Goal: Ask a question

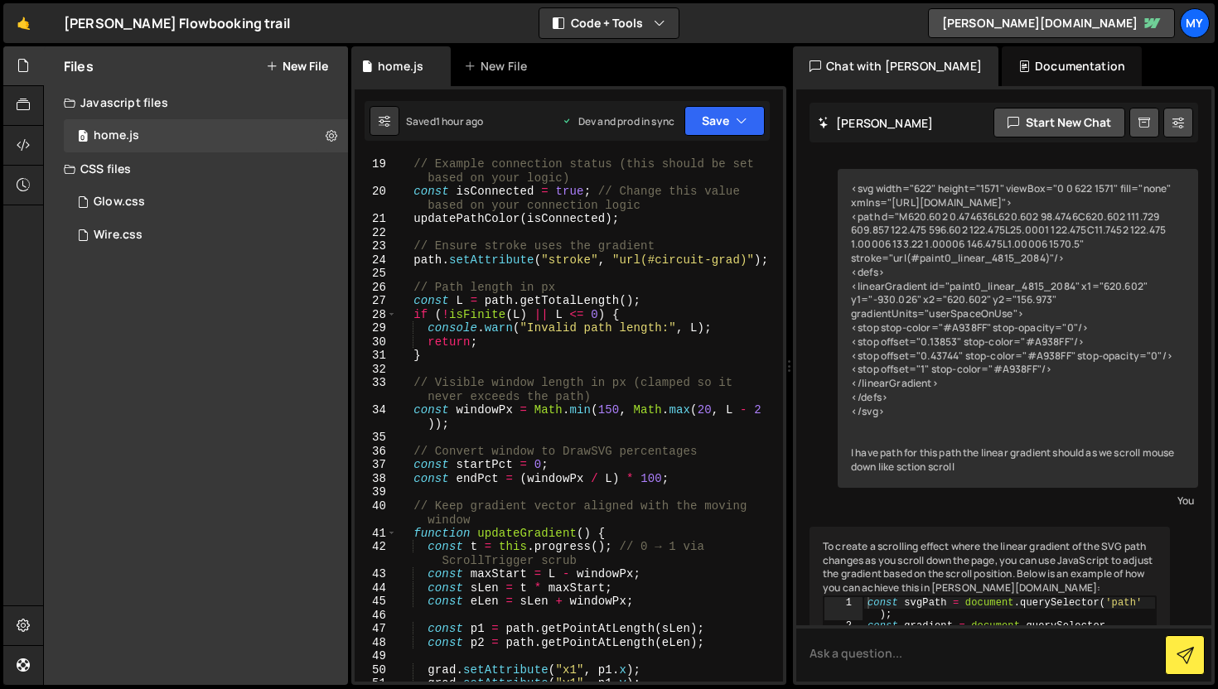
scroll to position [6709, 0]
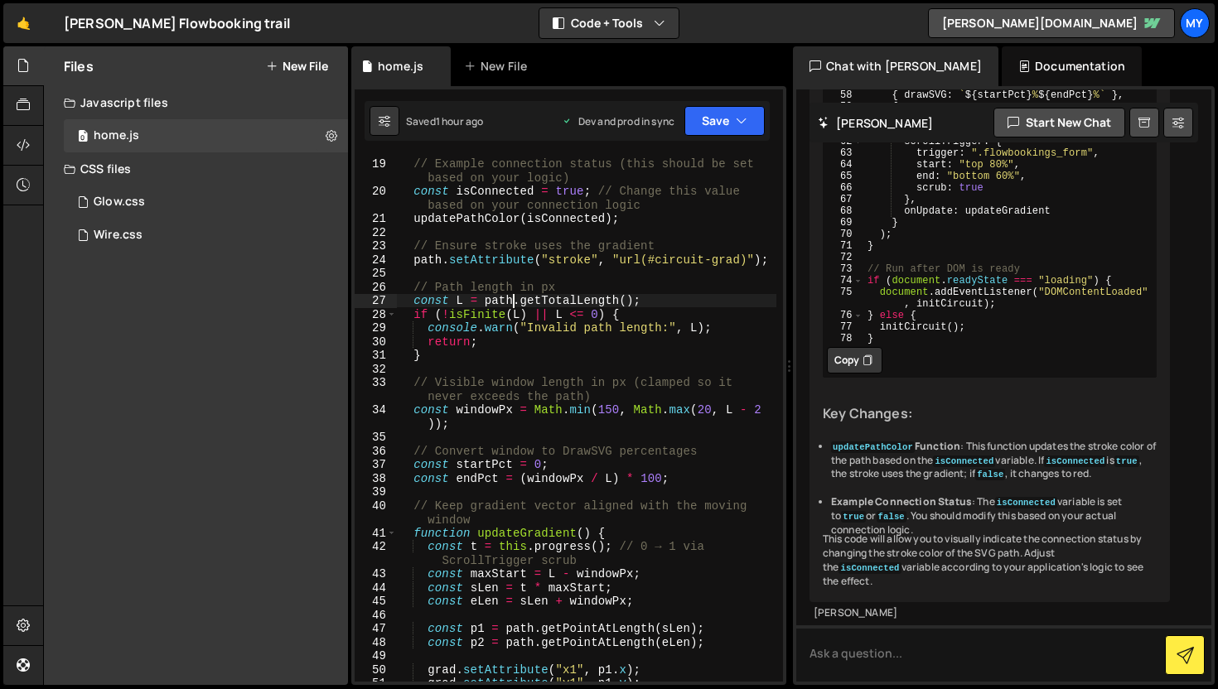
click at [511, 302] on div "// Example connection status (this should be set based on your logic) const isC…" at bounding box center [586, 420] width 380 height 554
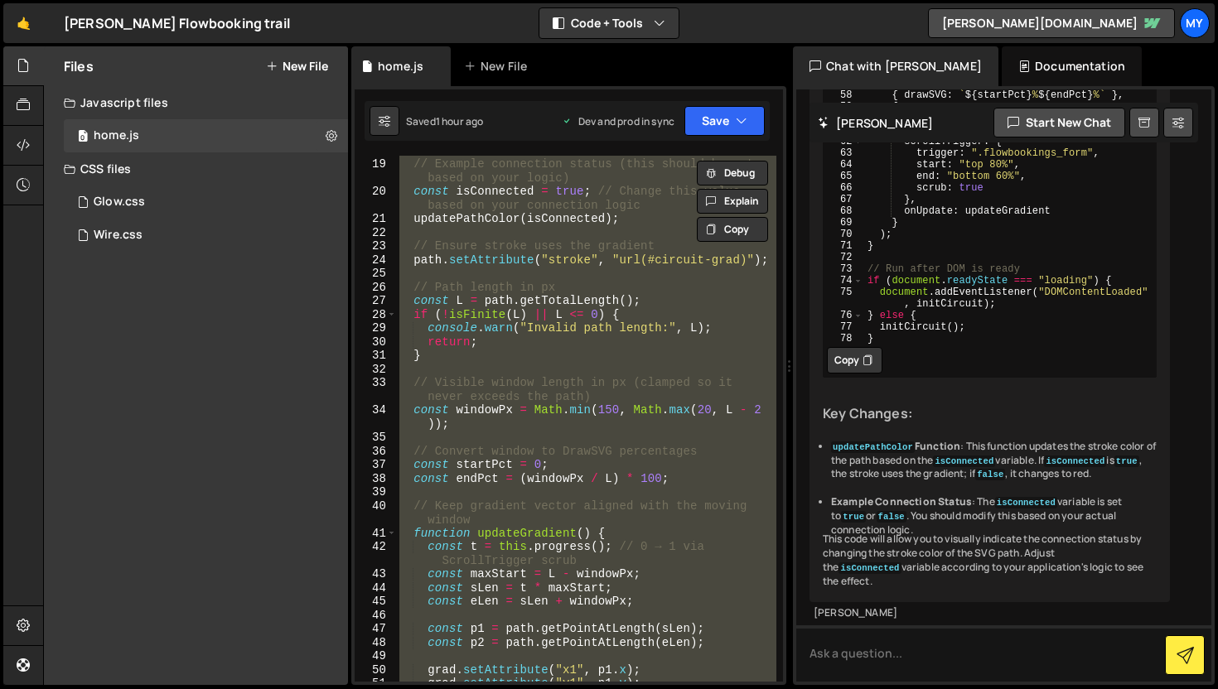
paste textarea ")();"
type textarea "})();"
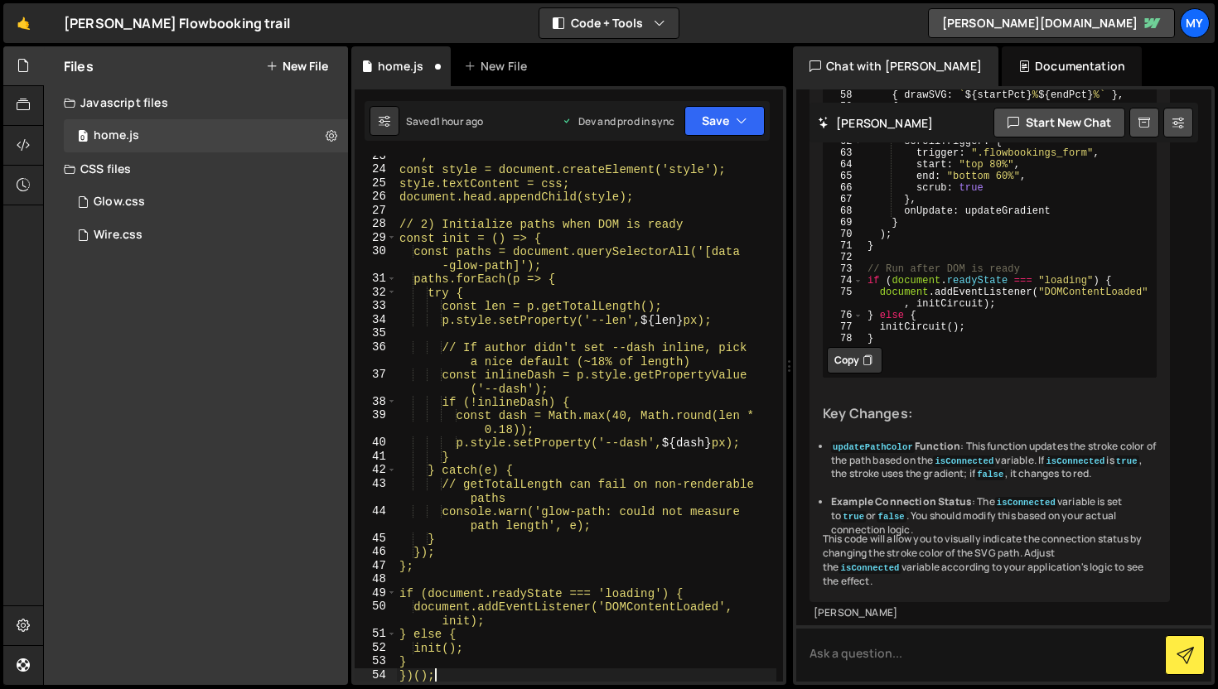
scroll to position [349, 0]
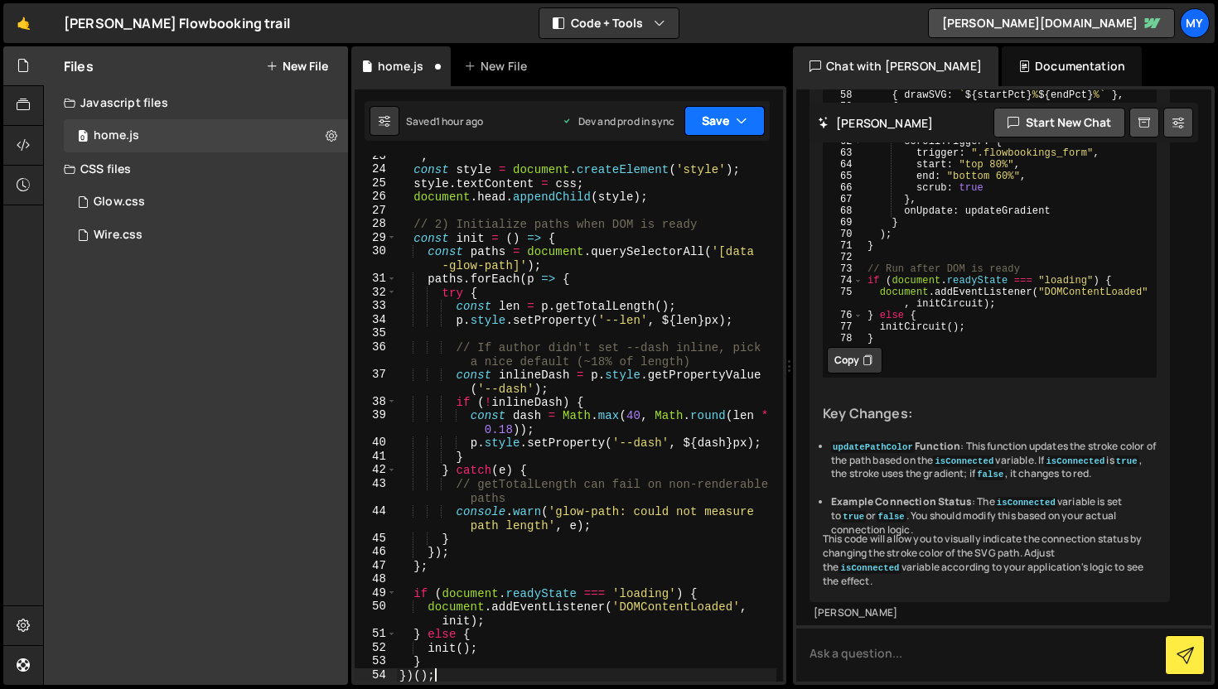
click at [716, 129] on button "Save" at bounding box center [724, 121] width 80 height 30
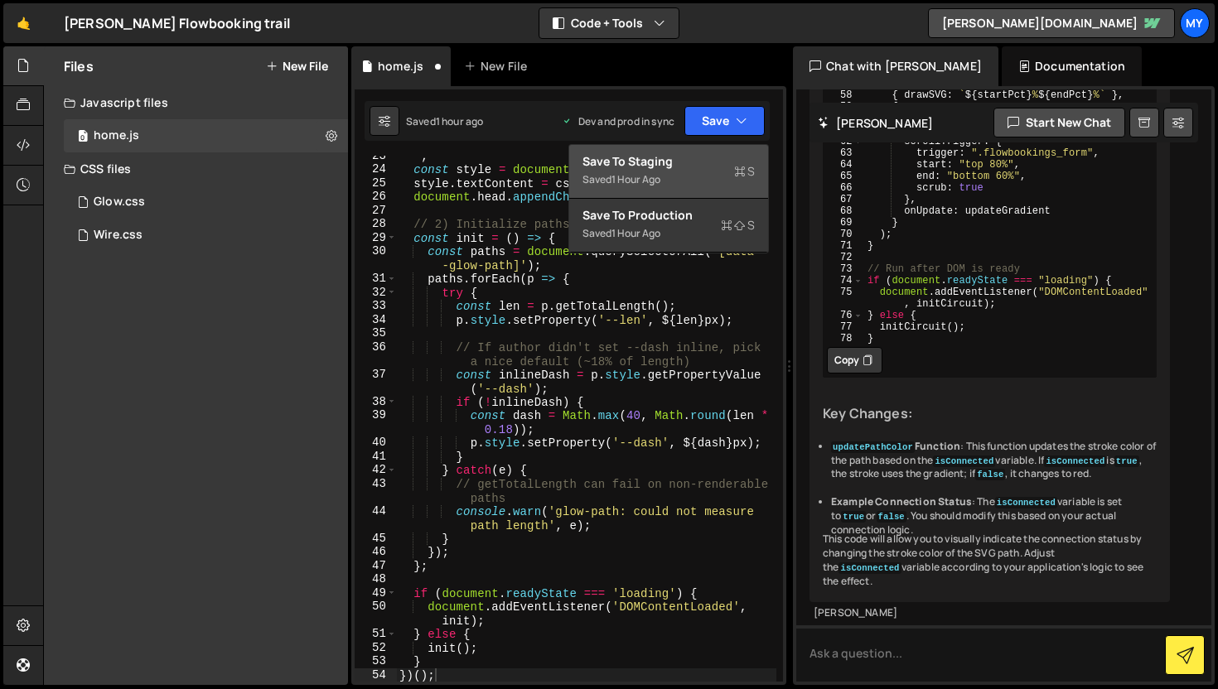
click at [694, 164] on div "Save to Staging S" at bounding box center [669, 161] width 172 height 17
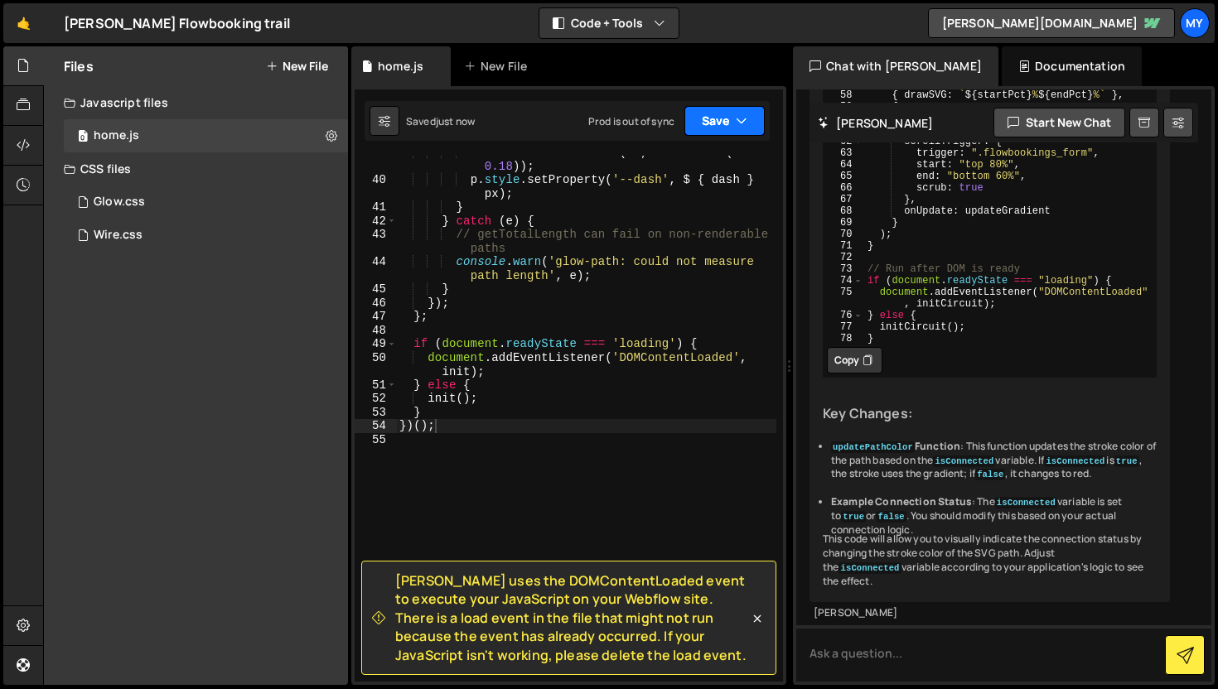
click at [723, 115] on button "Save" at bounding box center [724, 121] width 80 height 30
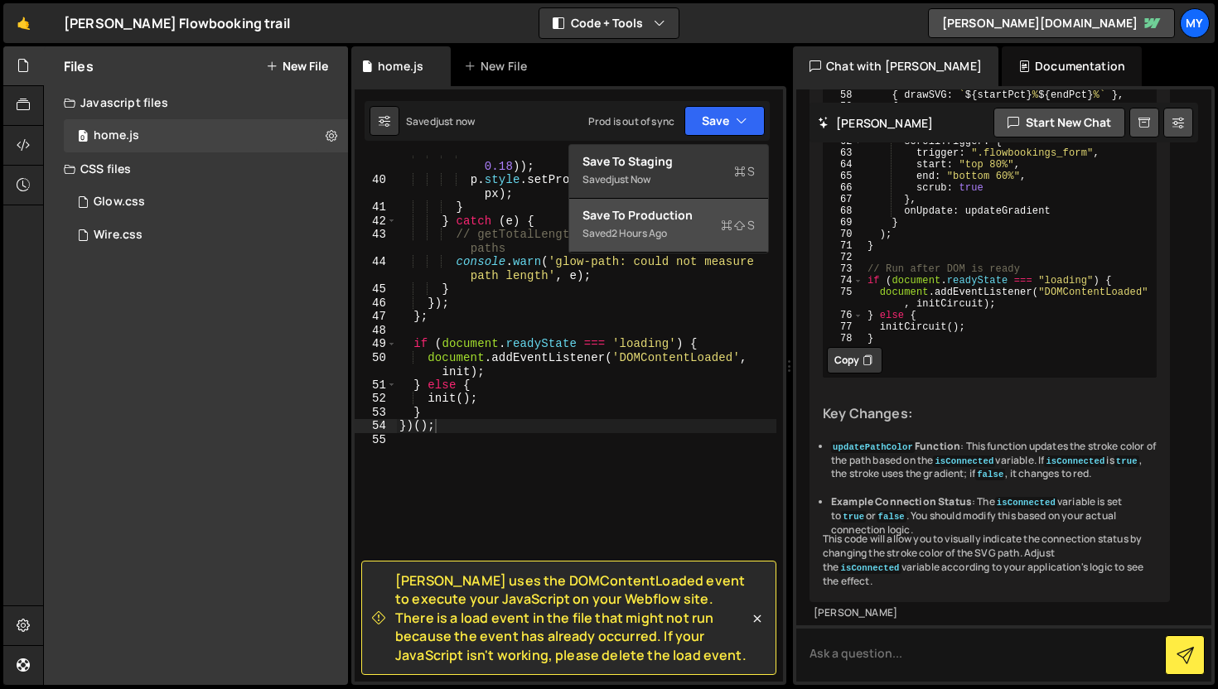
click at [702, 229] on div "Saved 2 hours ago" at bounding box center [669, 234] width 172 height 20
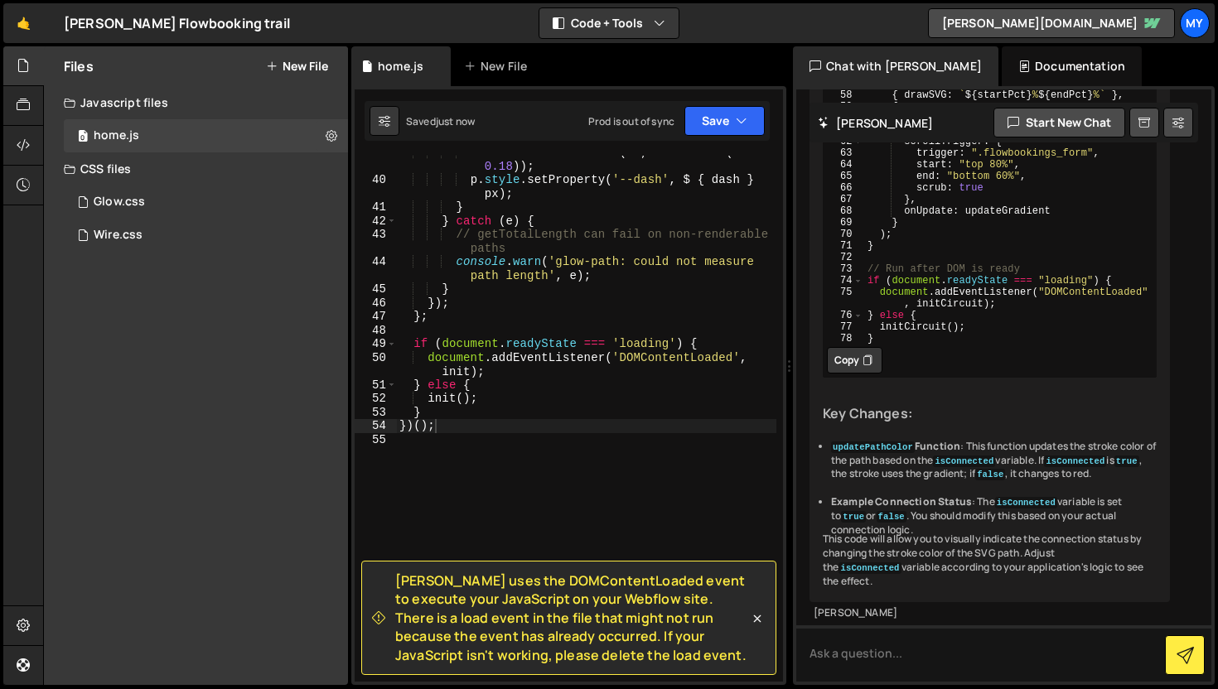
click at [696, 655] on span "[PERSON_NAME] uses the DOMContentLoaded event to execute your JavaScript on you…" at bounding box center [572, 618] width 354 height 93
click at [868, 665] on textarea at bounding box center [1003, 654] width 415 height 56
paste textarea "(function () { // 1) Inject the CSS we need const css = ` /* traveling glow sty…"
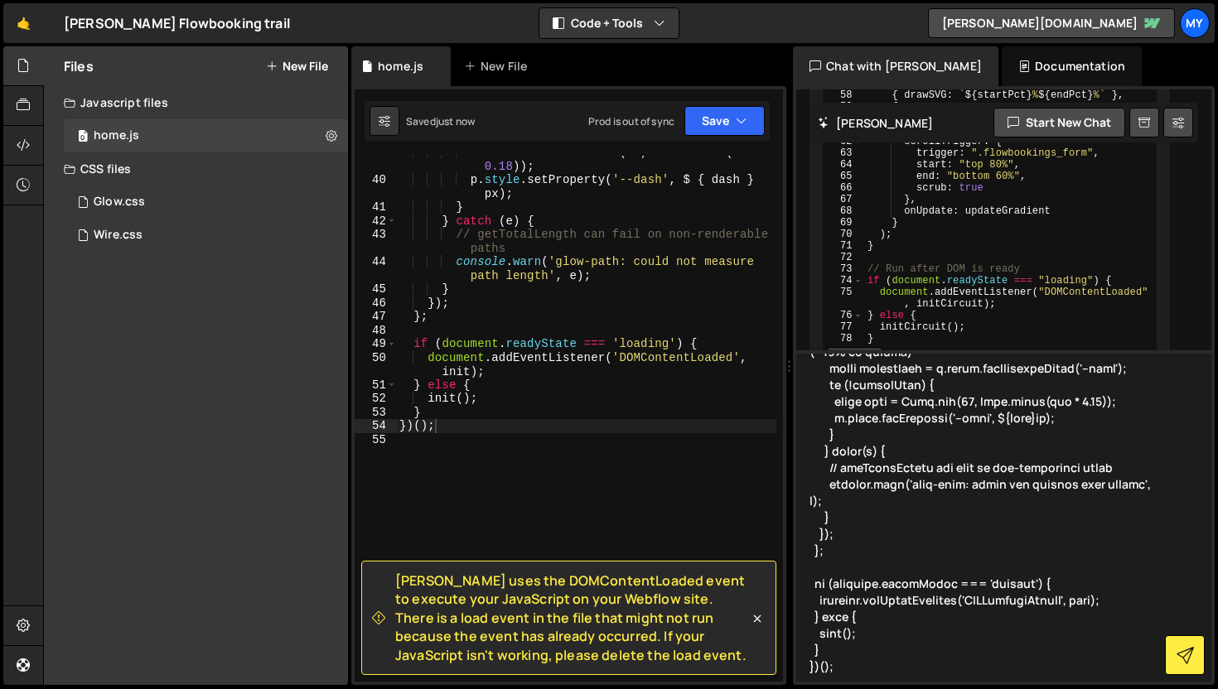
type textarea "(function () { // 1) Inject the CSS we need const css = ` /* traveling glow sty…"
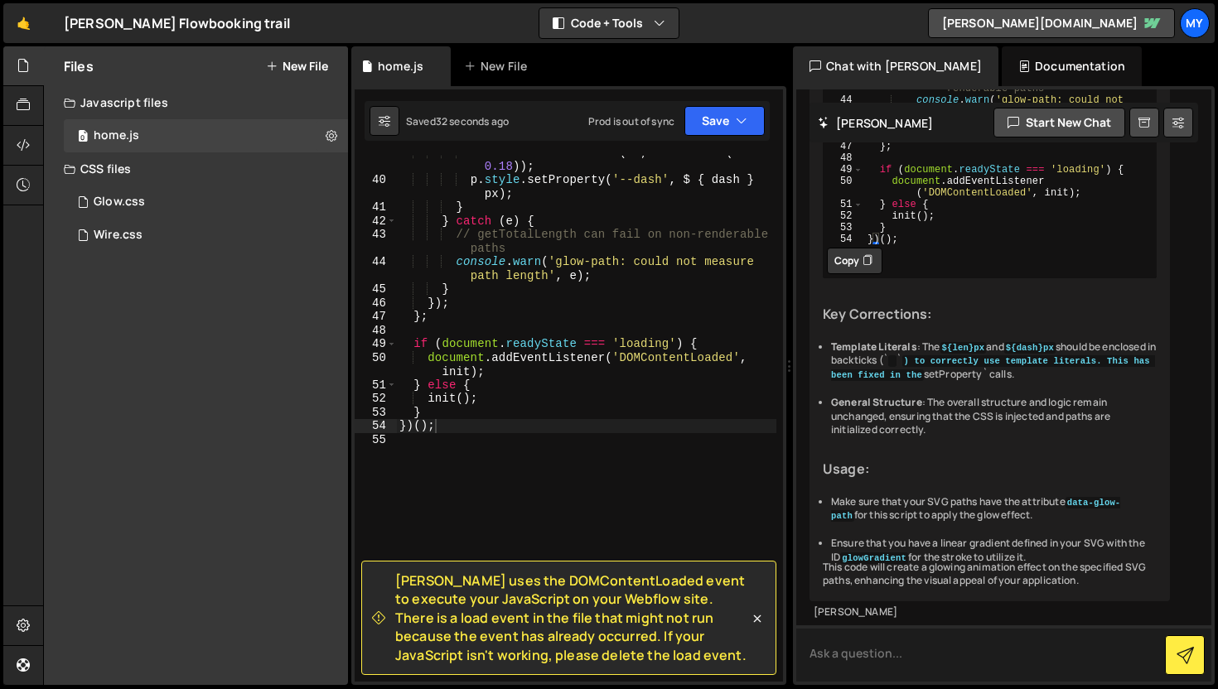
scroll to position [8879, 0]
click at [849, 274] on button "Copy" at bounding box center [855, 261] width 56 height 27
click at [524, 439] on div "const dash = Math . max ( 40 , Math . round ( len * 0.18 )) ; p . style . setPr…" at bounding box center [586, 430] width 380 height 568
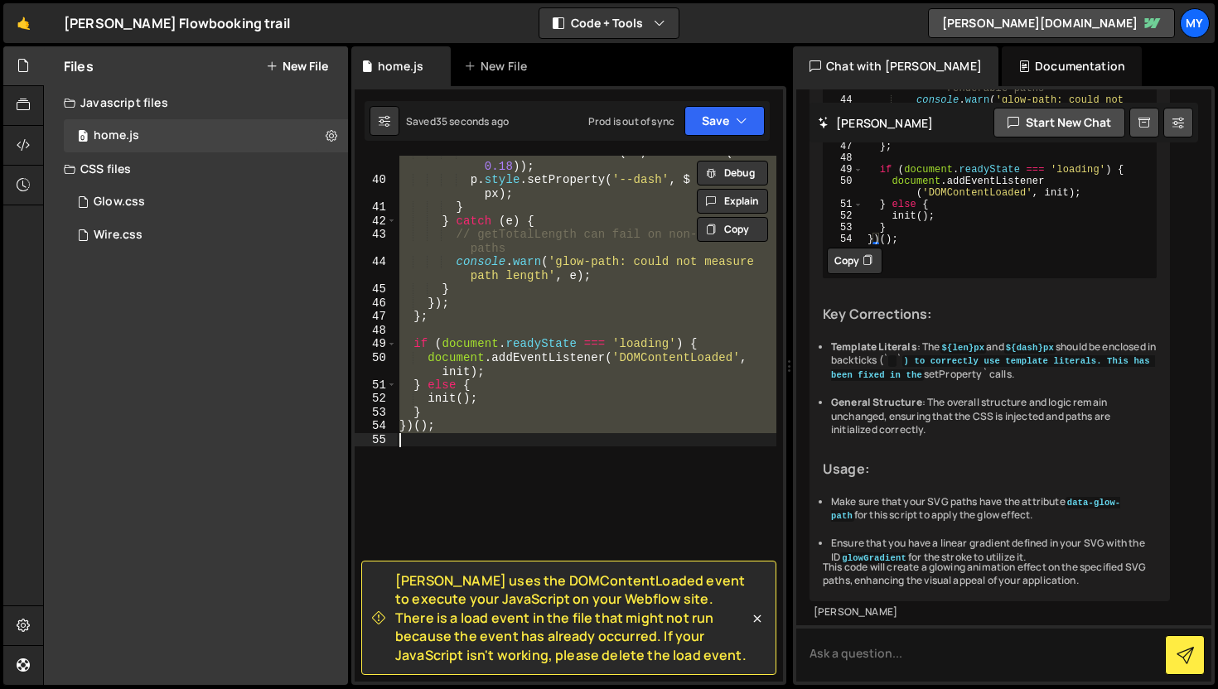
paste textarea
type textarea "})();"
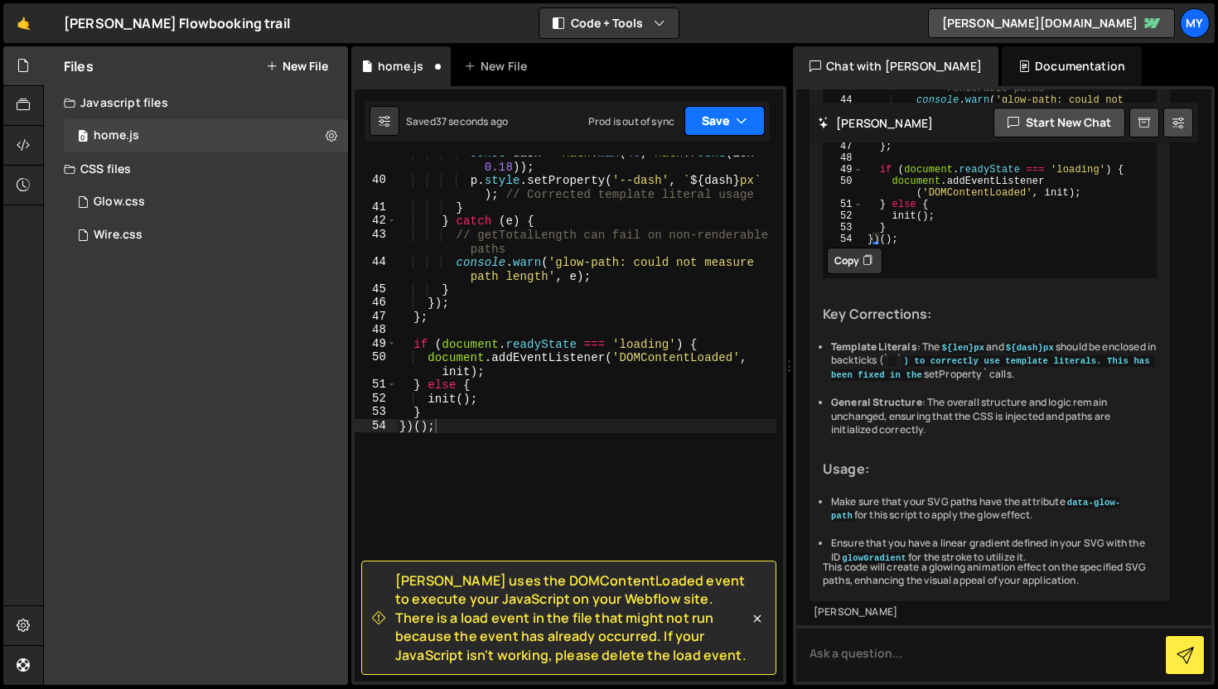
click at [721, 135] on button "Save" at bounding box center [724, 121] width 80 height 30
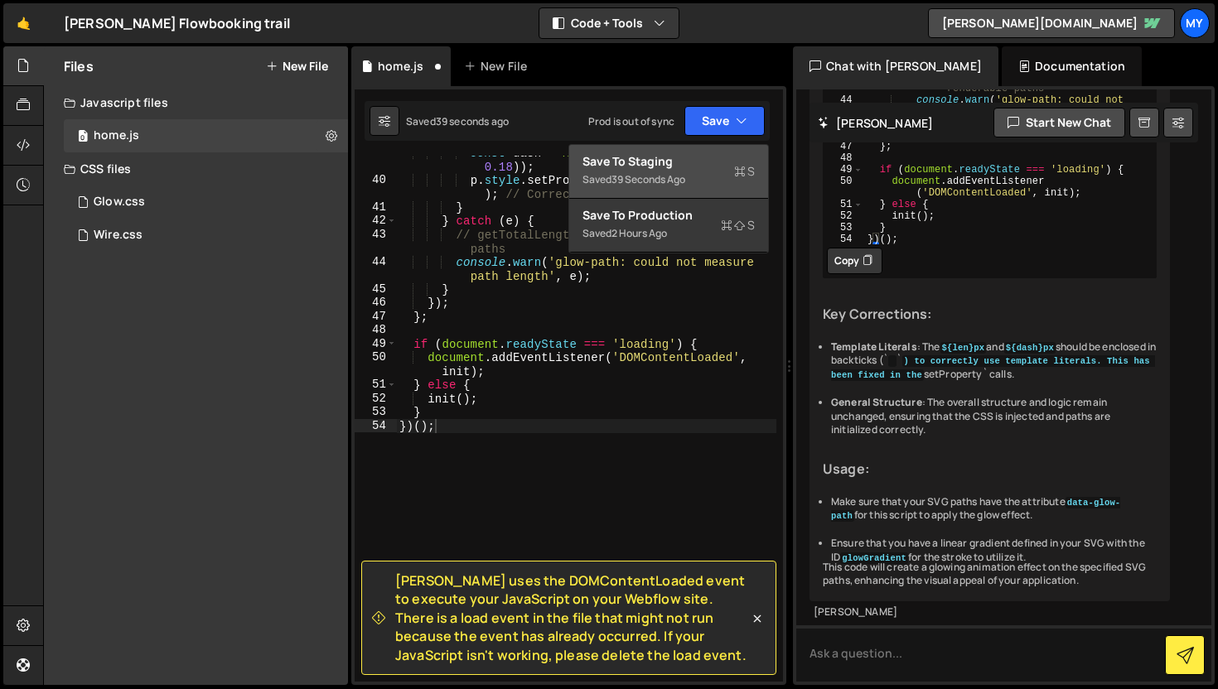
click at [704, 162] on div "Save to Staging S" at bounding box center [669, 161] width 172 height 17
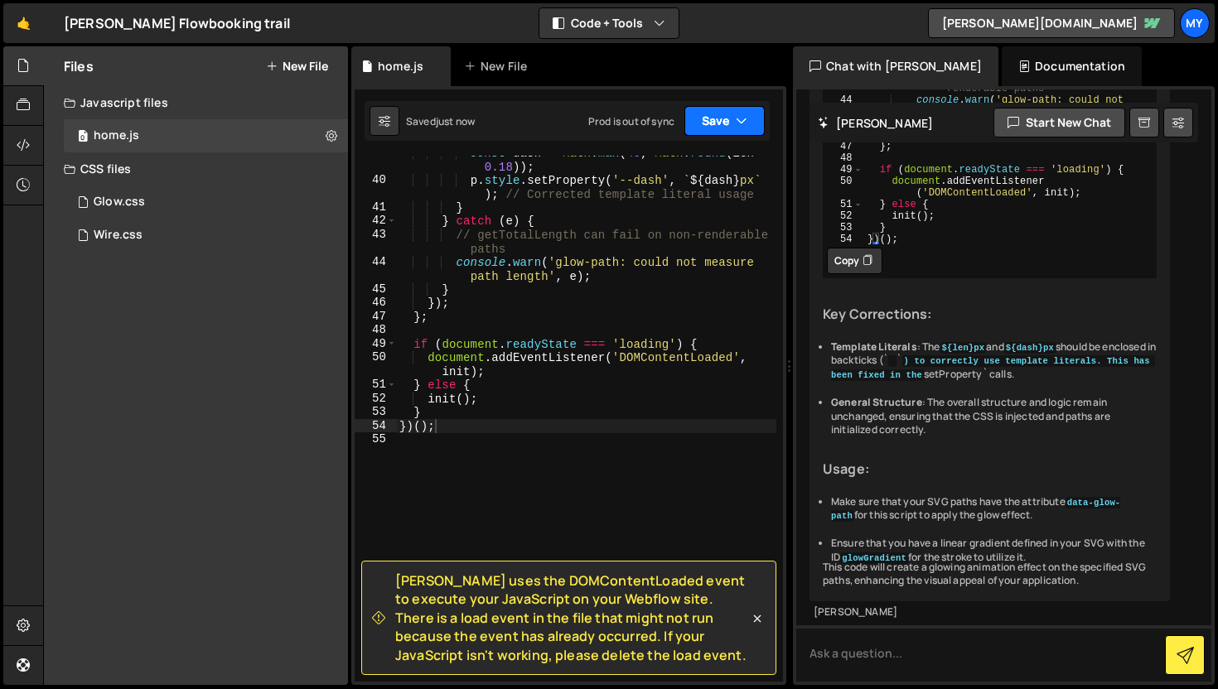
click at [722, 128] on button "Save" at bounding box center [724, 121] width 80 height 30
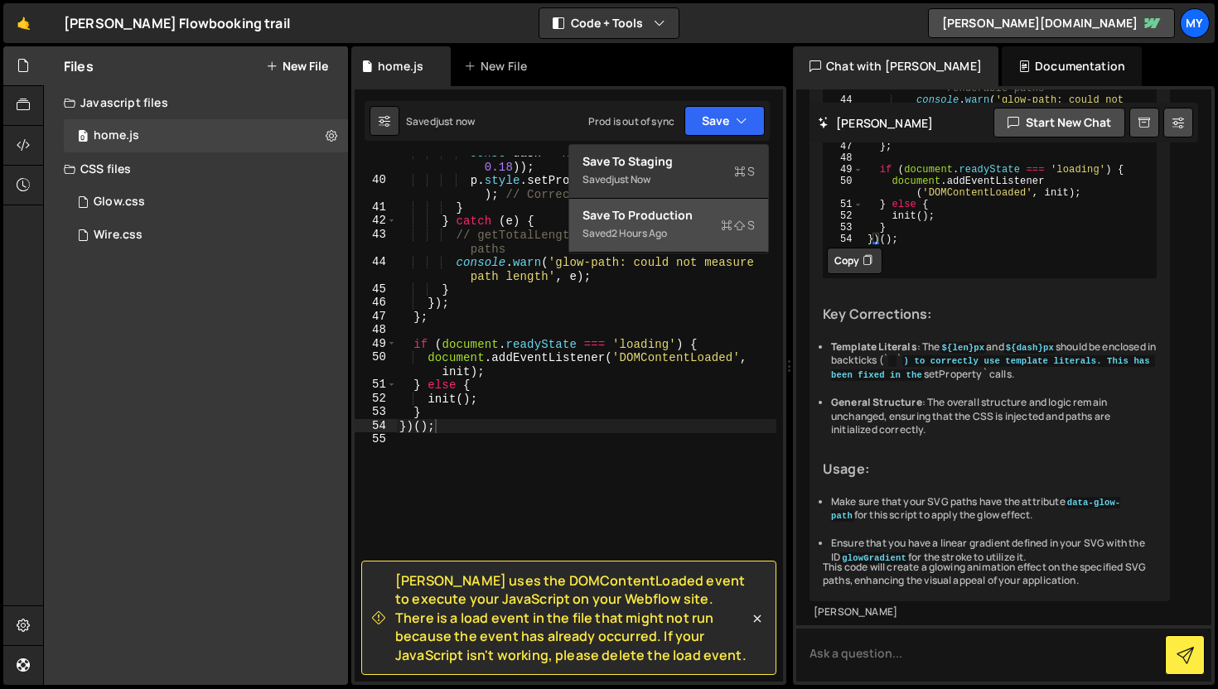
click at [665, 228] on div "2 hours ago" at bounding box center [640, 233] width 56 height 14
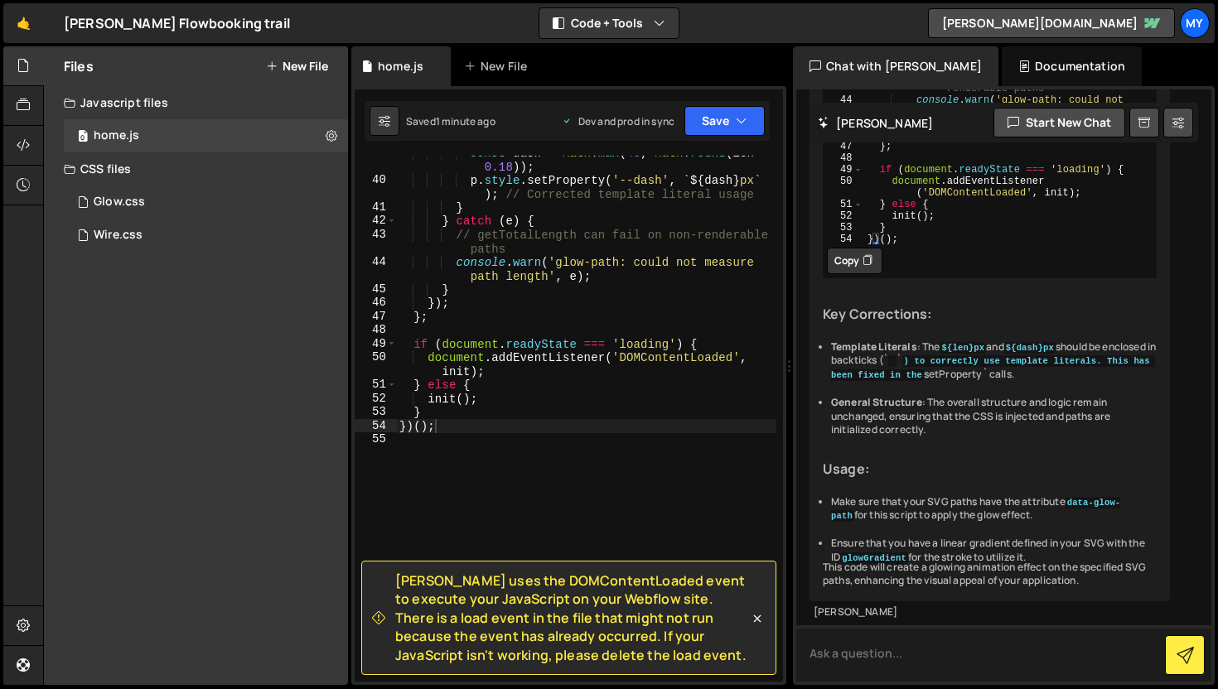
click at [856, 655] on textarea at bounding box center [1003, 654] width 415 height 56
click at [863, 645] on textarea at bounding box center [1003, 654] width 415 height 56
click at [852, 655] on textarea at bounding box center [1003, 654] width 415 height 56
paste textarea "6. Lor Ipsu Dolorsi ame cons a elit seddo ei TEM — in utlab et d magnaa, e admi…"
type textarea "6. Lor Ipsu Dolorsi ame cons a elit seddo ei TEM — in utlab et d magnaa, e admi…"
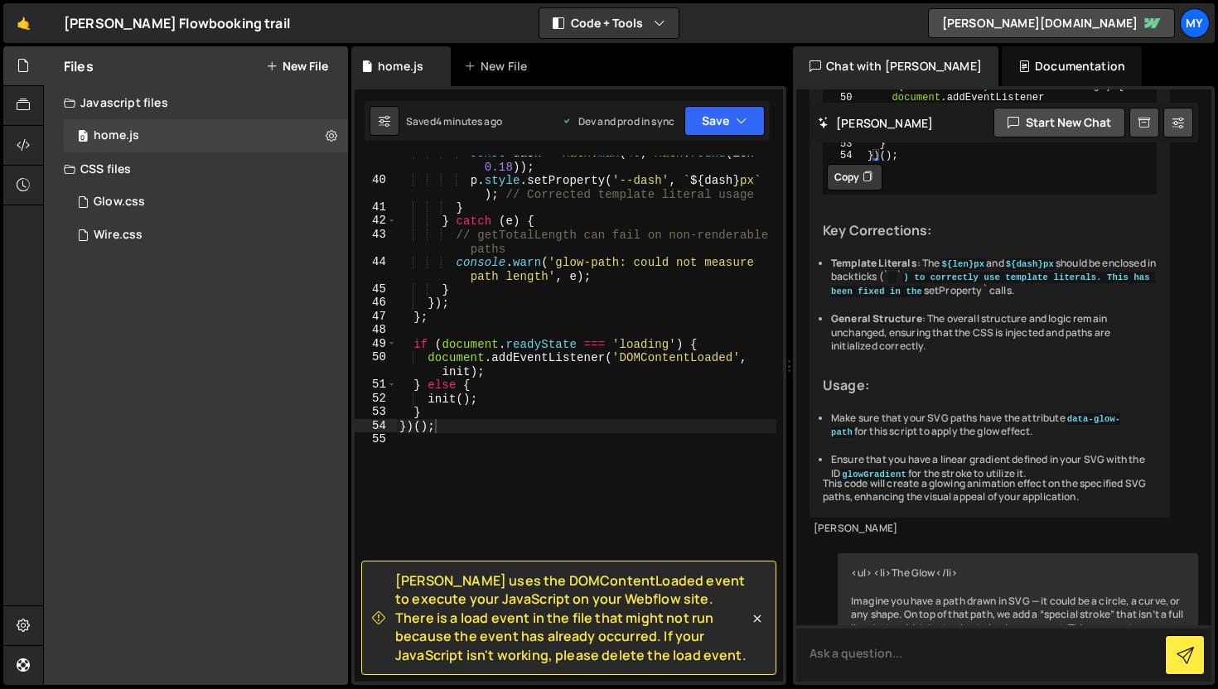
scroll to position [0, 0]
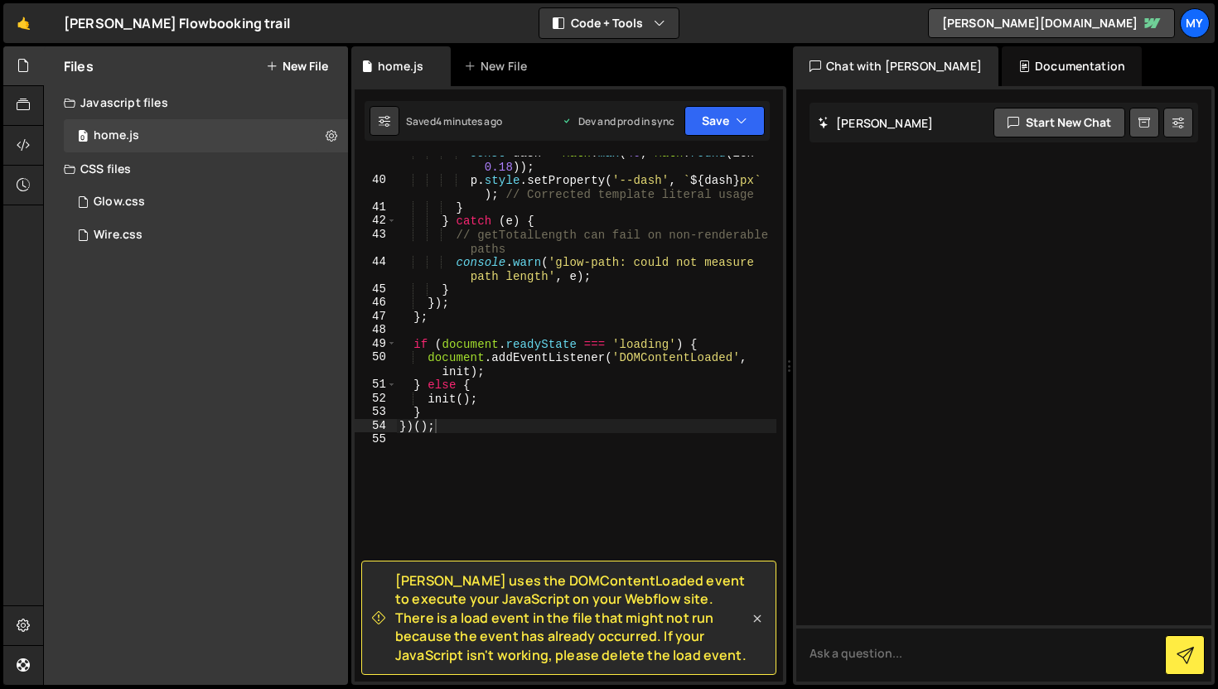
click at [760, 622] on icon at bounding box center [757, 619] width 17 height 17
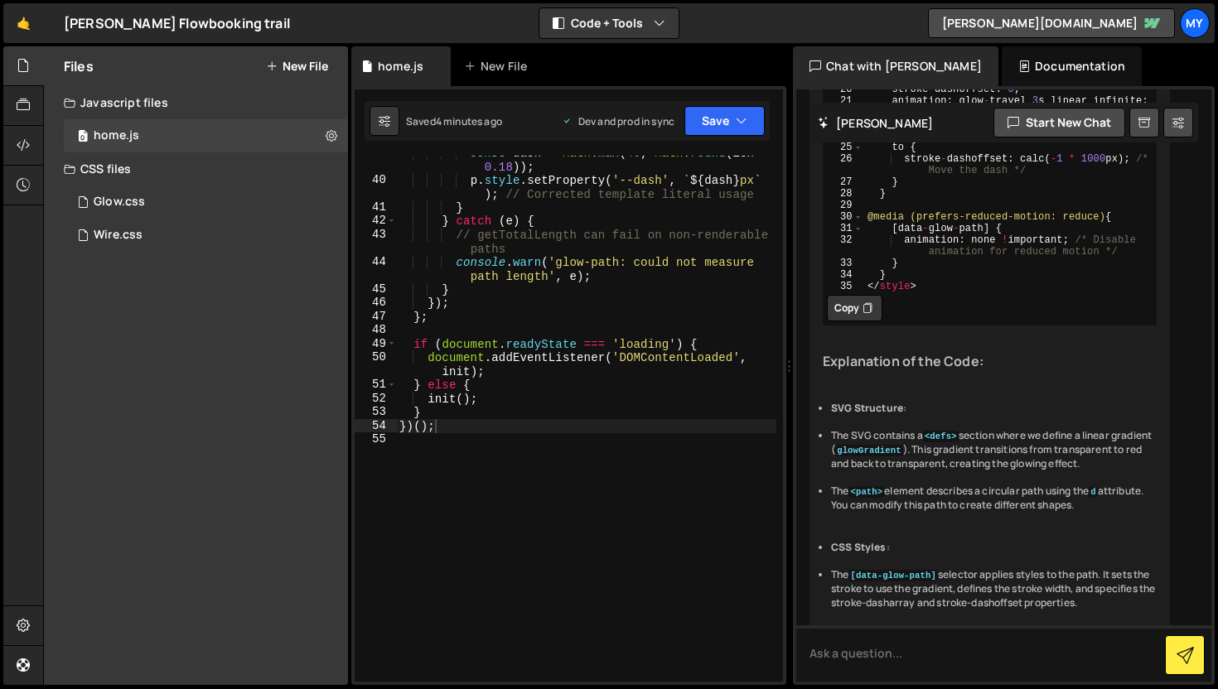
scroll to position [10367, 0]
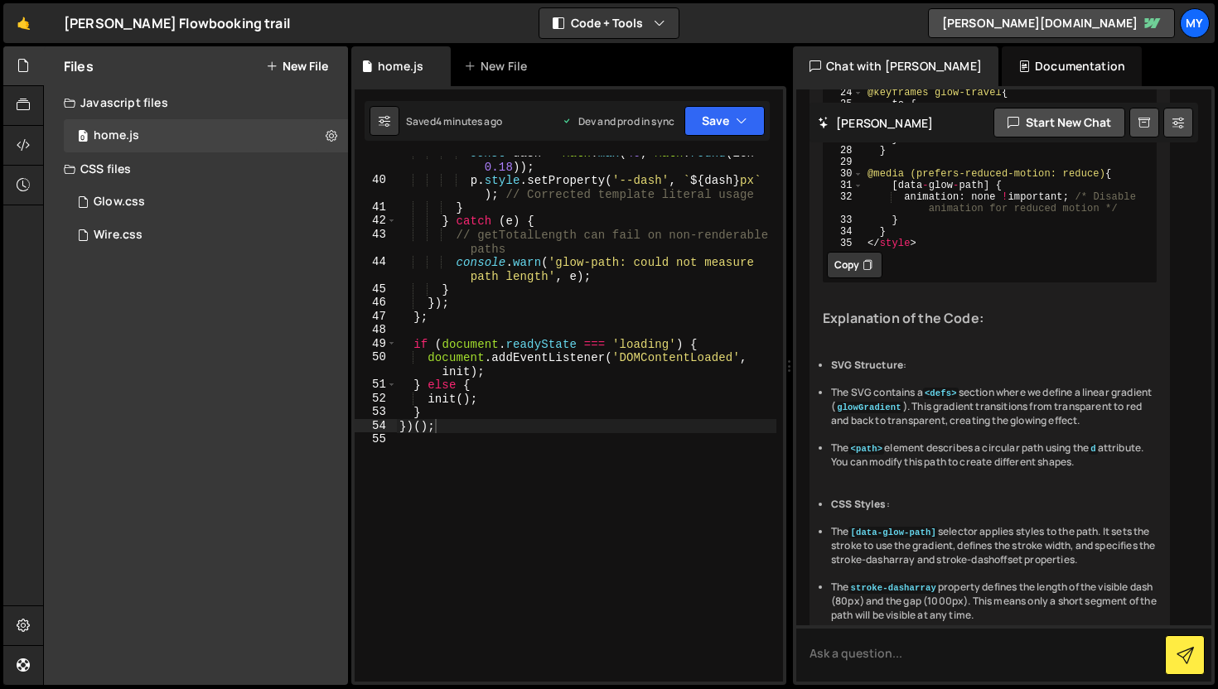
click at [860, 278] on button "Copy" at bounding box center [855, 265] width 56 height 27
click at [657, 497] on div "const dash = Math . max ( 40 , Math . round ( len * 0.18 )) ; p . style . setPr…" at bounding box center [586, 430] width 380 height 568
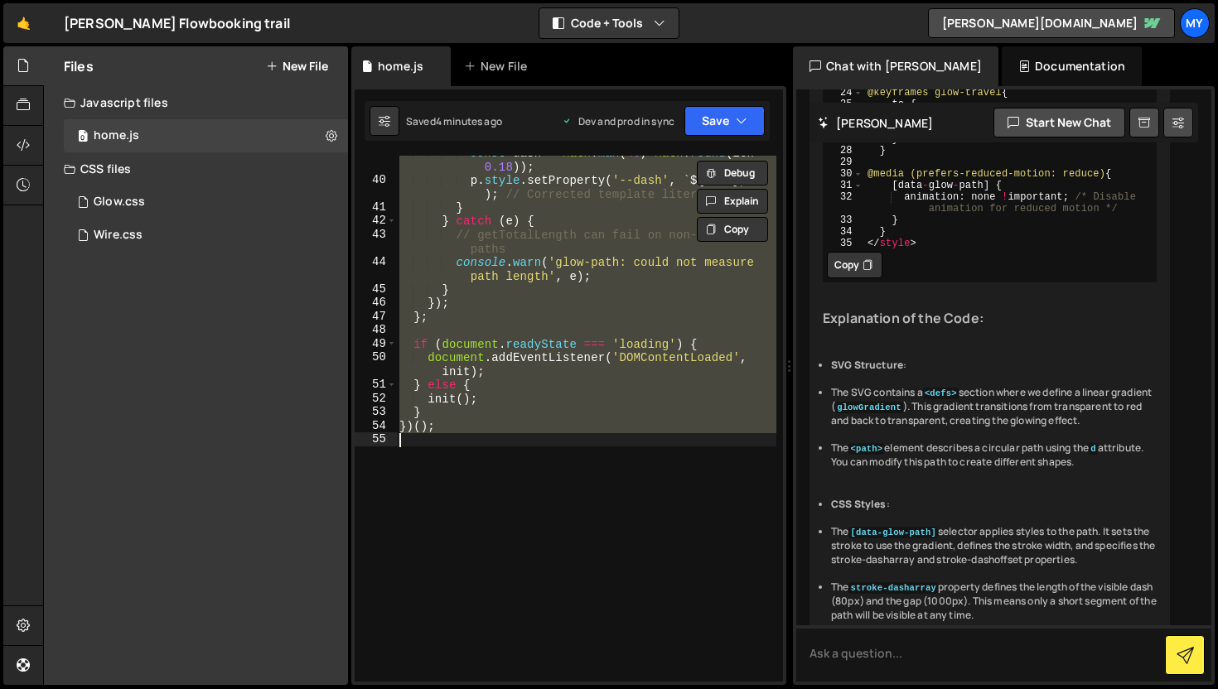
paste textarea "</style>"
type textarea "</style>"
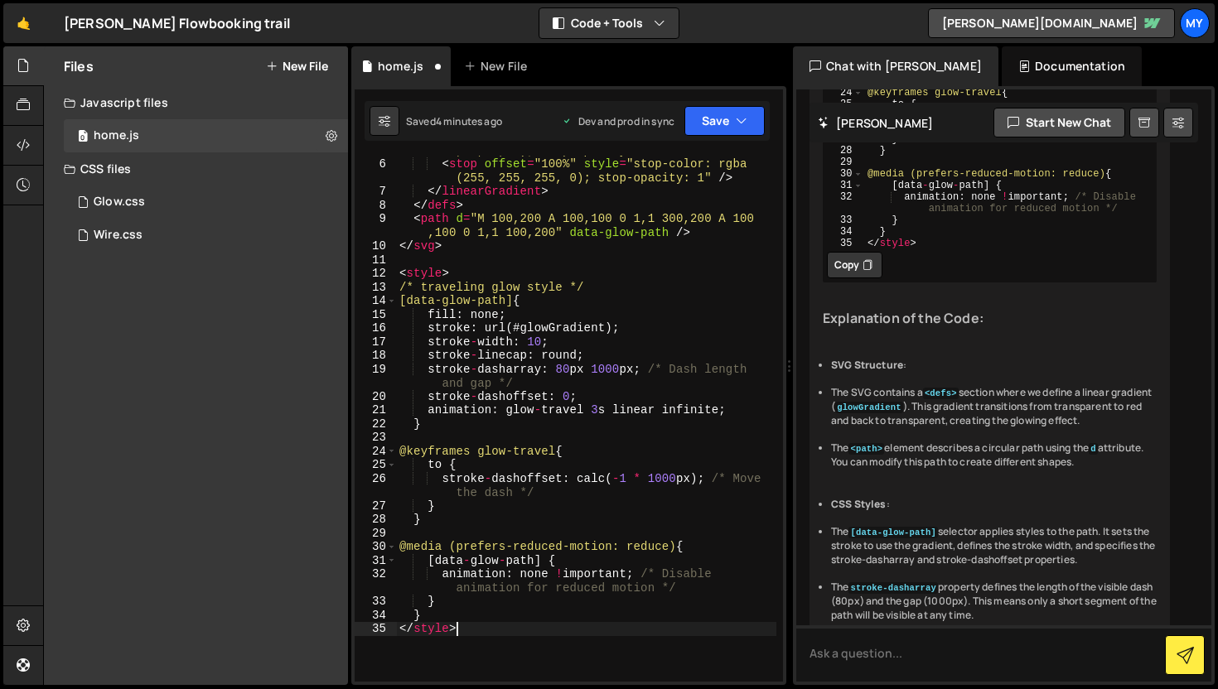
scroll to position [105, 0]
click at [843, 689] on div "Hold on a sec... Are you certain you wish to leave this page? Any changes you'v…" at bounding box center [609, 344] width 1218 height 689
click at [843, 660] on textarea at bounding box center [1003, 654] width 415 height 56
type textarea "I have svg just create js"
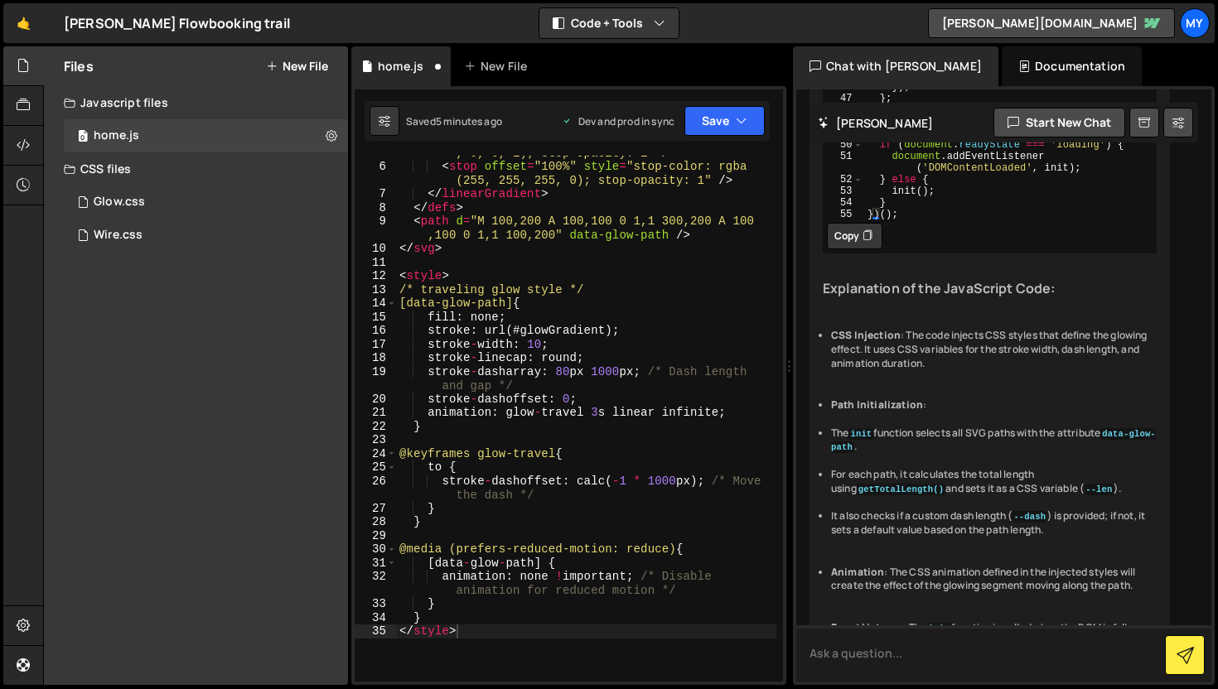
scroll to position [12245, 0]
click at [850, 249] on button "Copy" at bounding box center [855, 235] width 56 height 27
click at [656, 479] on div "< stop offset = "50%" style = "stop-color: rgba(255 , 0, 0, 1); stop-opacity: 1…" at bounding box center [586, 417] width 380 height 568
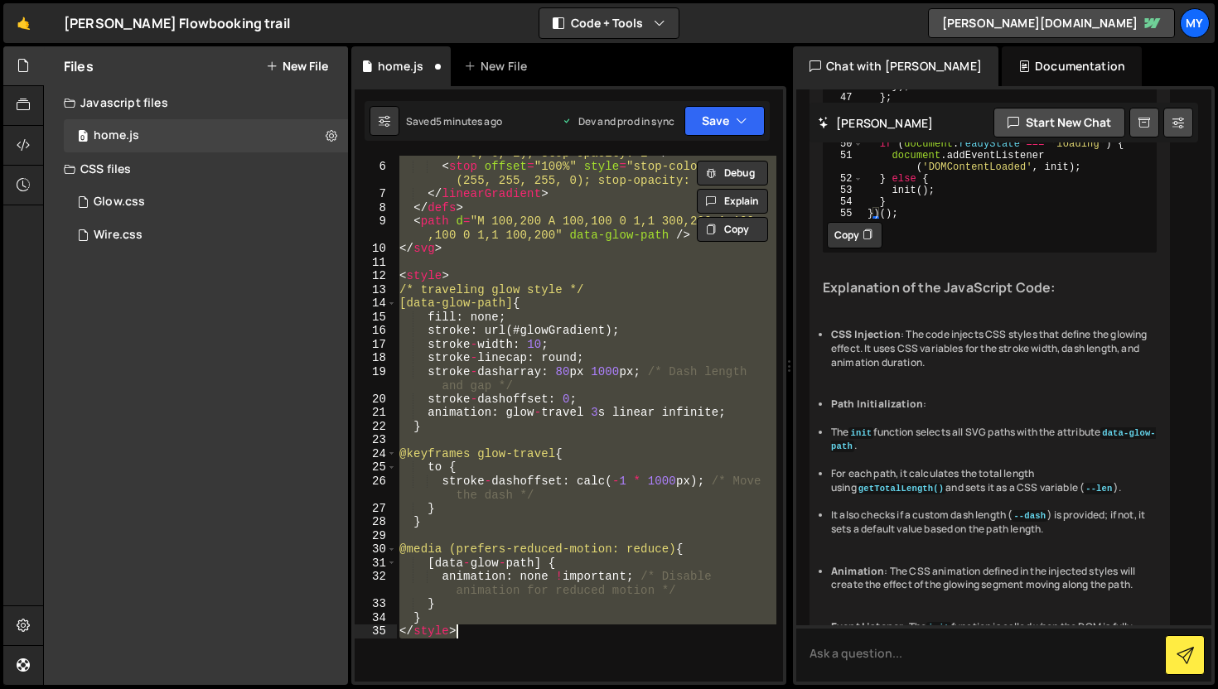
paste textarea "})();"
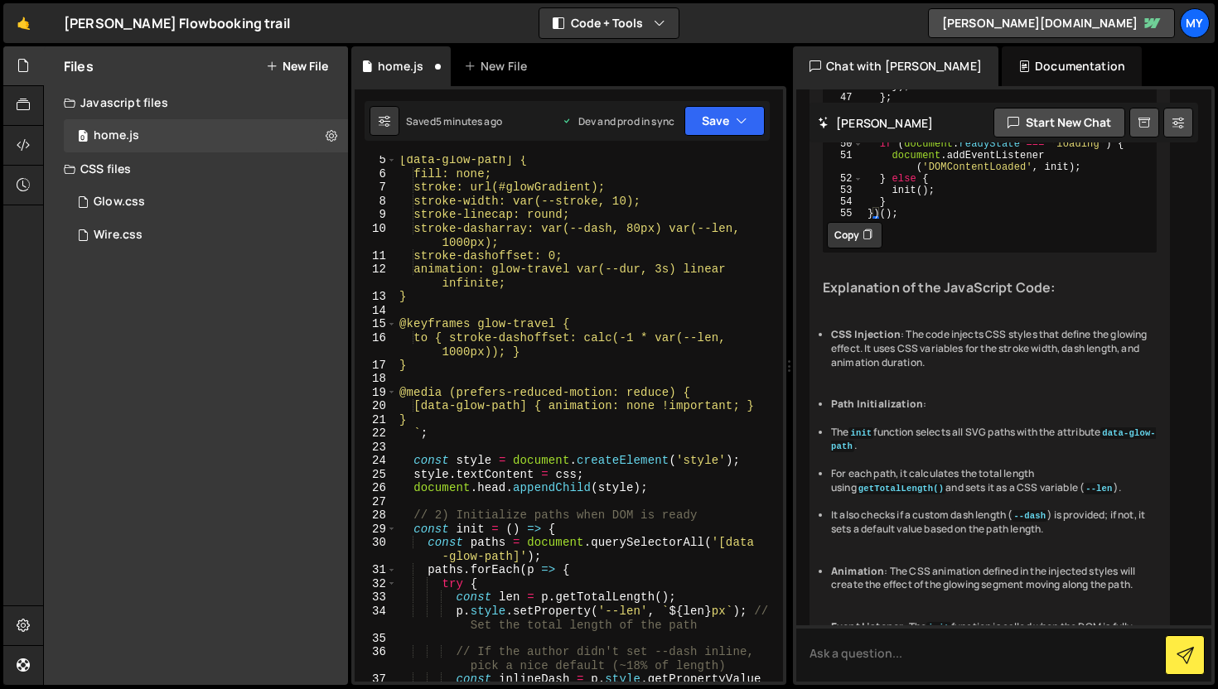
scroll to position [0, 0]
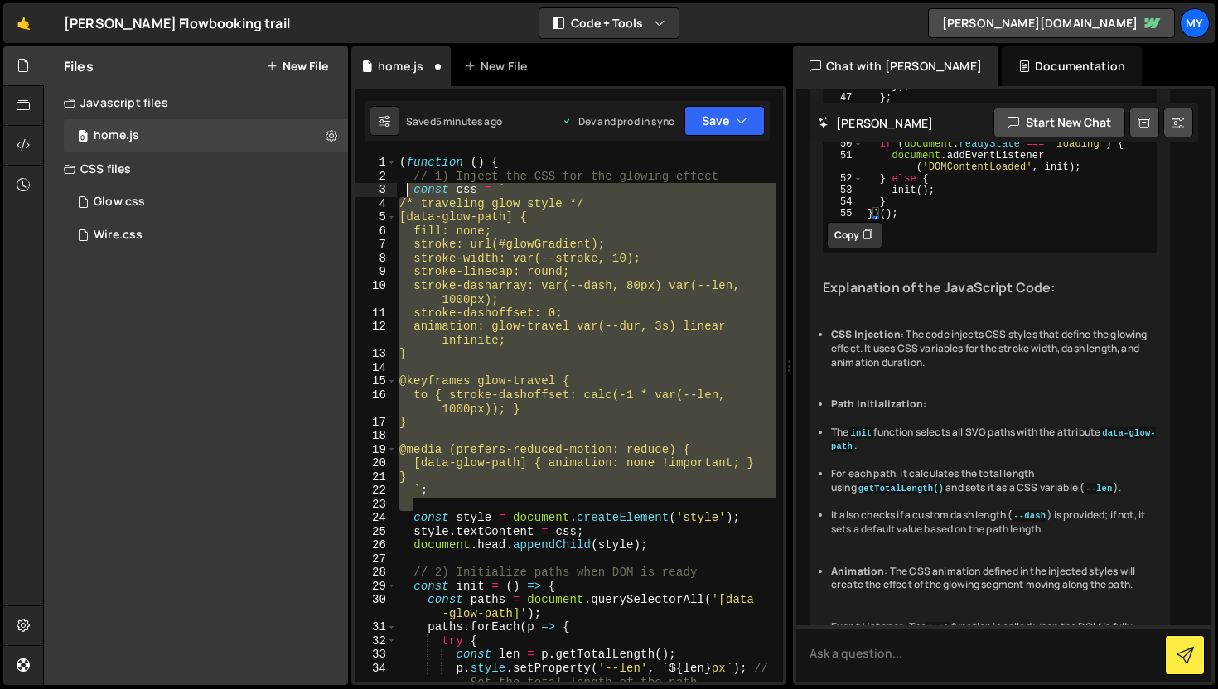
drag, startPoint x: 428, startPoint y: 503, endPoint x: 408, endPoint y: 196, distance: 307.2
click at [408, 196] on div "( function ( ) { // 1) Inject the CSS for the glowing effect const css = ` /* t…" at bounding box center [586, 433] width 380 height 554
type textarea "const css = ` /* traveling glow style */"
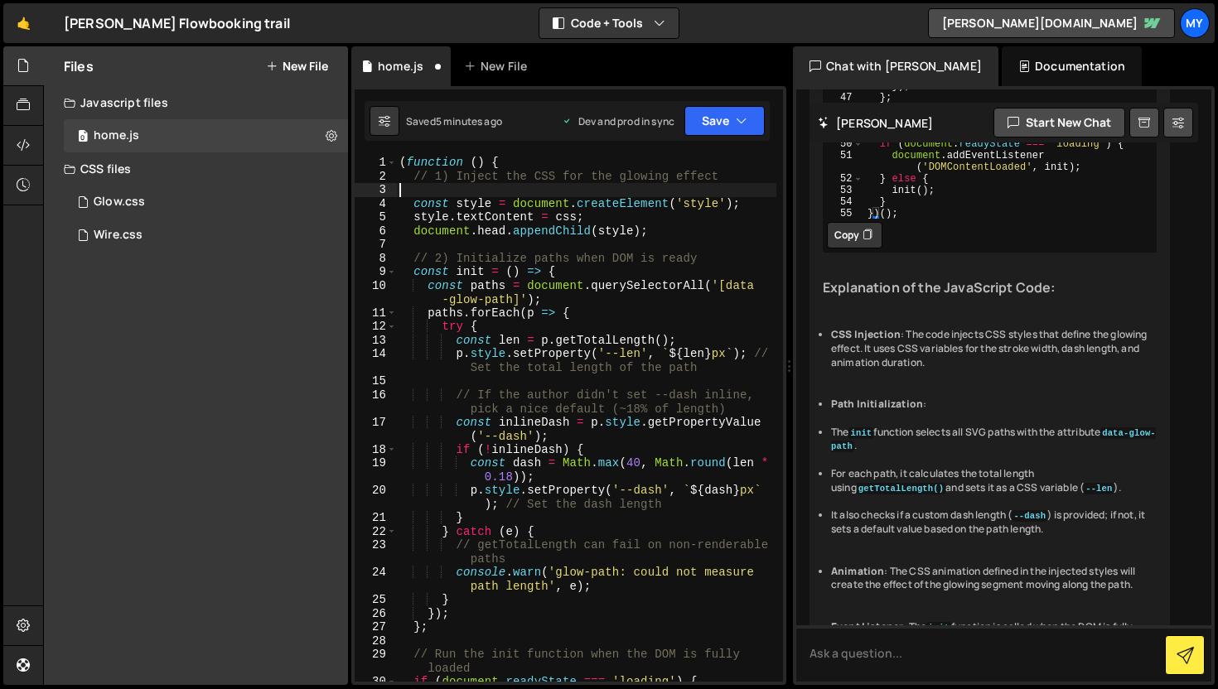
type textarea "// 1) Inject the CSS for the glowing effect"
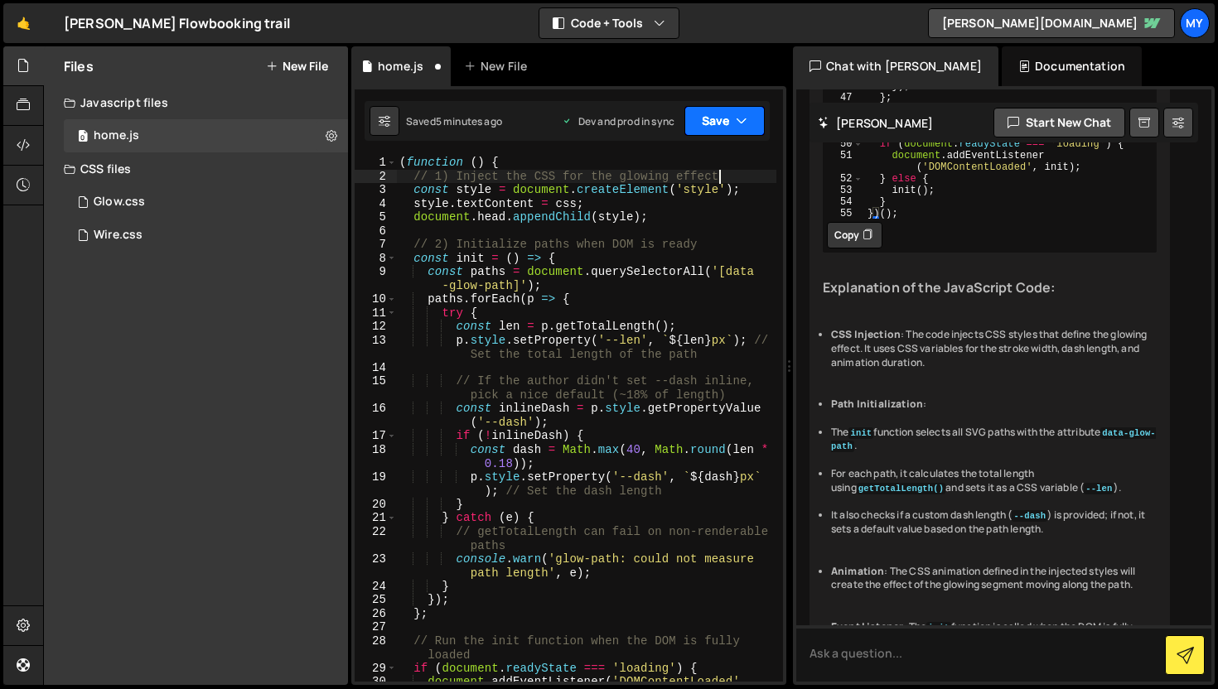
click at [723, 118] on button "Save" at bounding box center [724, 121] width 80 height 30
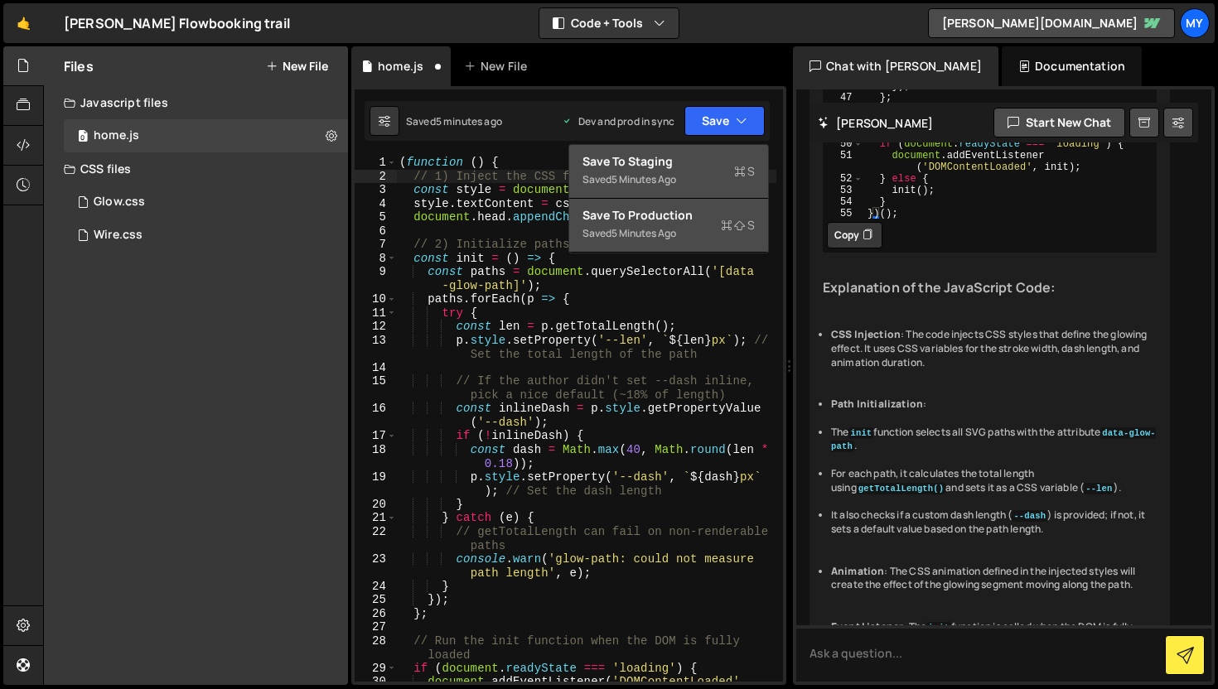
click at [681, 146] on button "Save to Staging S Saved 5 minutes ago" at bounding box center [668, 172] width 199 height 54
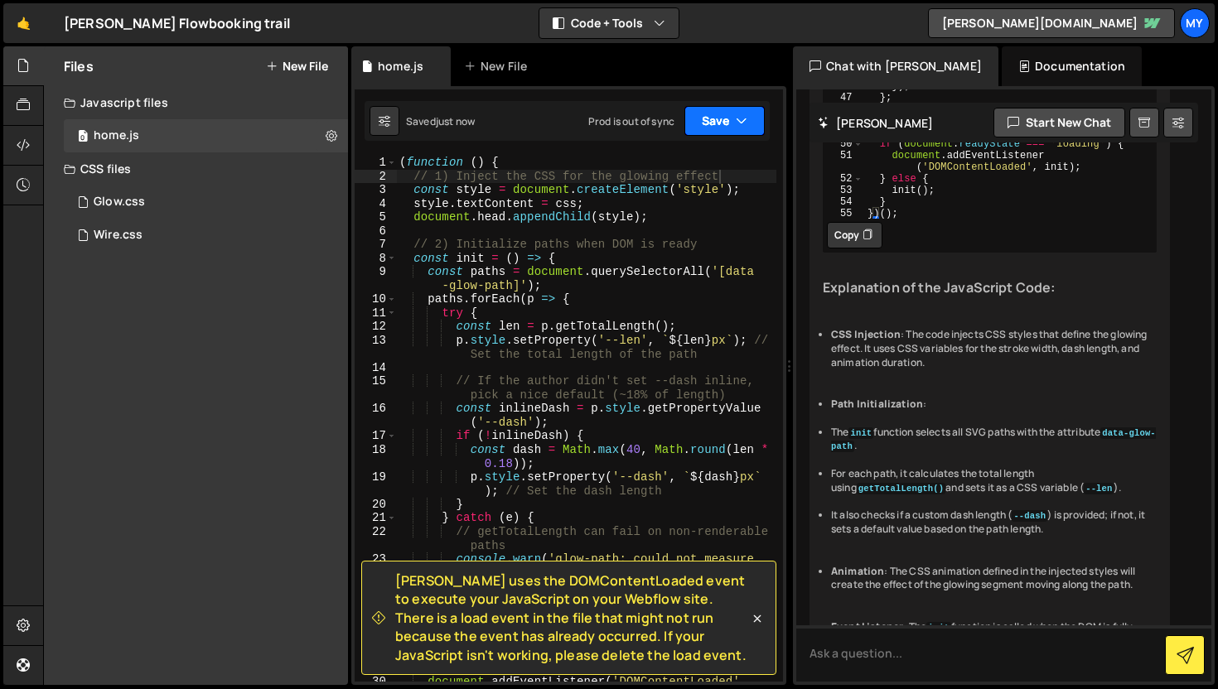
click at [737, 117] on icon "button" at bounding box center [742, 121] width 12 height 17
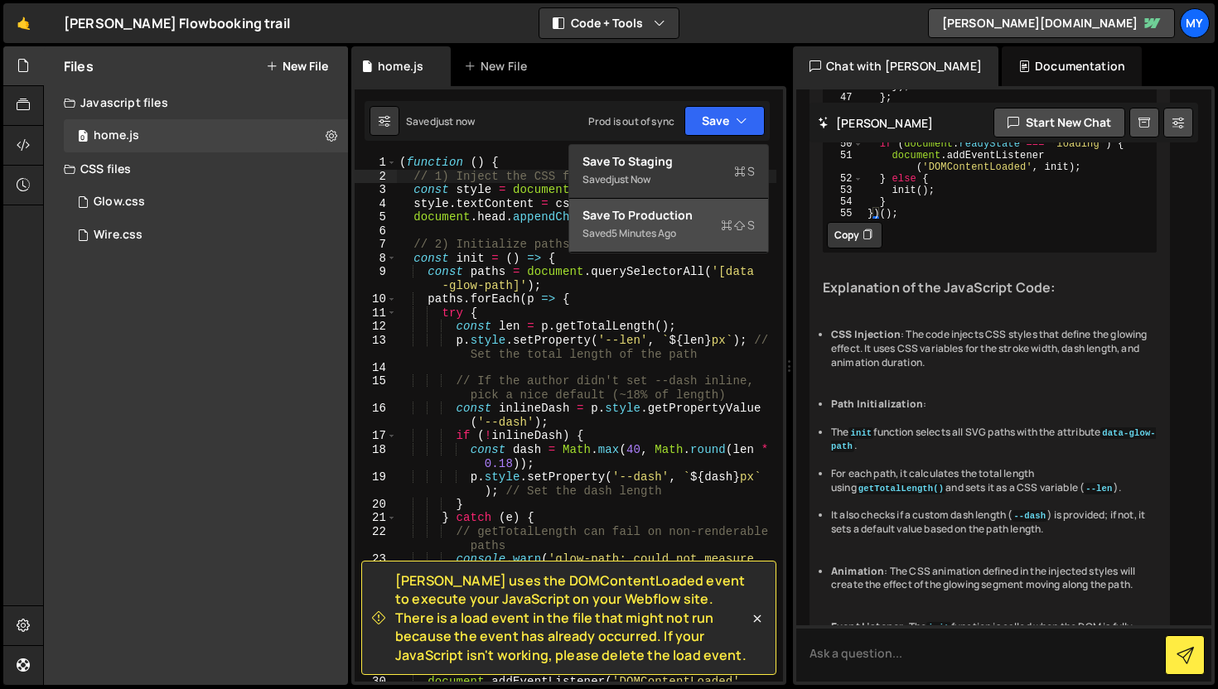
click at [657, 243] on div "Saved 5 minutes ago" at bounding box center [669, 234] width 172 height 20
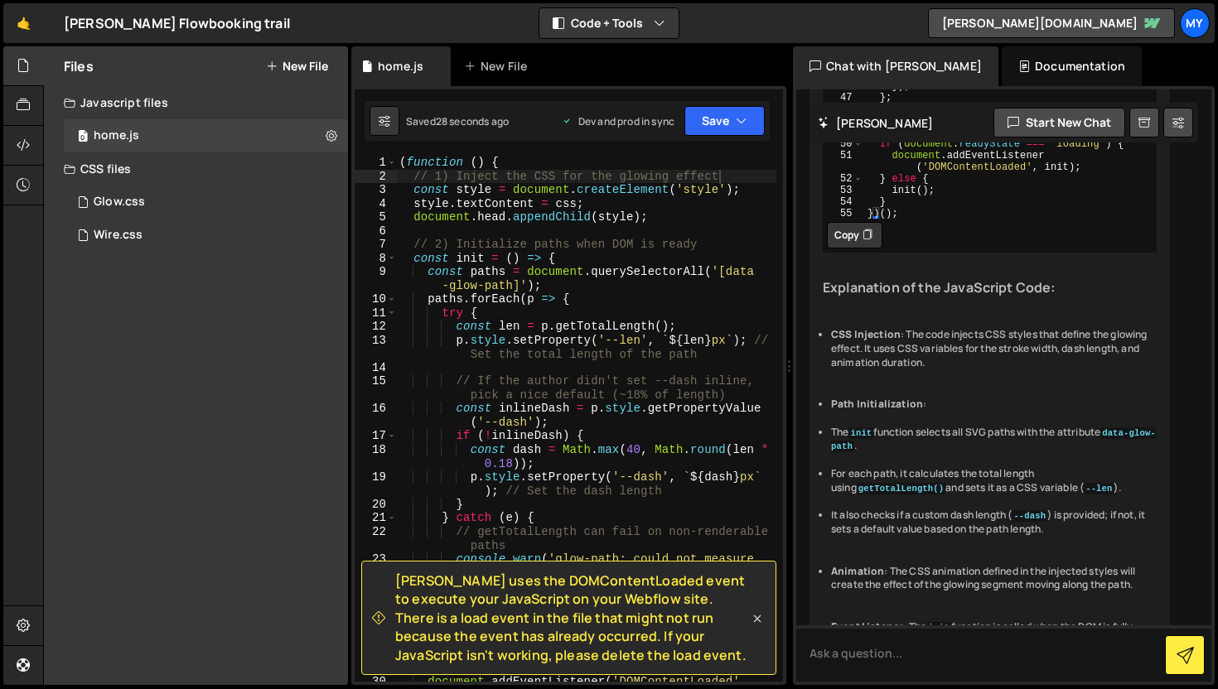
click at [754, 622] on icon at bounding box center [757, 619] width 7 height 7
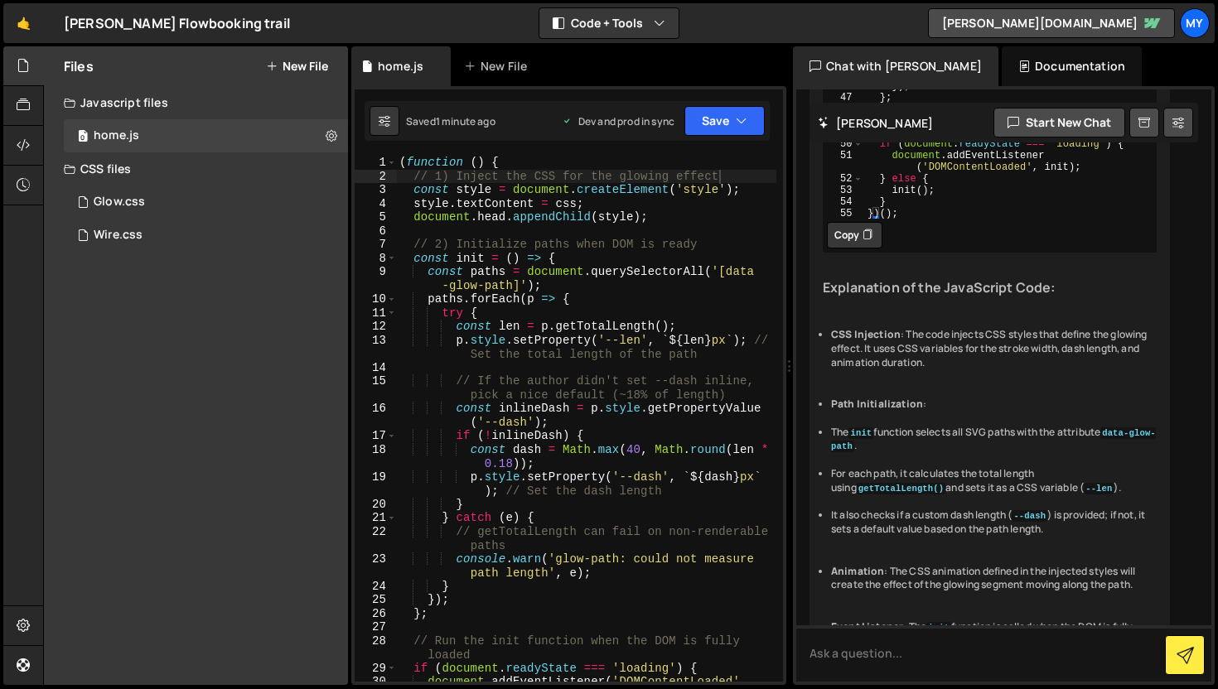
click at [1047, 60] on div "Documentation" at bounding box center [1072, 66] width 140 height 40
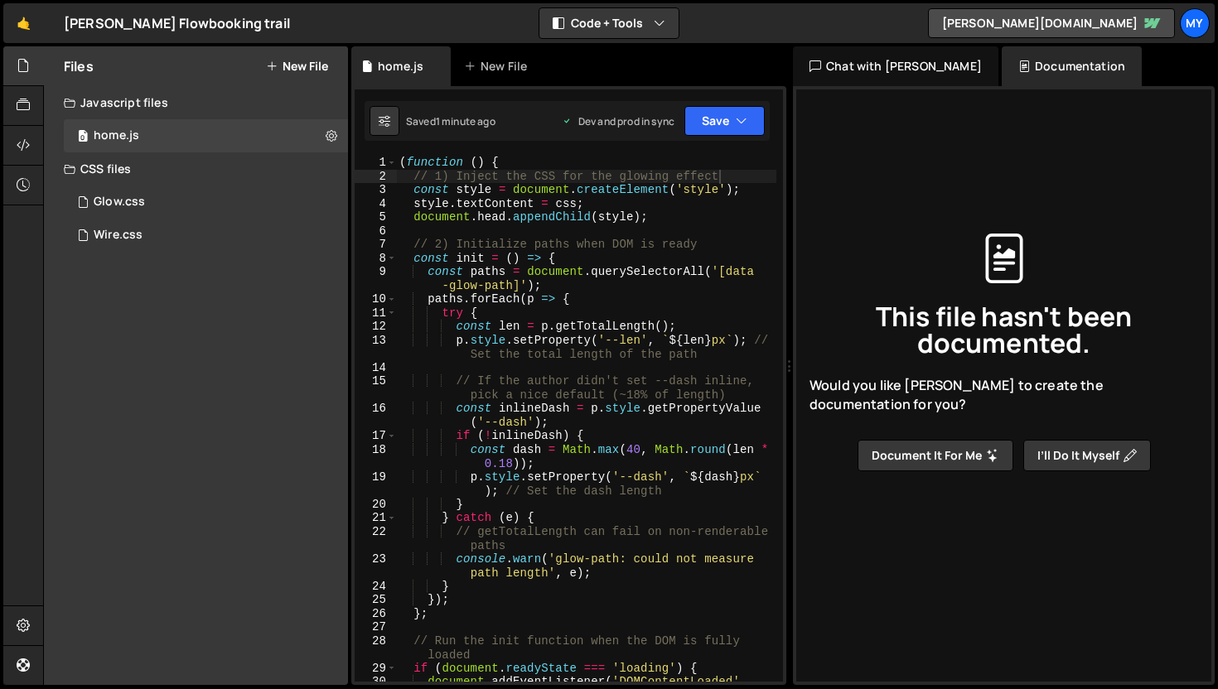
click at [958, 448] on button "Document it for me" at bounding box center [936, 455] width 156 height 31
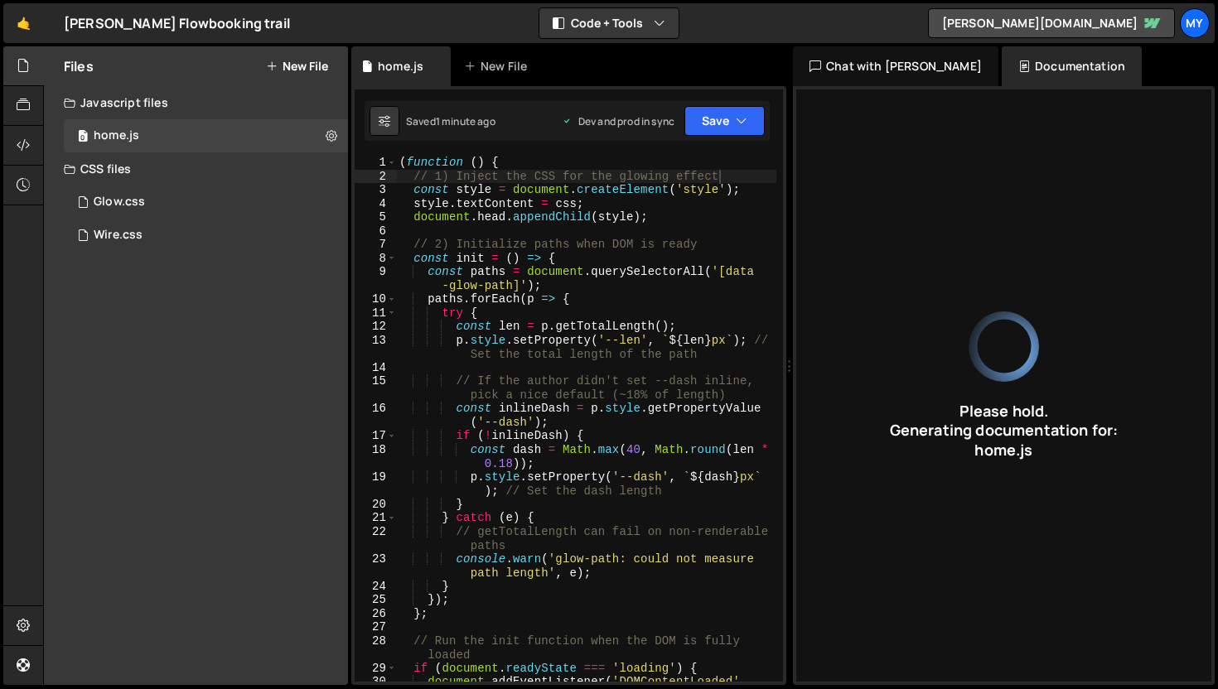
click at [888, 71] on div "Chat with [PERSON_NAME]" at bounding box center [895, 66] width 205 height 40
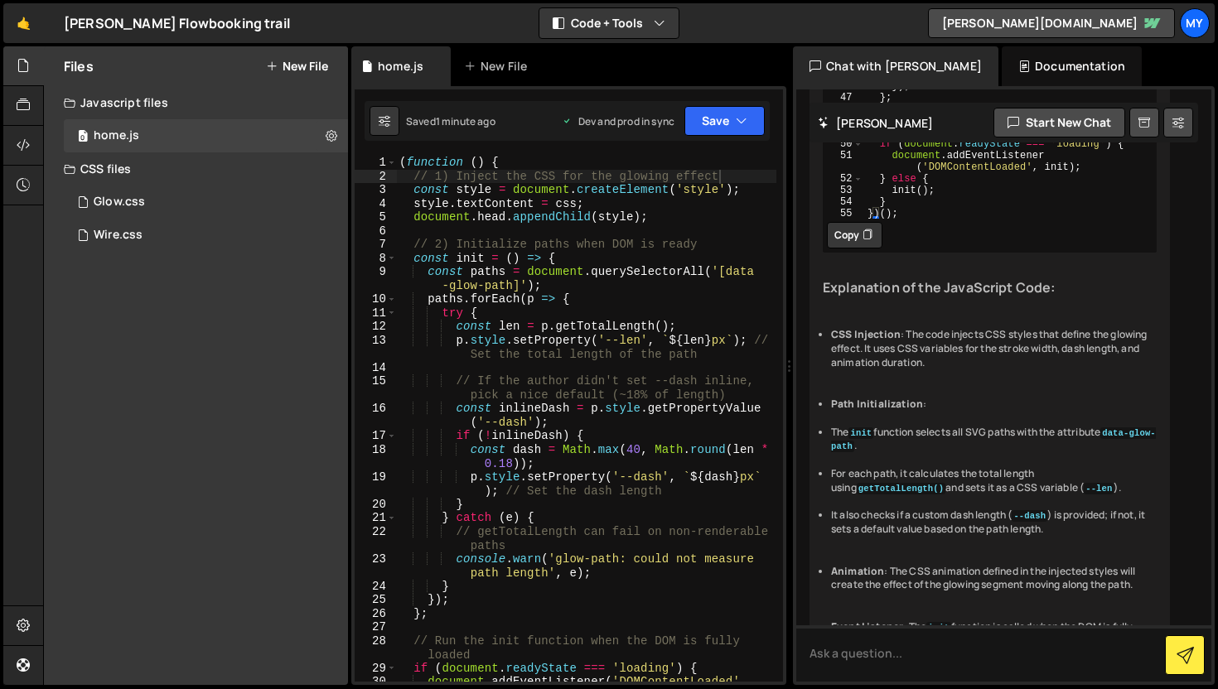
click at [1002, 69] on div "Documentation" at bounding box center [1072, 66] width 140 height 40
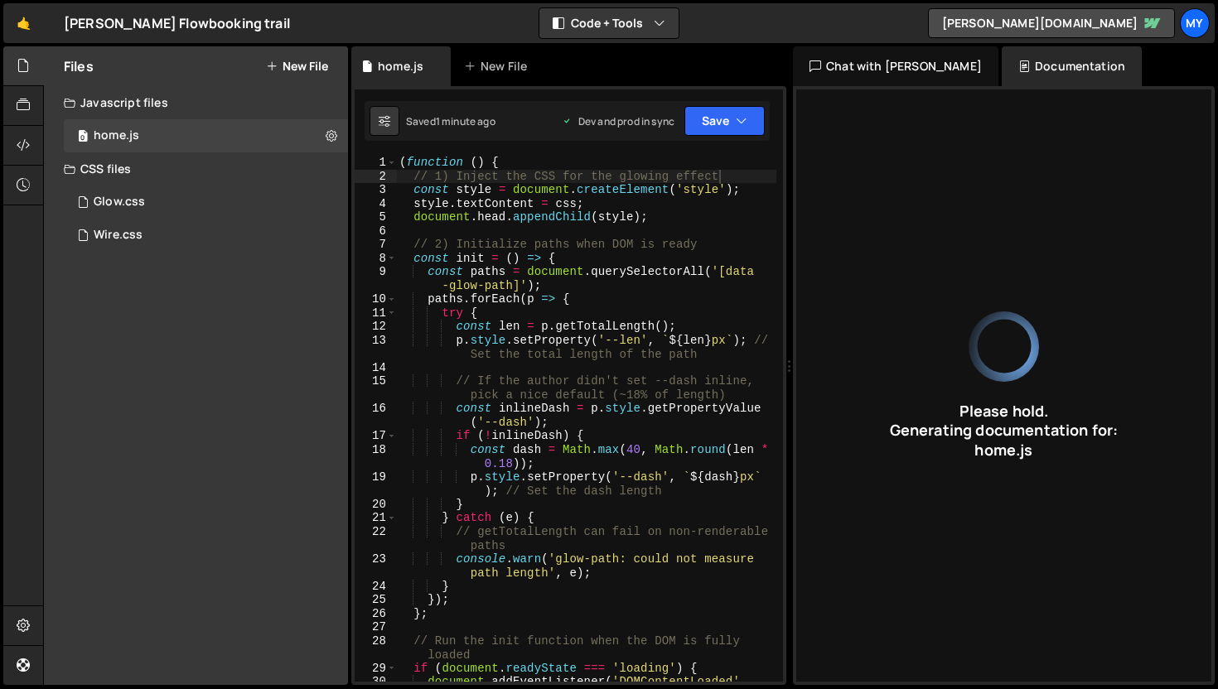
type input "JavaScript adds glowing effect to SVG paths by setting CSS properties based on …"
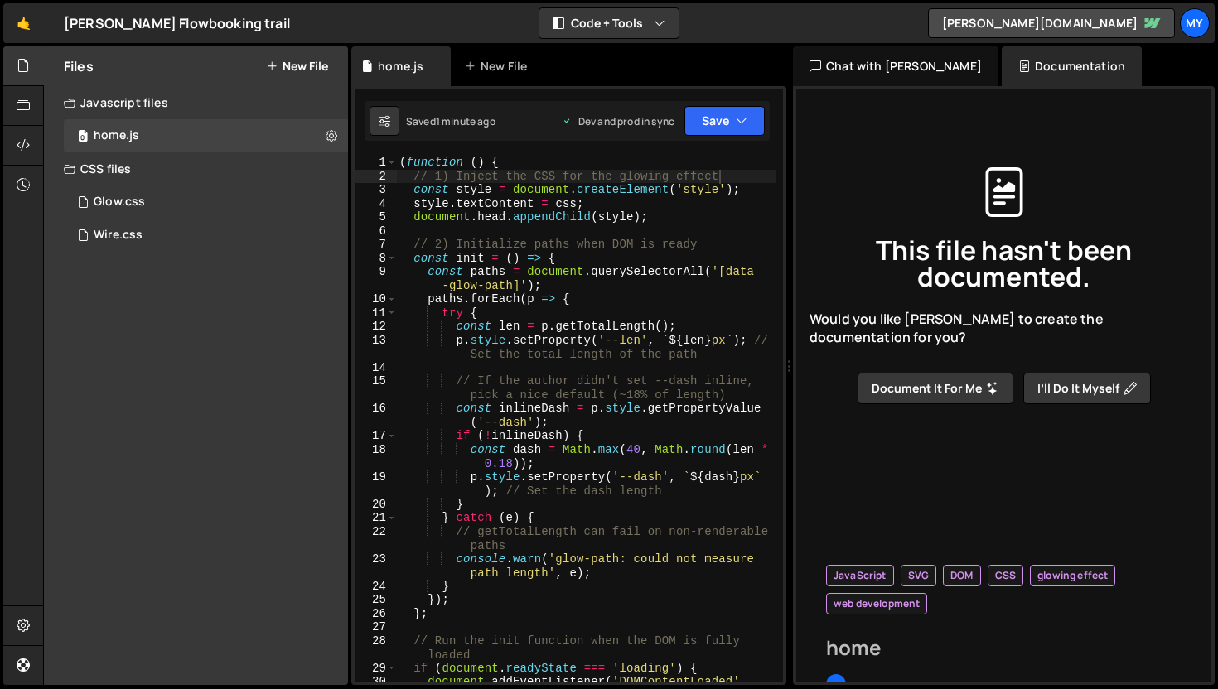
type input "home"
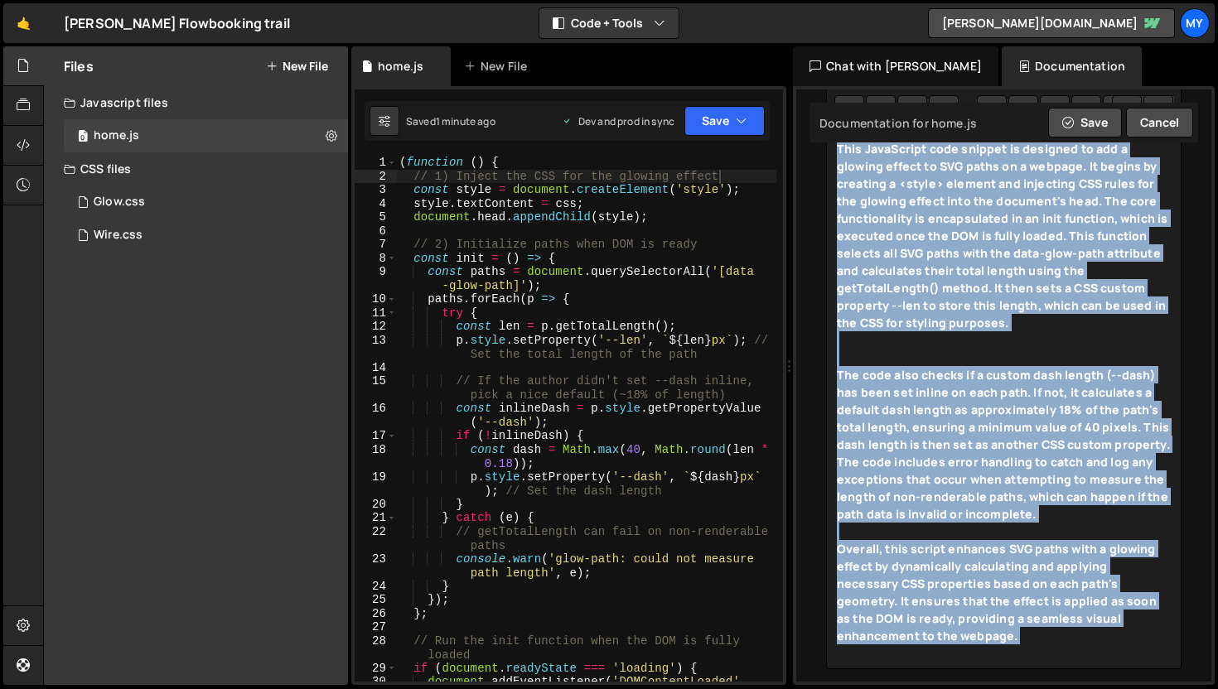
scroll to position [413, 0]
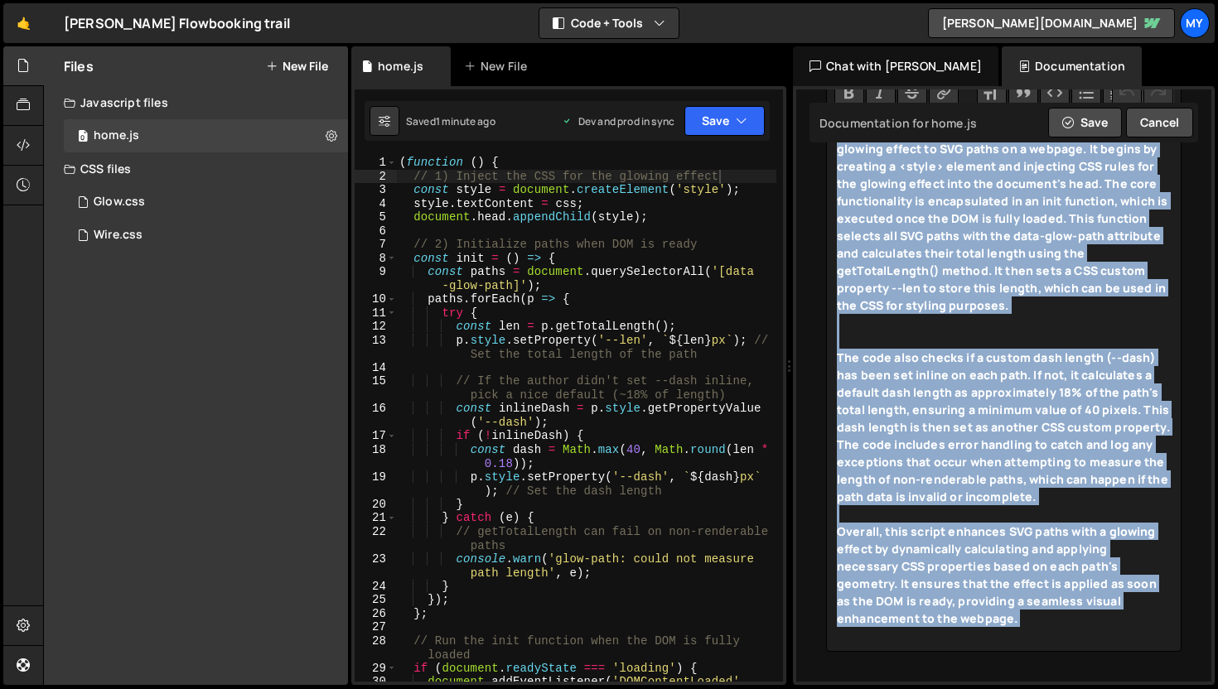
drag, startPoint x: 838, startPoint y: 196, endPoint x: 957, endPoint y: 643, distance: 463.1
click at [957, 643] on trix-editor "This JavaScript code snippet is designed to add a glowing effect to SVG paths o…" at bounding box center [1003, 383] width 355 height 537
type trix-editor "<div><strong>This JavaScript code snippet is designed to add a glowing effect t…"
copy trix-editor "This JavaScript code snippet is designed to add a glowing effect to SVG paths o…"
click at [1054, 336] on div at bounding box center [1004, 339] width 334 height 17
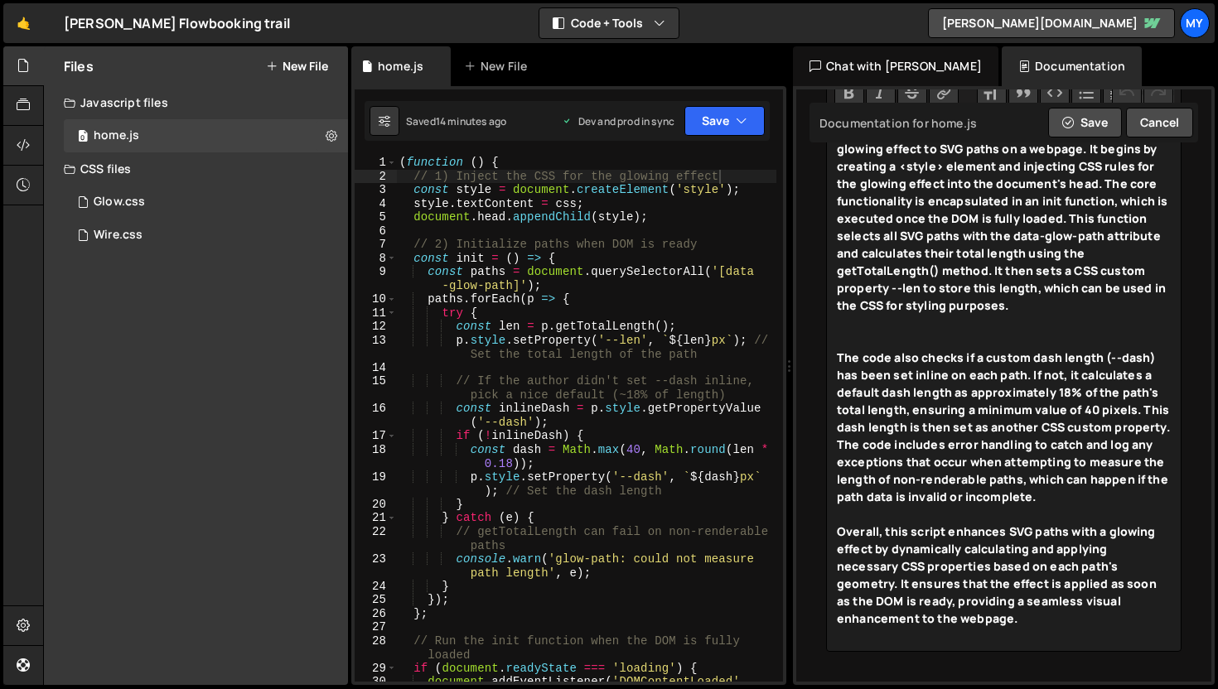
click at [815, 294] on div "JavaScript SVG DOM CSS glowing effect web development home home a [PERSON_NAME]…" at bounding box center [1004, 206] width 389 height 925
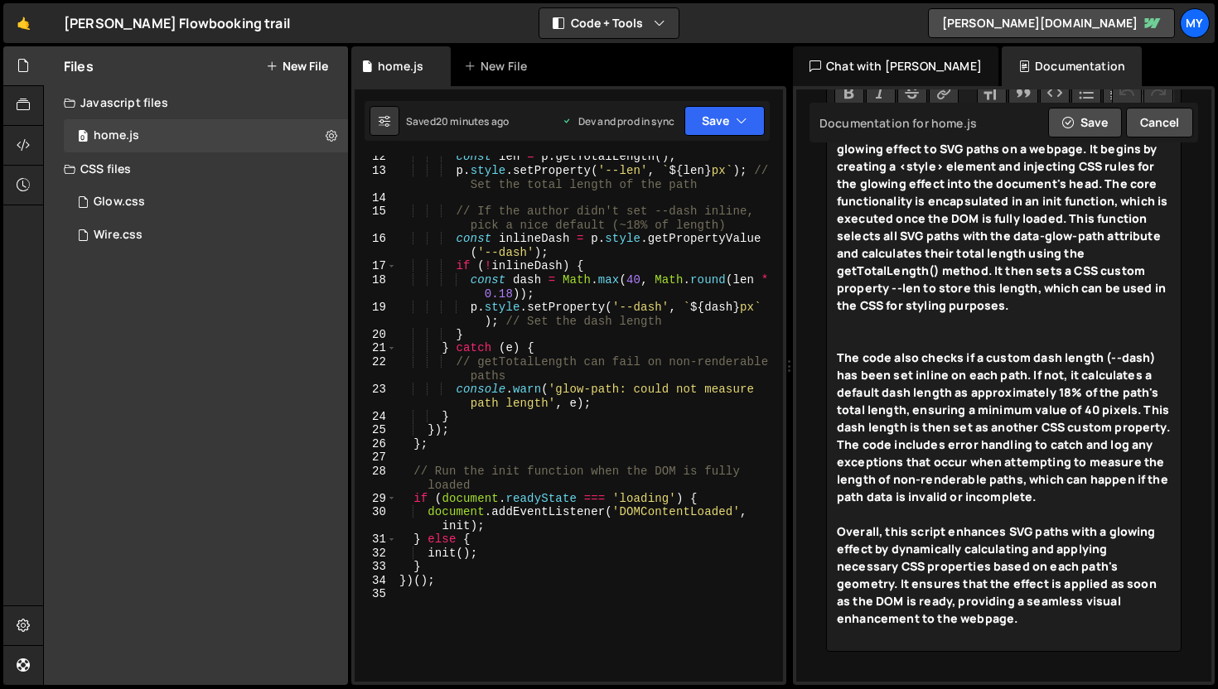
scroll to position [170, 0]
click at [1003, 265] on strong "This JavaScript code snippet is designed to add a glowing effect to SVG paths o…" at bounding box center [1002, 218] width 331 height 190
click at [1171, 131] on button "Cancel" at bounding box center [1159, 123] width 67 height 30
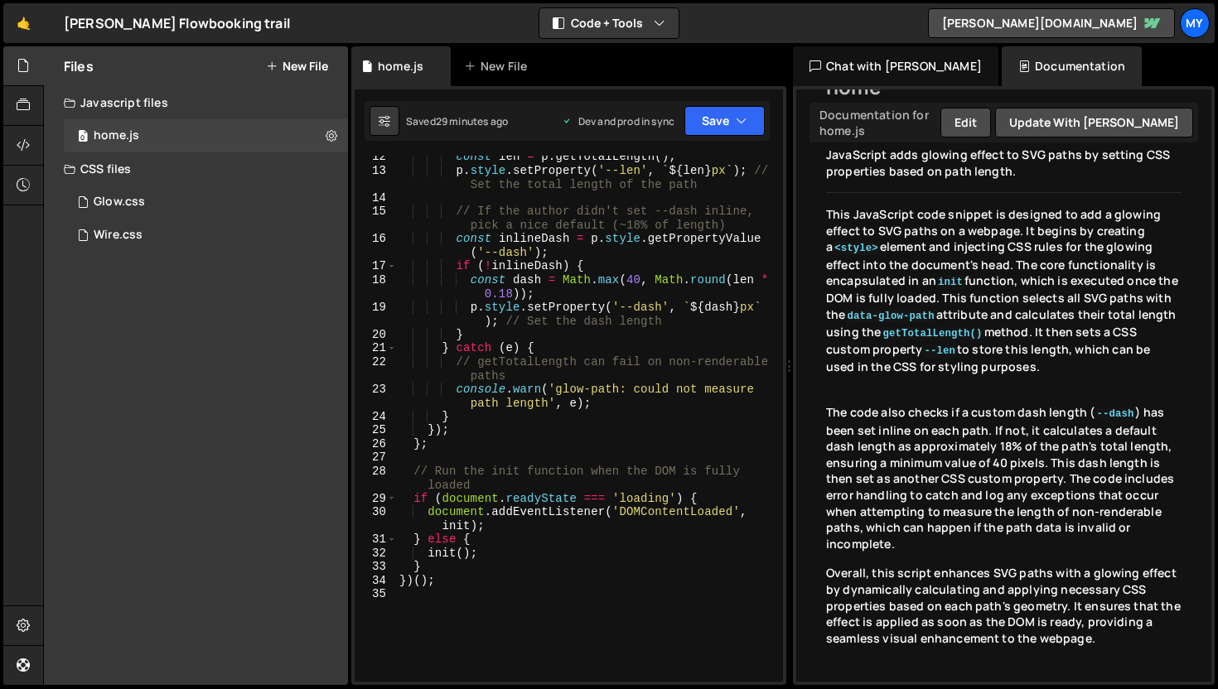
scroll to position [0, 0]
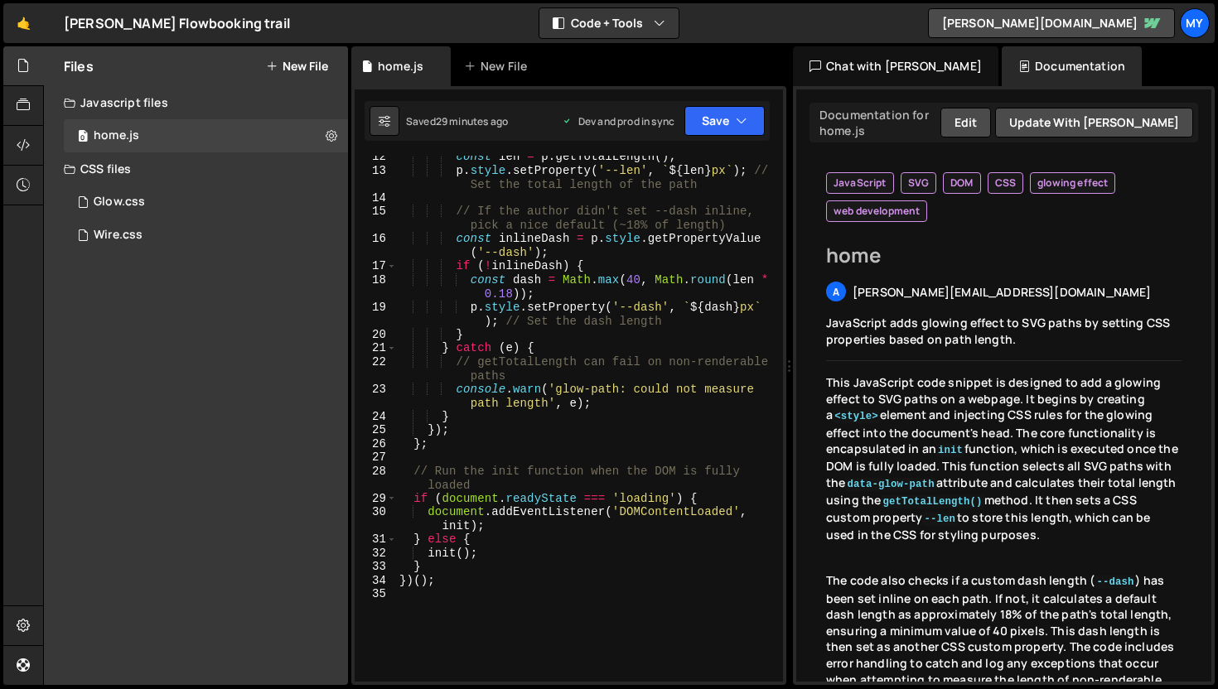
click at [888, 77] on div "Chat with [PERSON_NAME]" at bounding box center [895, 66] width 205 height 40
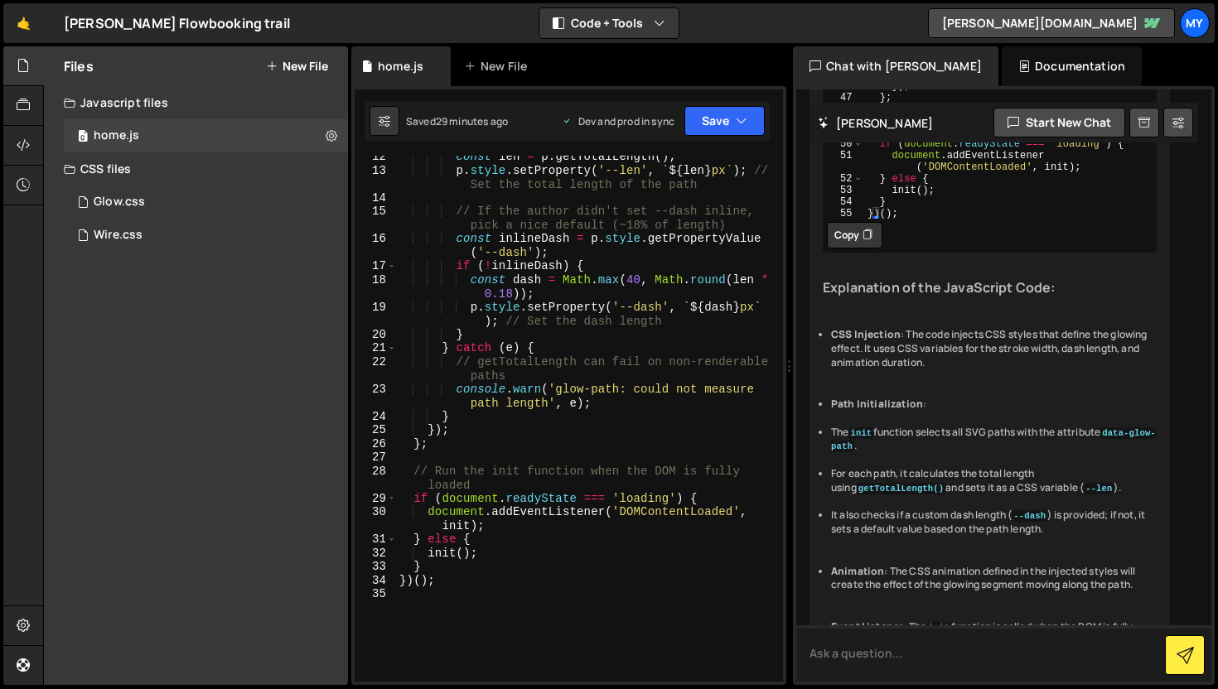
click at [856, 672] on textarea at bounding box center [1003, 654] width 415 height 56
type textarea "L"
type textarea "please help me to figure how to animate the svg path like on svg path the gradi…"
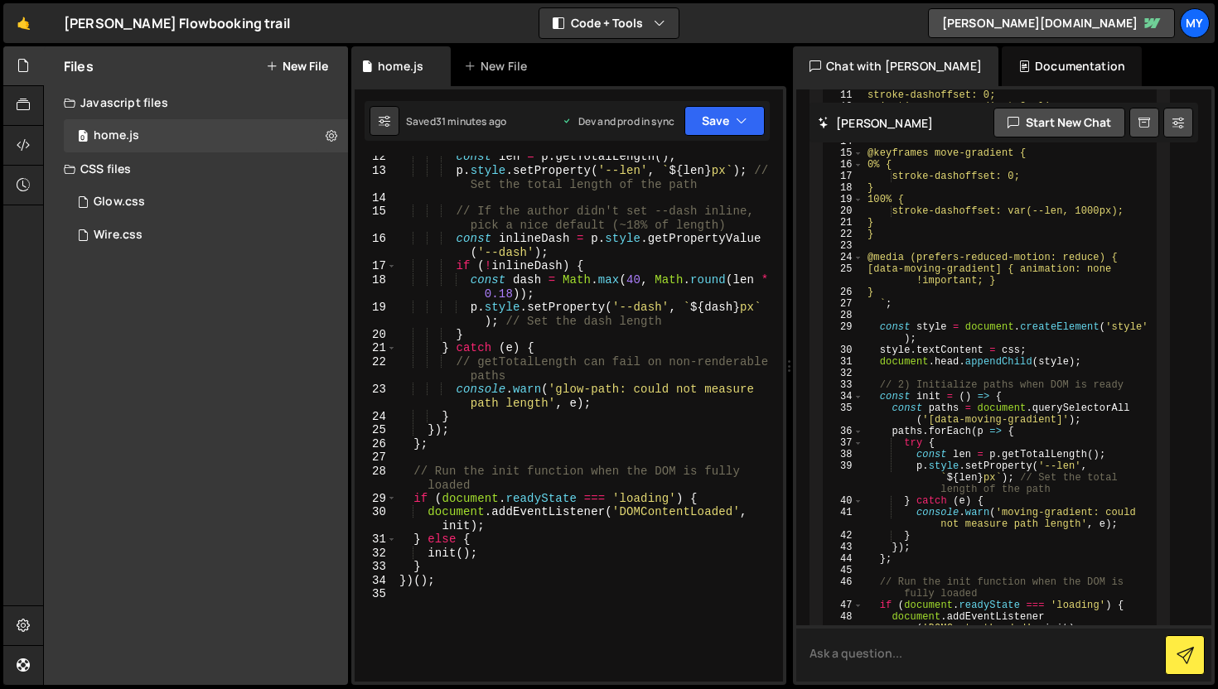
scroll to position [13337, 0]
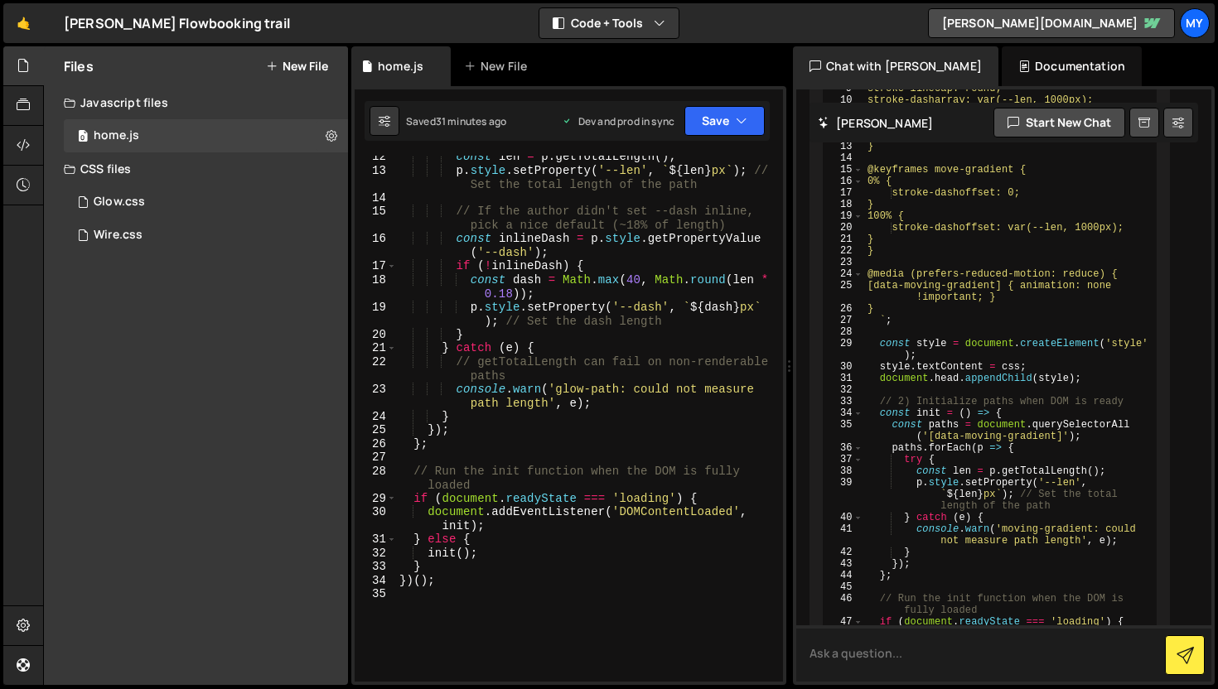
paste textarea "<svg width="622" height="1571" viewBox="0 0 622 1571" fill="none" xmlns="[URL][…"
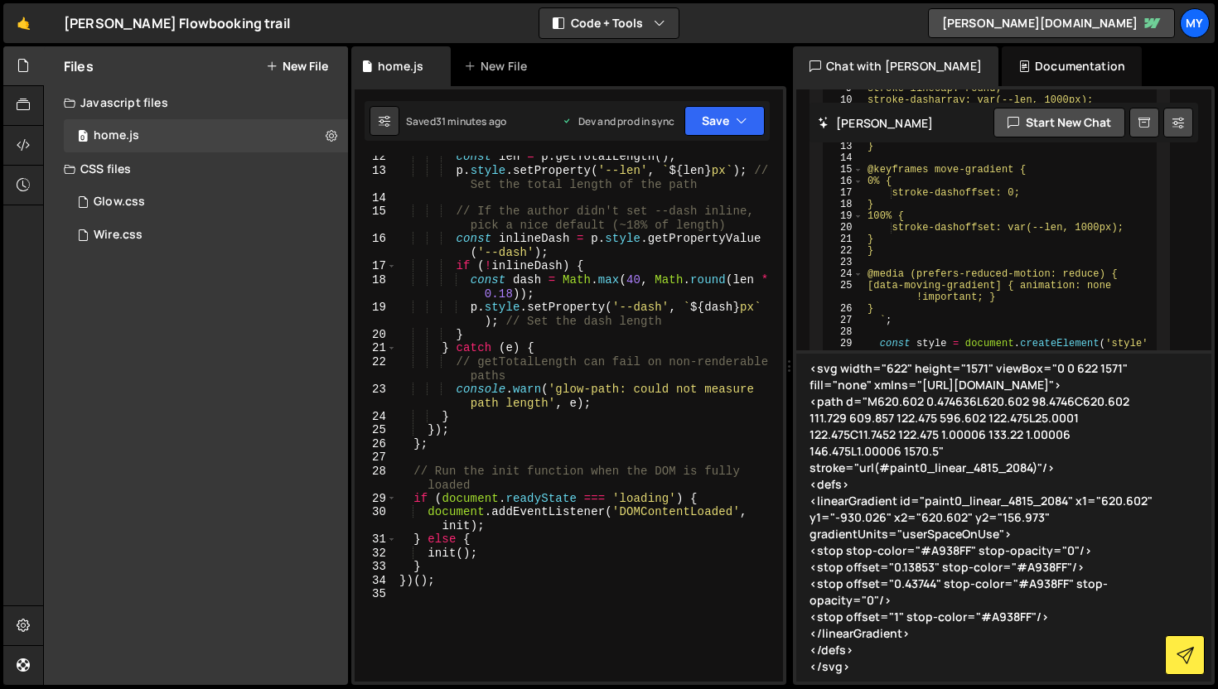
scroll to position [36, 0]
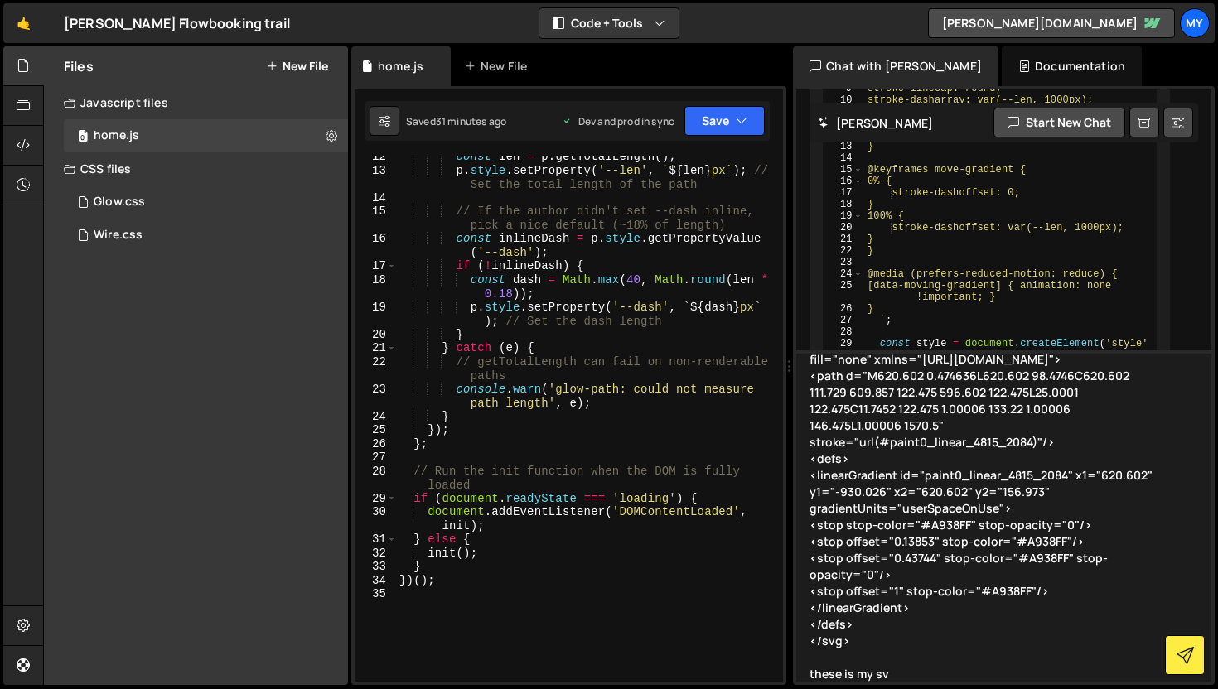
type textarea "<svg width="622" height="1571" viewBox="0 0 622 1571" fill="none" xmlns="[URL][…"
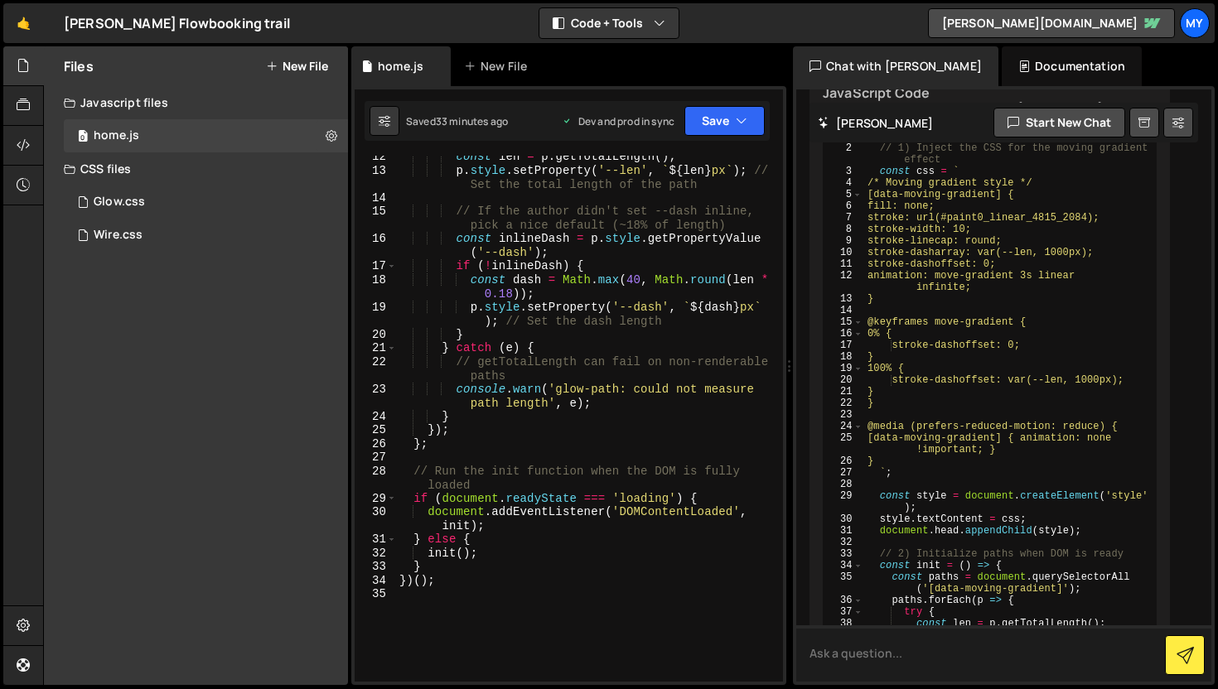
scroll to position [15874, 0]
click at [859, 52] on button "Copy" at bounding box center [855, 39] width 56 height 27
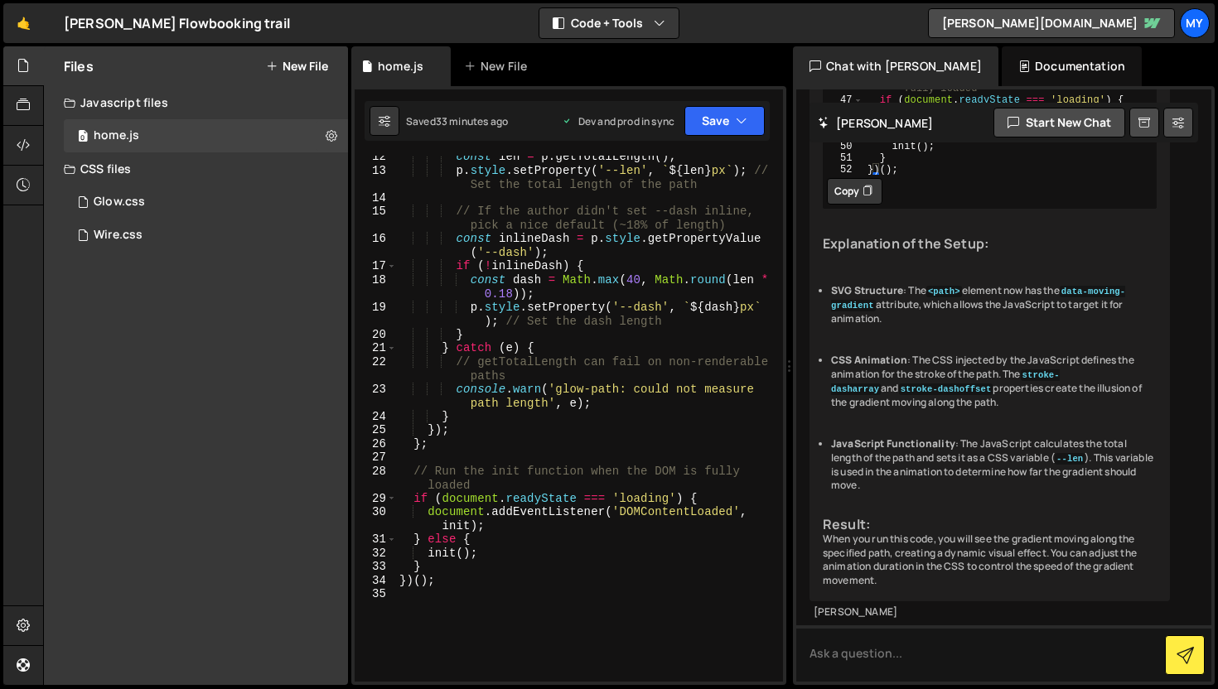
scroll to position [16781, 0]
click at [864, 200] on icon at bounding box center [868, 191] width 10 height 17
click at [578, 584] on div "const len = p . getTotalLength ( ) ; p . style . setProperty ( '--len' , ` ${ l…" at bounding box center [586, 427] width 380 height 554
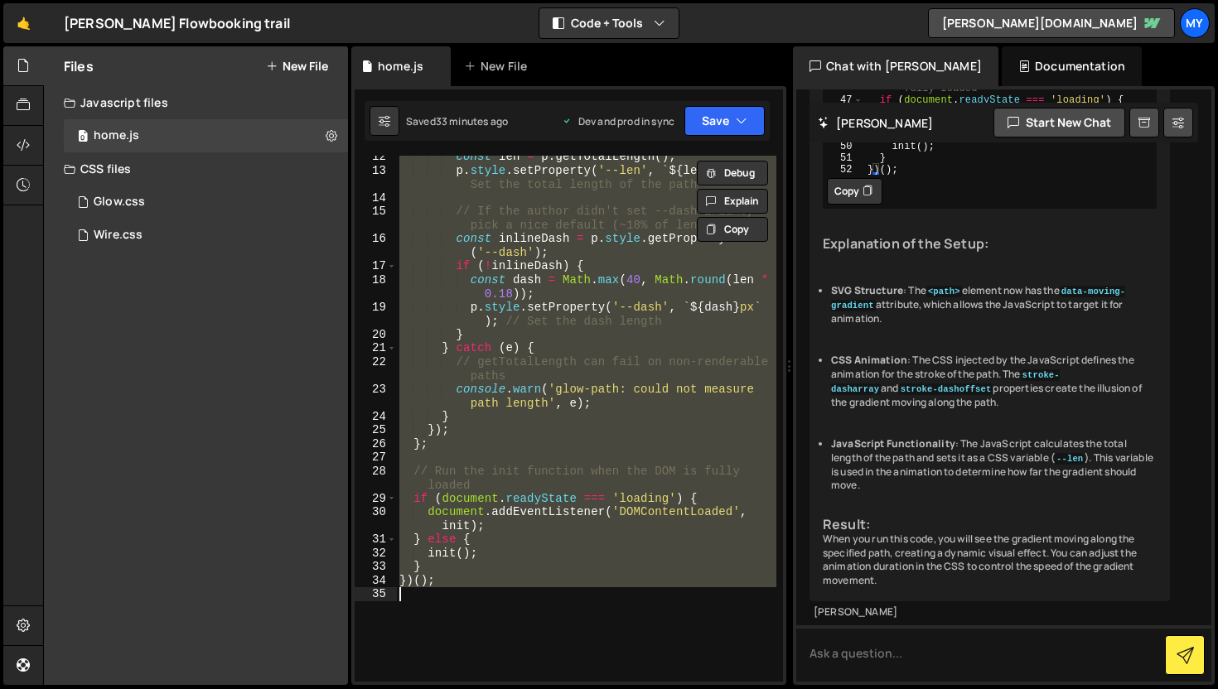
paste textarea
type textarea "})();"
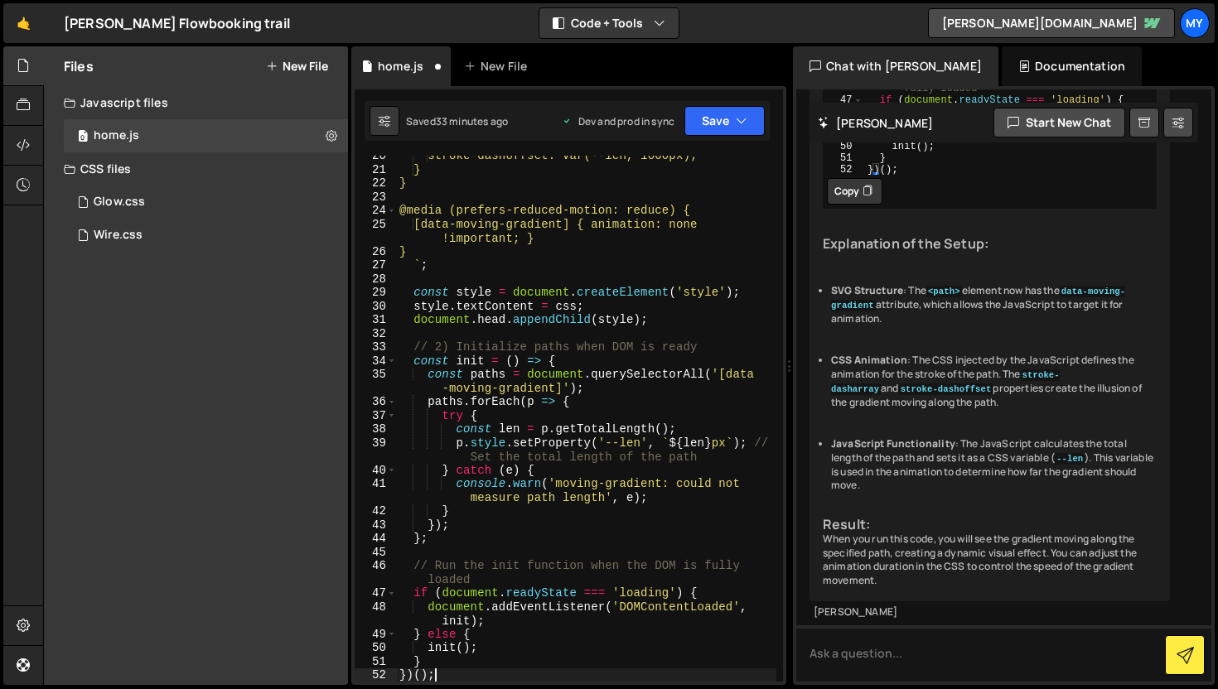
scroll to position [17109, 0]
click at [724, 123] on button "Save" at bounding box center [724, 121] width 80 height 30
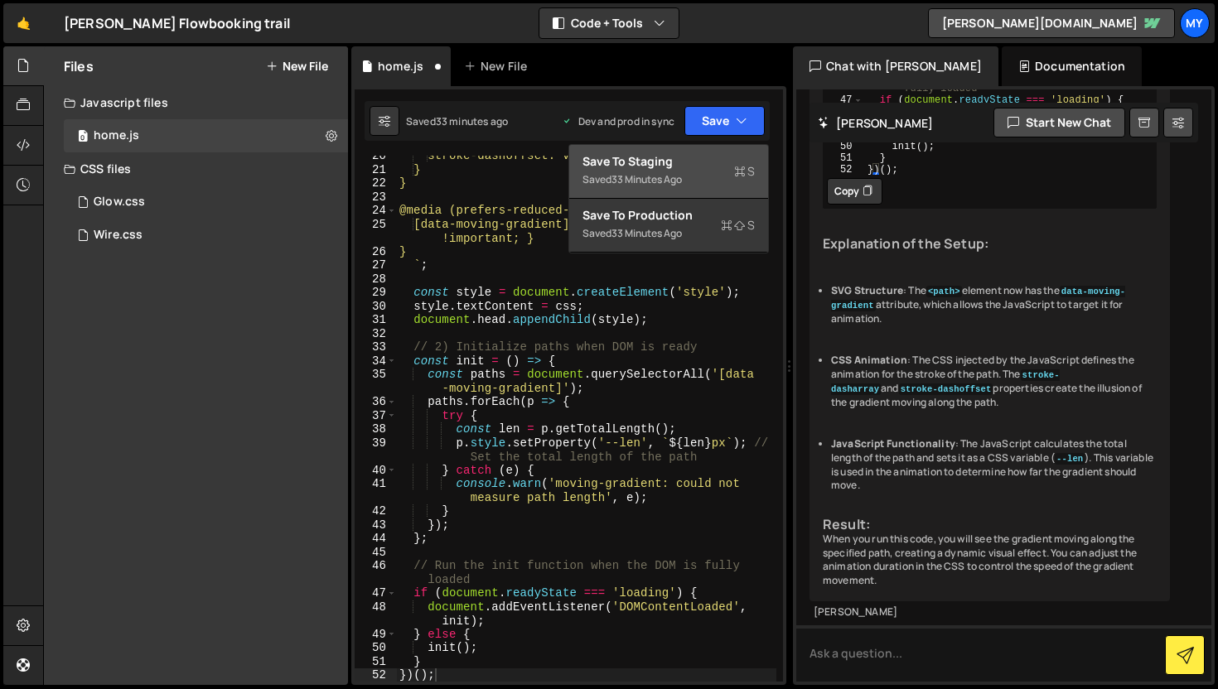
click at [709, 161] on div "Save to Staging S" at bounding box center [669, 161] width 172 height 17
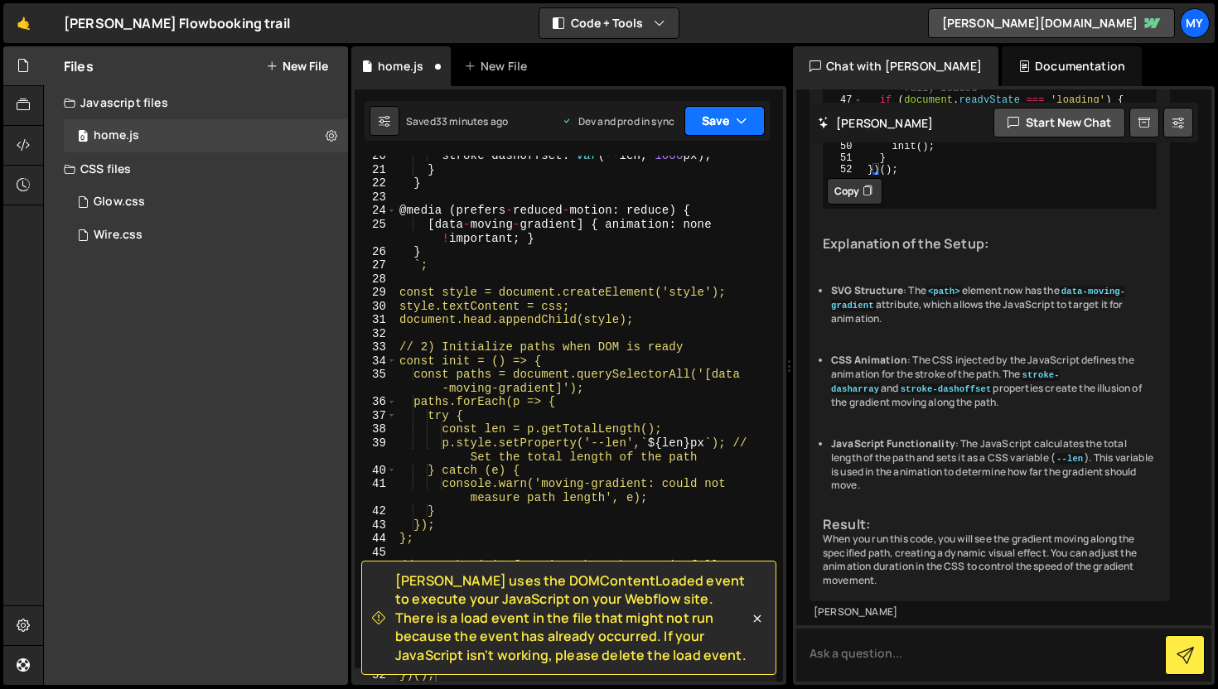
click at [716, 126] on button "Save" at bounding box center [724, 121] width 80 height 30
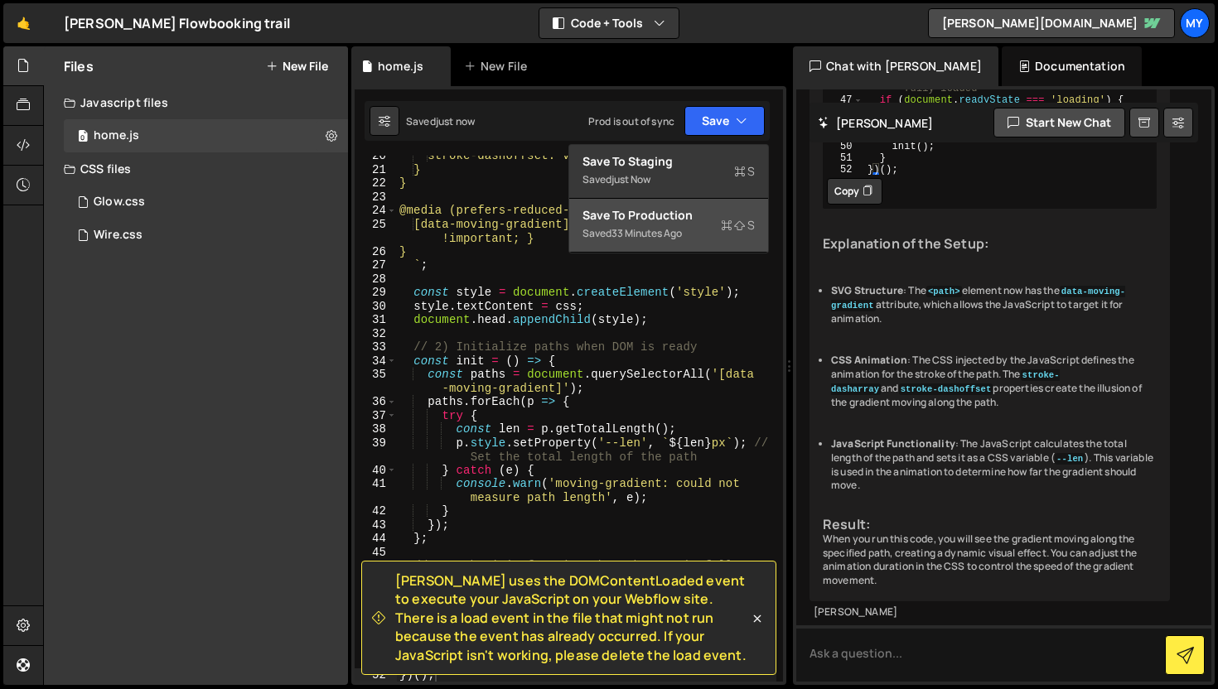
click at [692, 217] on div "Save to Production S" at bounding box center [669, 215] width 172 height 17
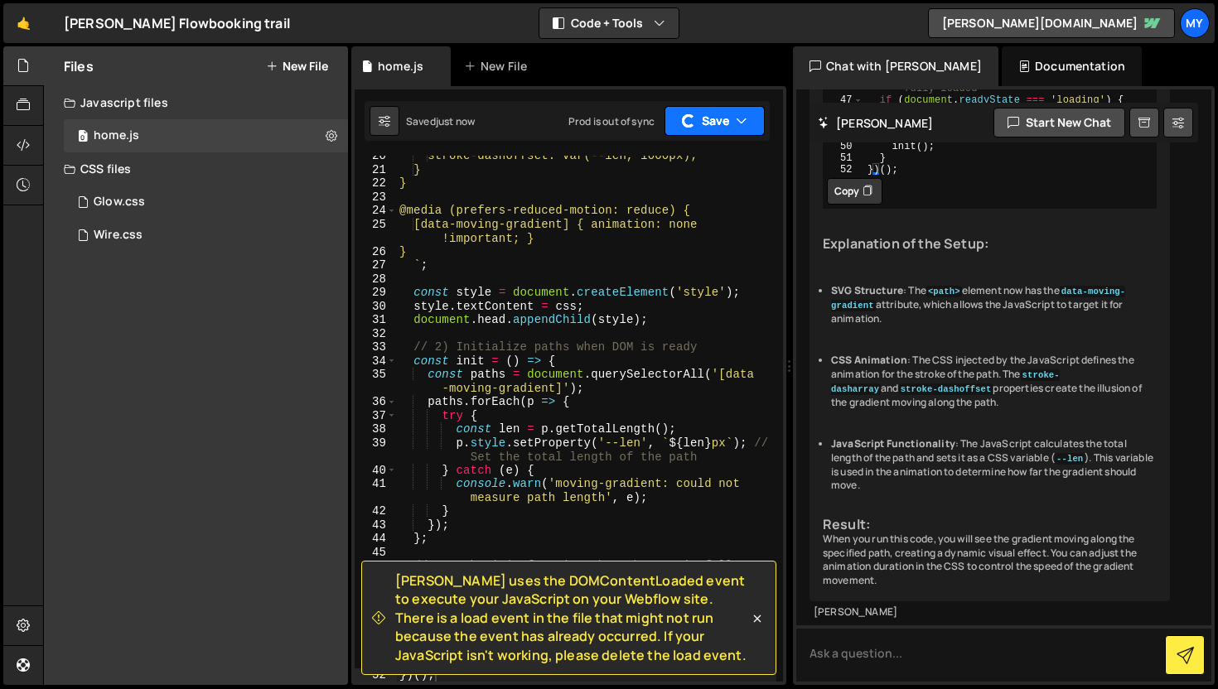
click at [723, 125] on button "Save" at bounding box center [715, 121] width 100 height 30
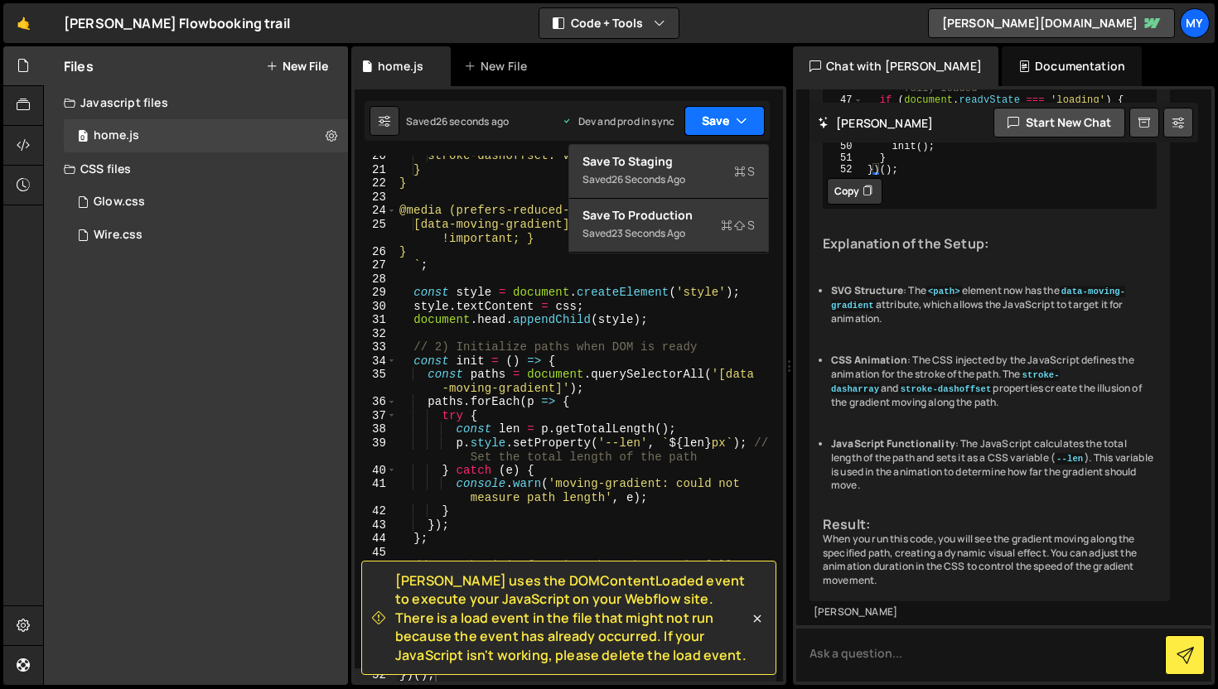
scroll to position [17138, 0]
click at [851, 655] on textarea at bounding box center [1003, 654] width 415 height 56
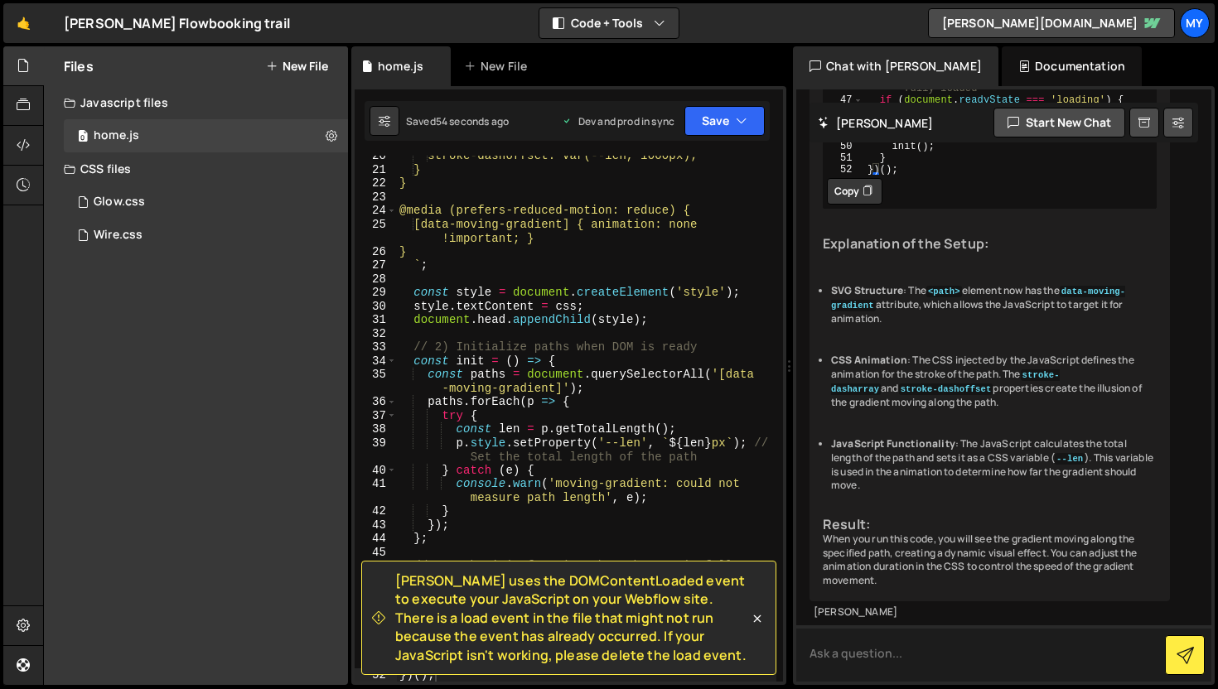
click at [852, 657] on textarea at bounding box center [1003, 654] width 415 height 56
type textarea "I have replaced the svg with your code added the js in [PERSON_NAME] but still …"
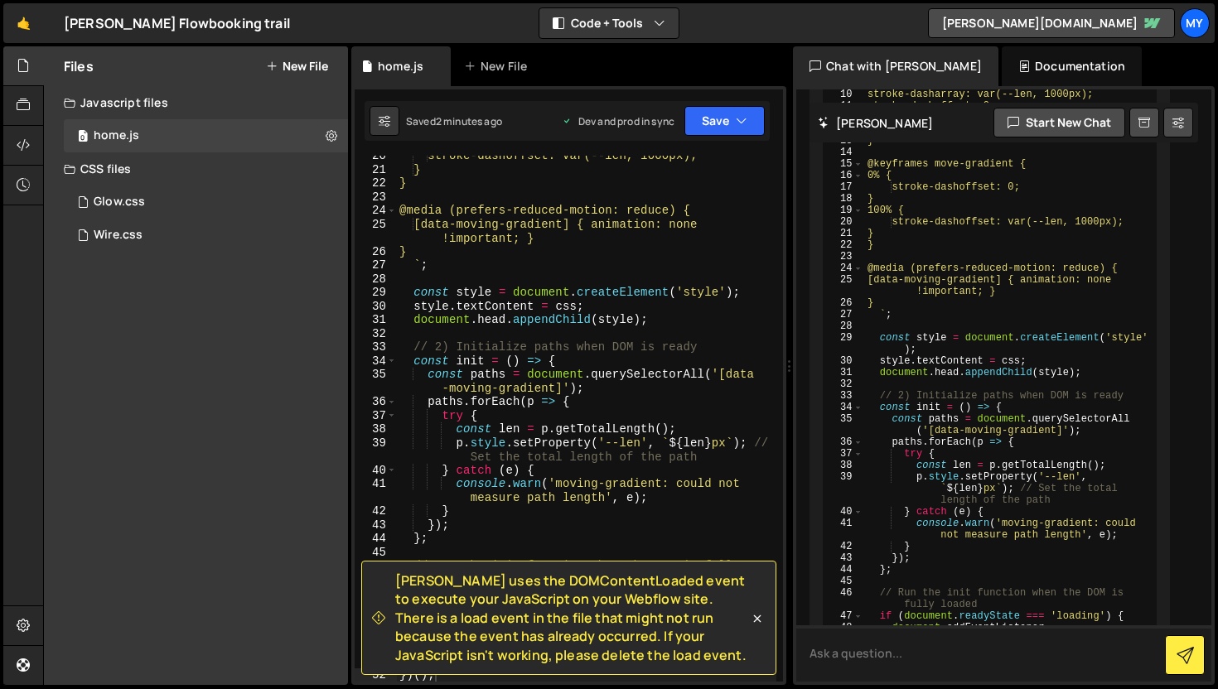
scroll to position [17853, 0]
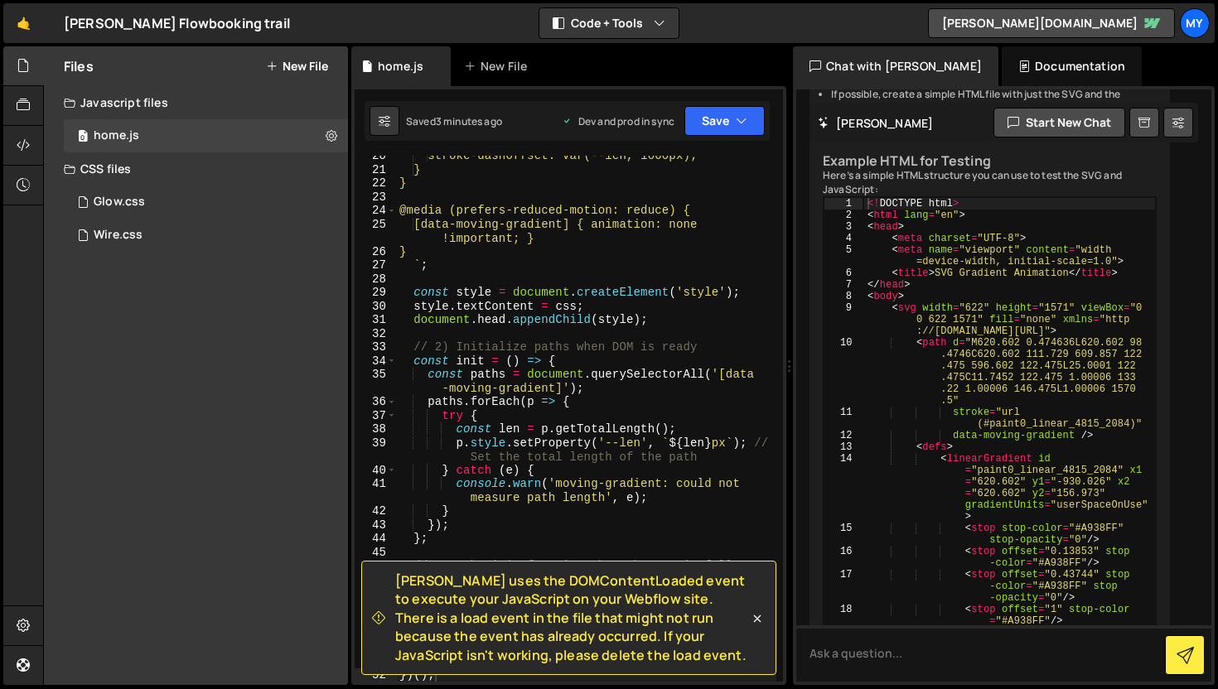
scroll to position [18787, 0]
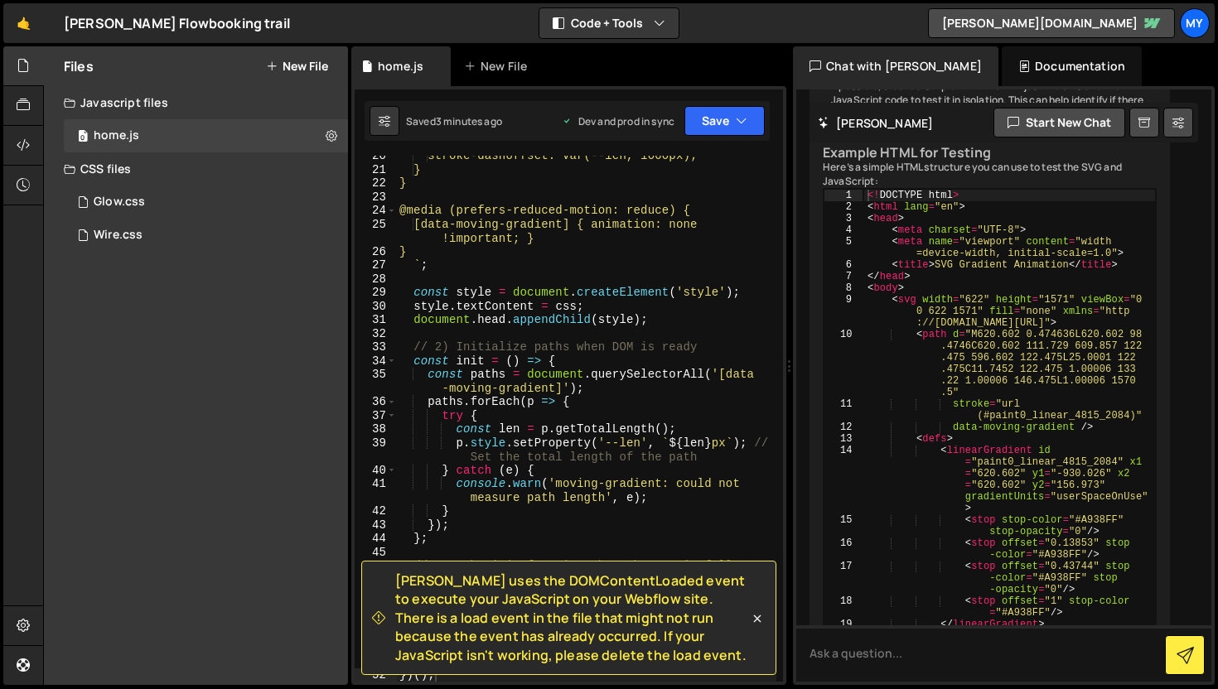
click at [630, 401] on div "stroke-dashoffset: var(--len, 1000px); } } @media (prefers-reduced-motion: redu…" at bounding box center [586, 426] width 380 height 554
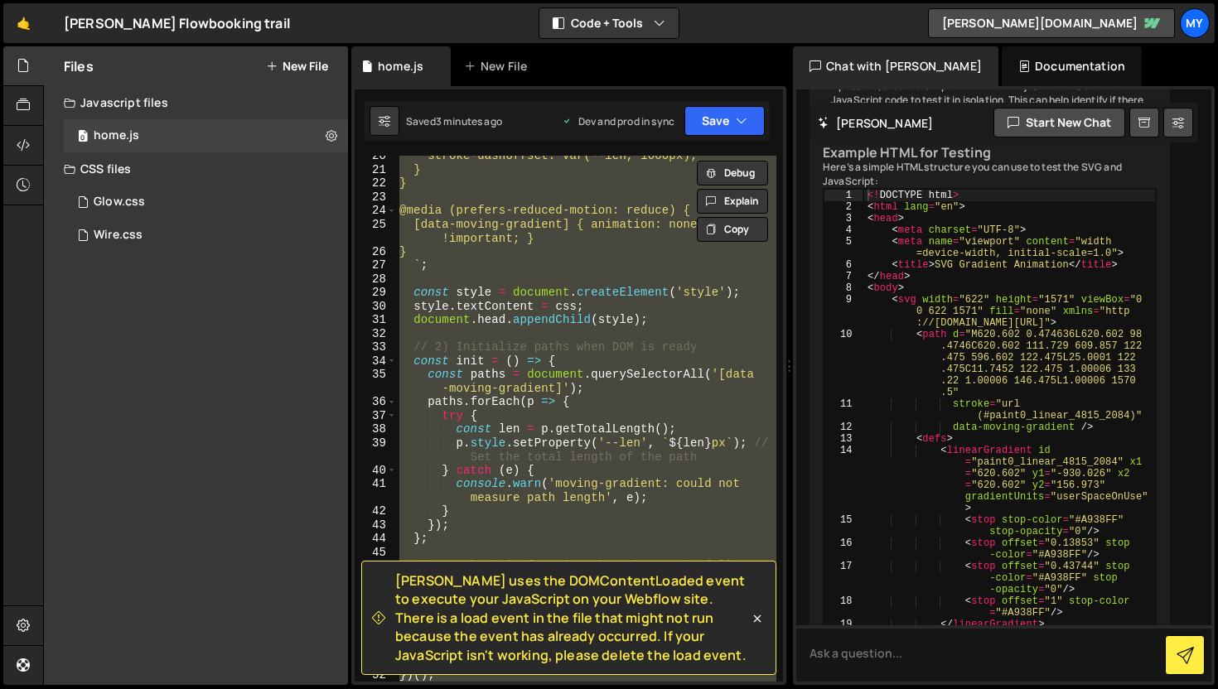
paste textarea
type textarea "})();"
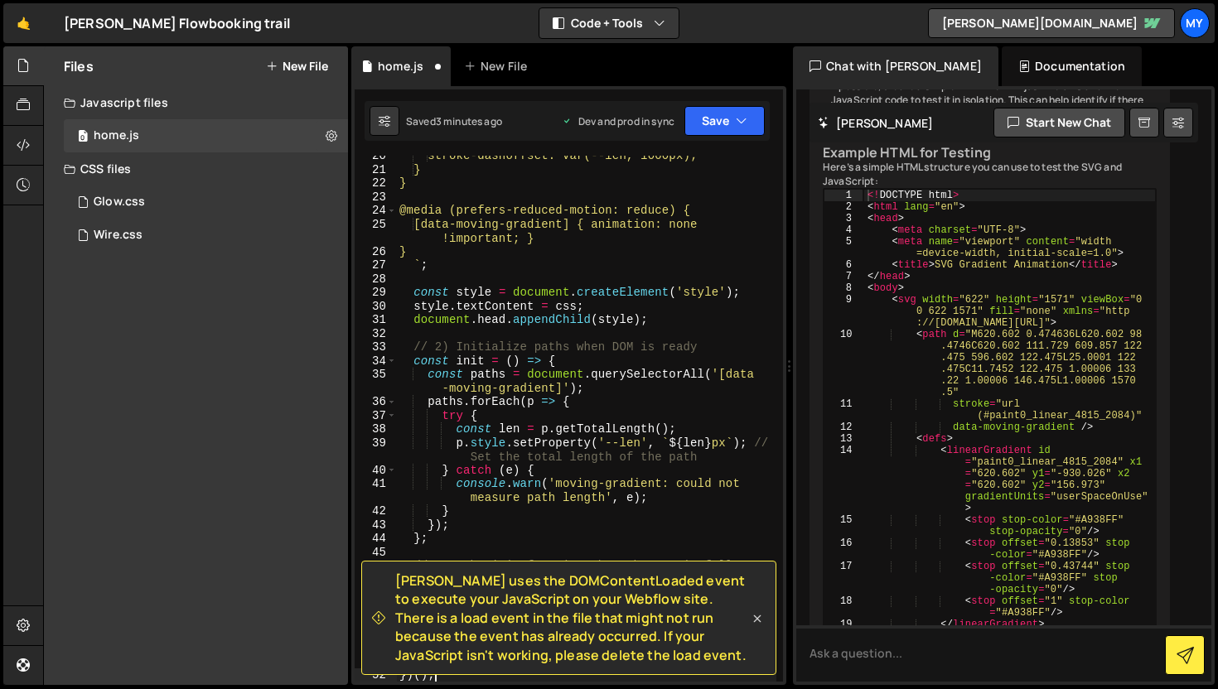
click at [758, 618] on icon at bounding box center [757, 619] width 7 height 7
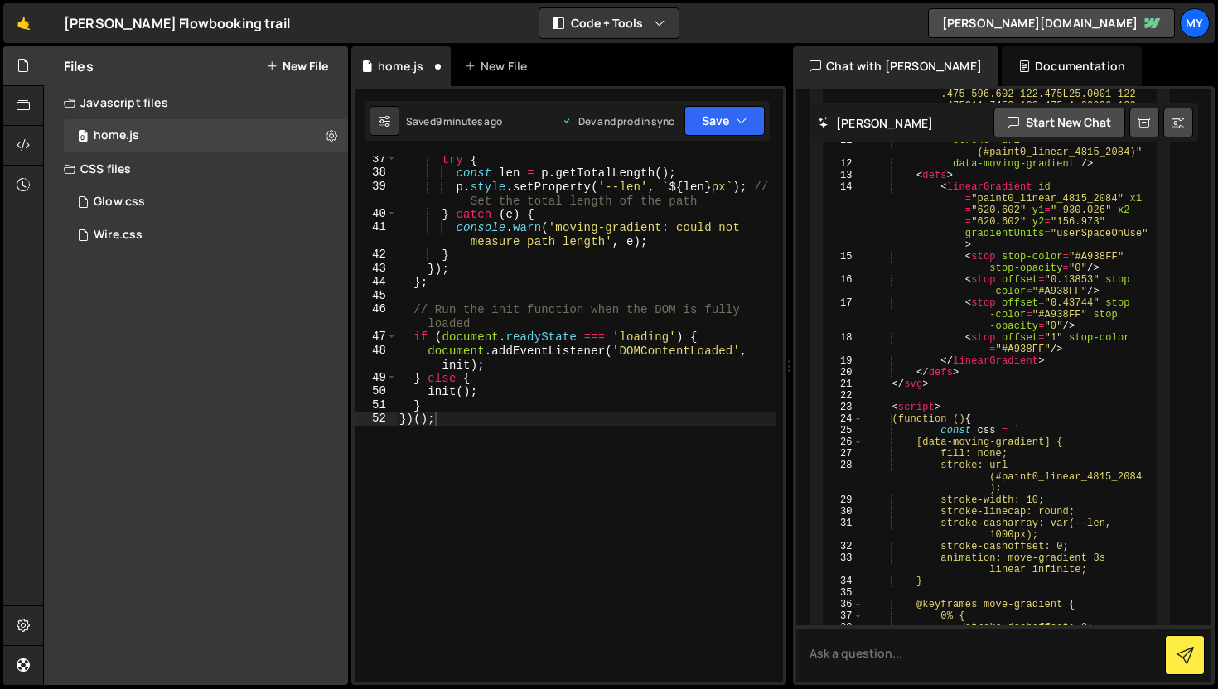
scroll to position [19060, 0]
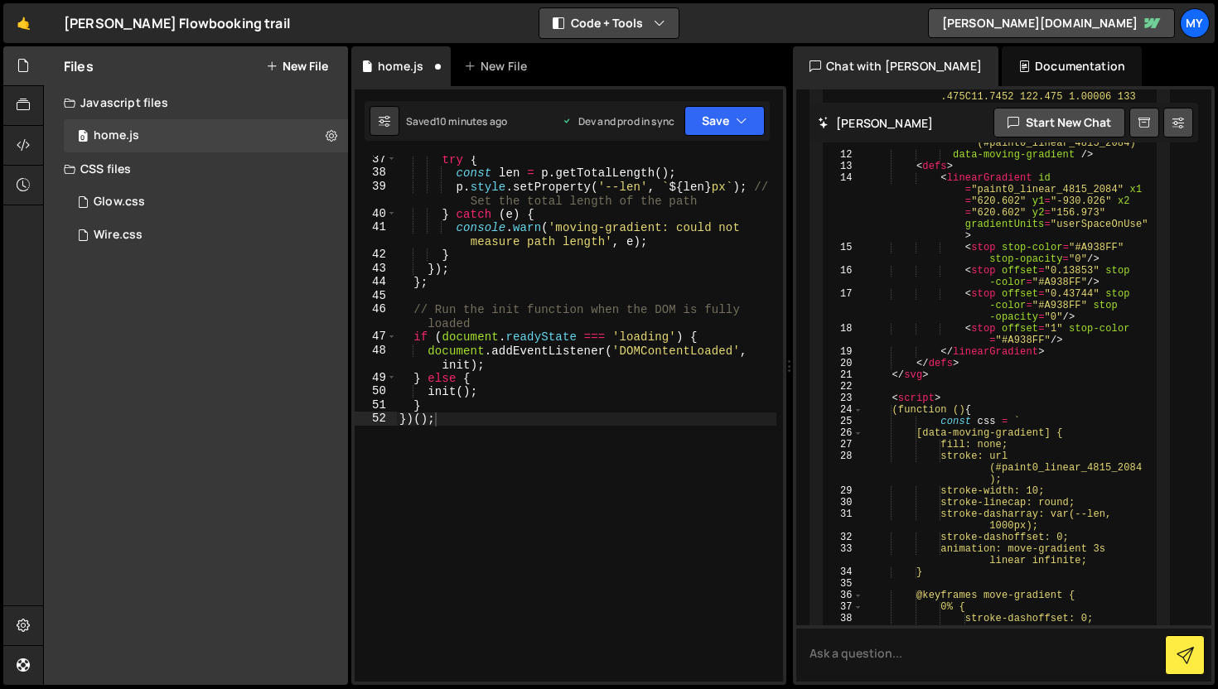
click at [607, 24] on button "Code + Tools" at bounding box center [608, 23] width 139 height 30
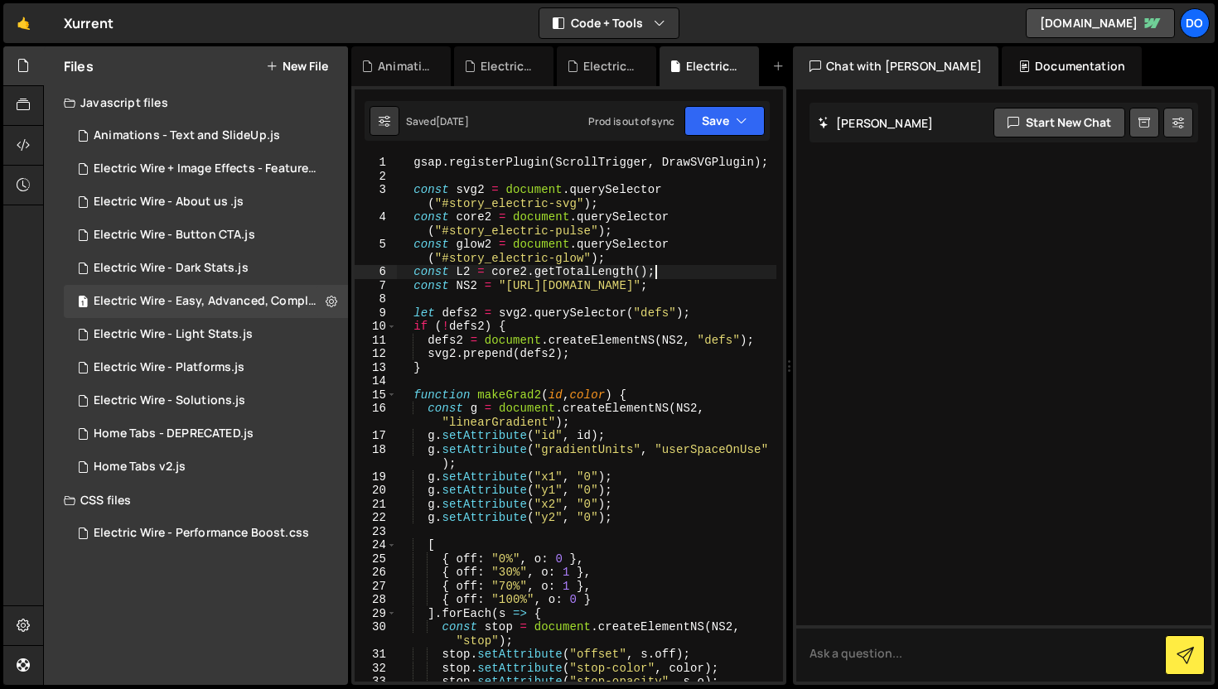
click at [670, 439] on div "gsap . registerPlugin ( ScrollTrigger , DrawSVGPlugin ) ; const svg2 = document…" at bounding box center [586, 433] width 380 height 554
type textarea "gsap.fromTo(glow2, { drawSVG: `${drawStartPct}% ${drawEndPct}%` }, cfg2);"
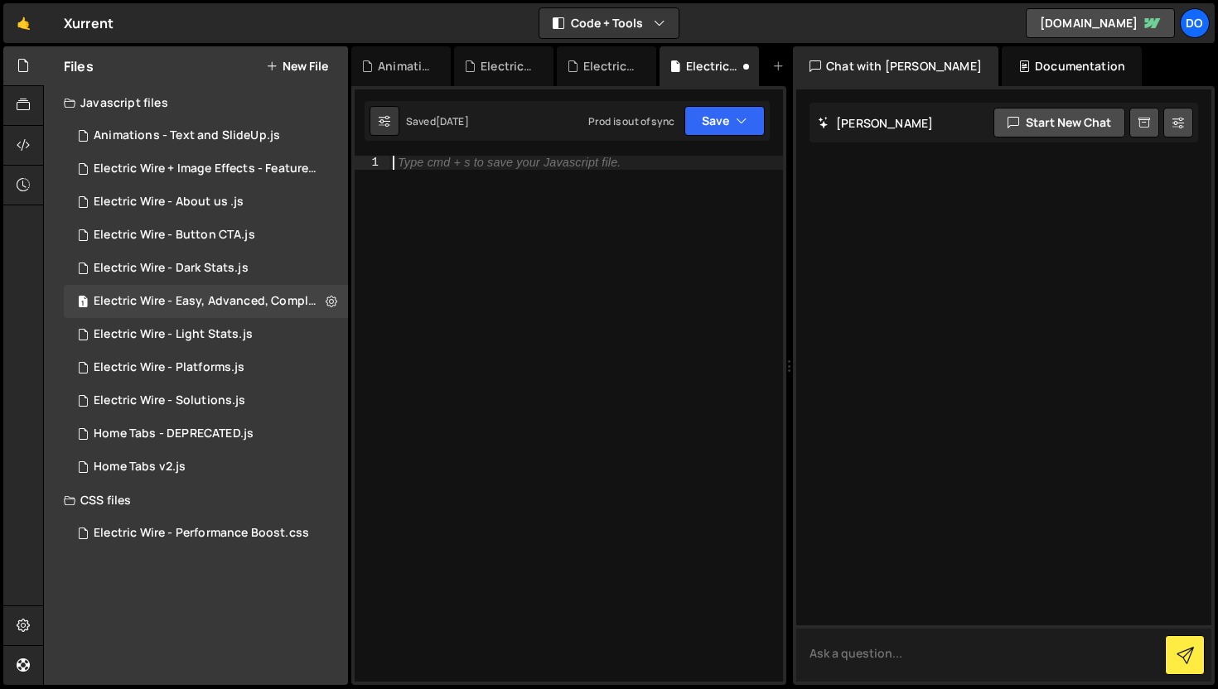
click at [906, 641] on textarea at bounding box center [1003, 654] width 415 height 56
click at [840, 129] on h2 "[PERSON_NAME]" at bounding box center [875, 123] width 115 height 16
click at [1019, 129] on button "Start new chat" at bounding box center [1060, 123] width 132 height 30
click at [740, 117] on icon "button" at bounding box center [742, 121] width 12 height 17
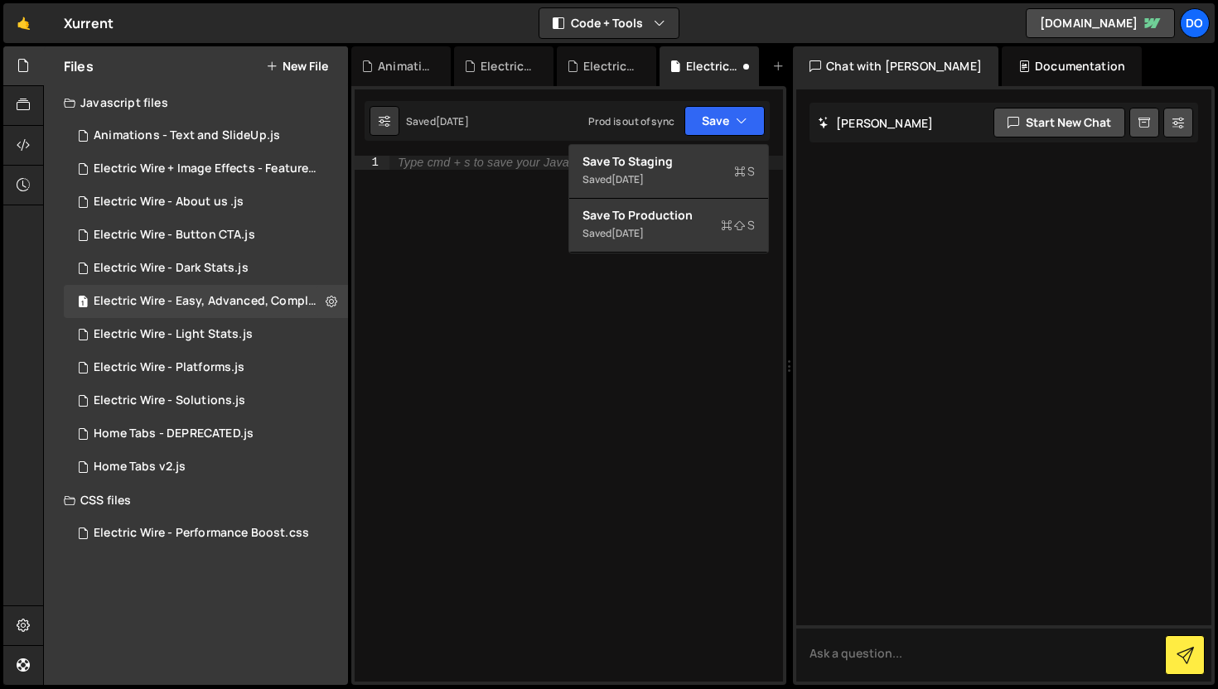
click at [875, 176] on div at bounding box center [1003, 385] width 415 height 592
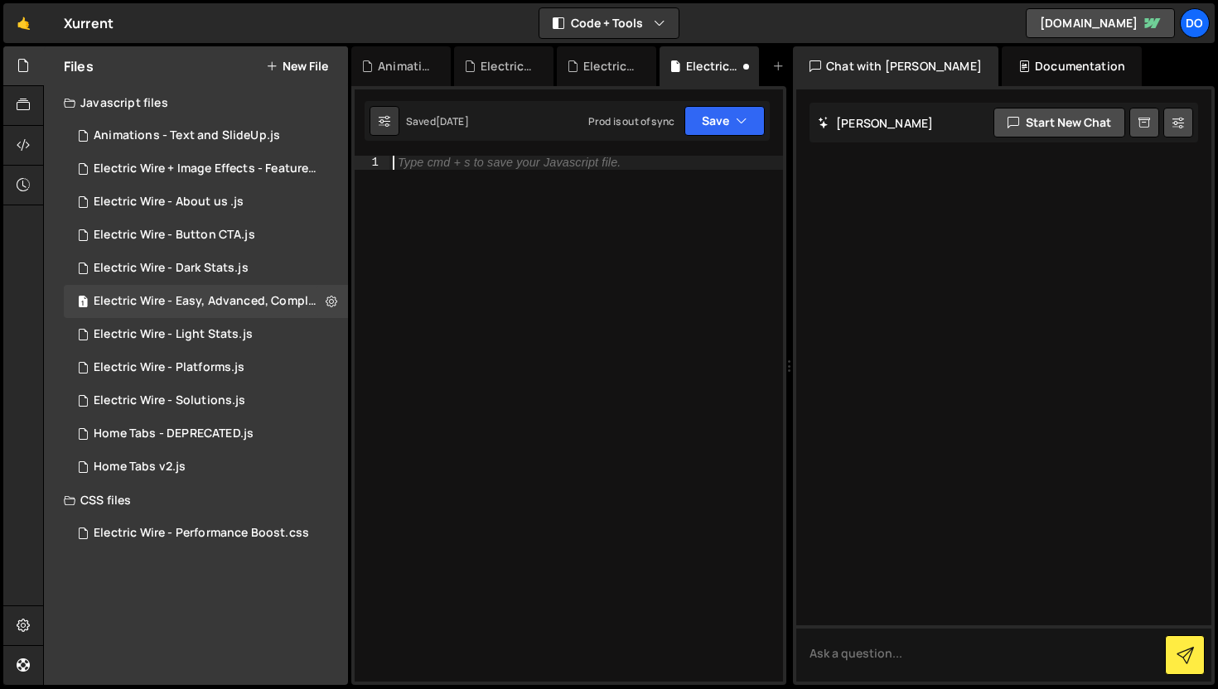
click at [556, 293] on div "Type cmd + s to save your Javascript file." at bounding box center [586, 433] width 394 height 554
paste textarea "gsap.fromTo(glow2, { drawSVG: ${drawStartPct}% ${drawEndPct}% }, cfg2);"
type textarea "gsap.fromTo(glow2, { drawSVG: ${drawStartPct}% ${drawEndPct}% }, cfg2);"
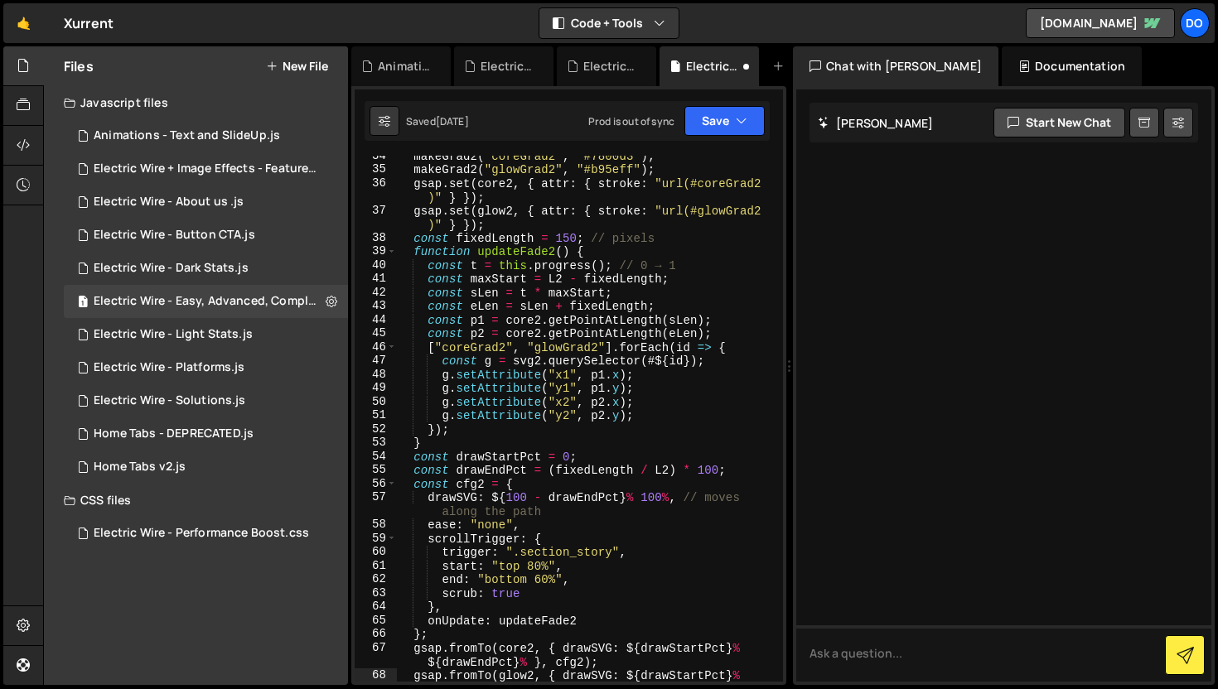
click at [971, 302] on div at bounding box center [1003, 385] width 415 height 592
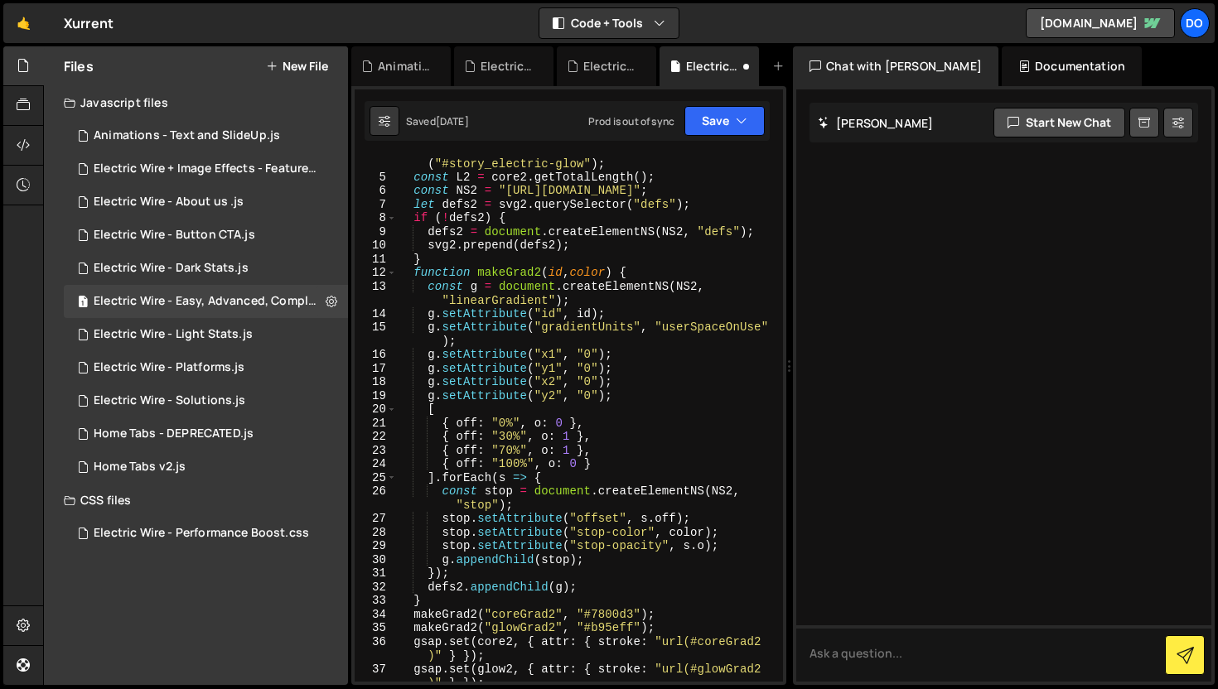
scroll to position [0, 0]
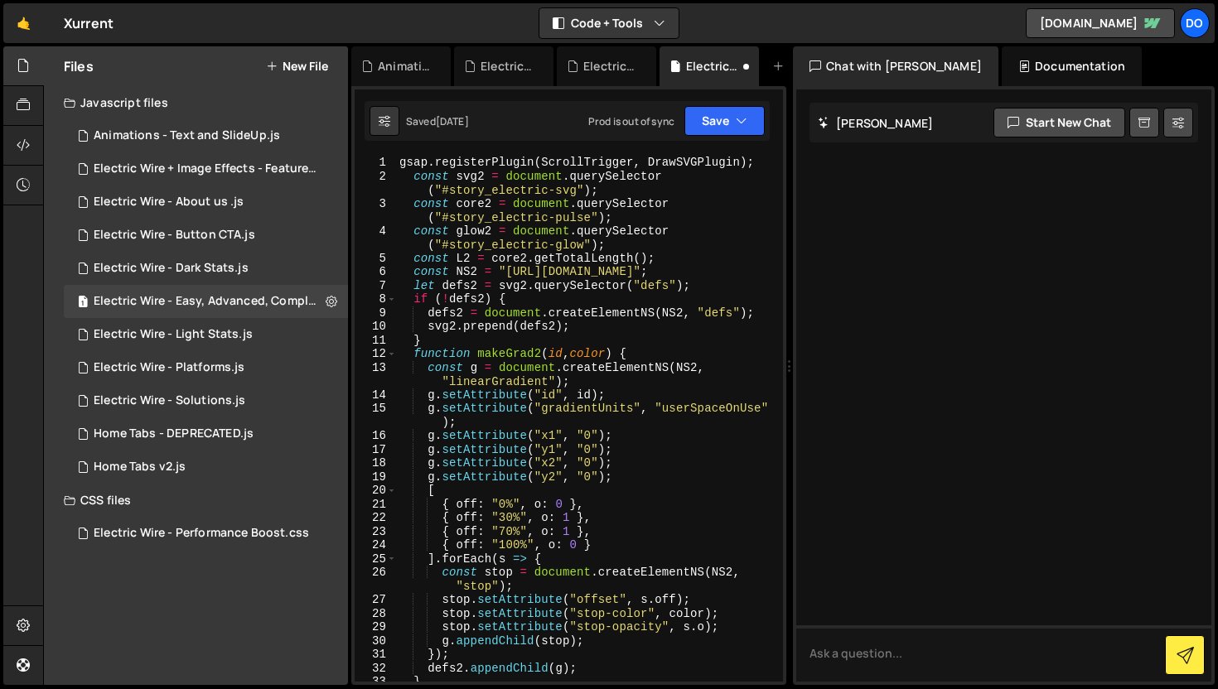
click at [871, 387] on div at bounding box center [1003, 385] width 415 height 592
click at [746, 64] on icon at bounding box center [747, 66] width 12 height 17
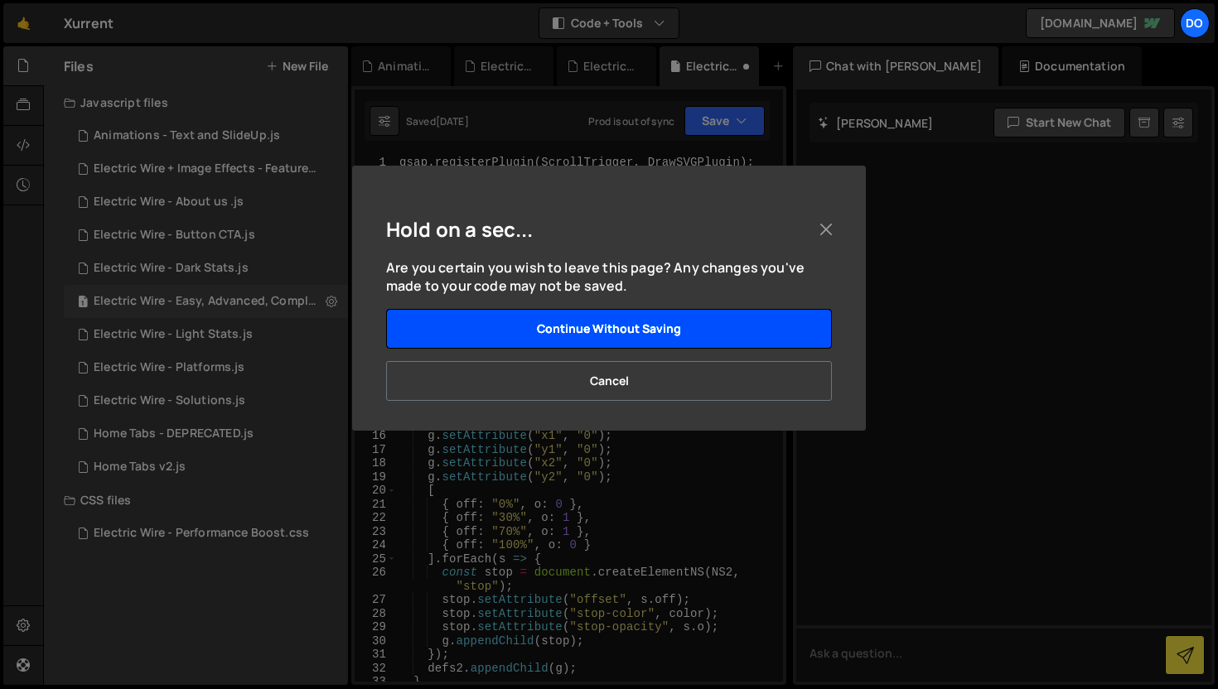
click at [631, 336] on button "Continue without saving" at bounding box center [609, 329] width 446 height 40
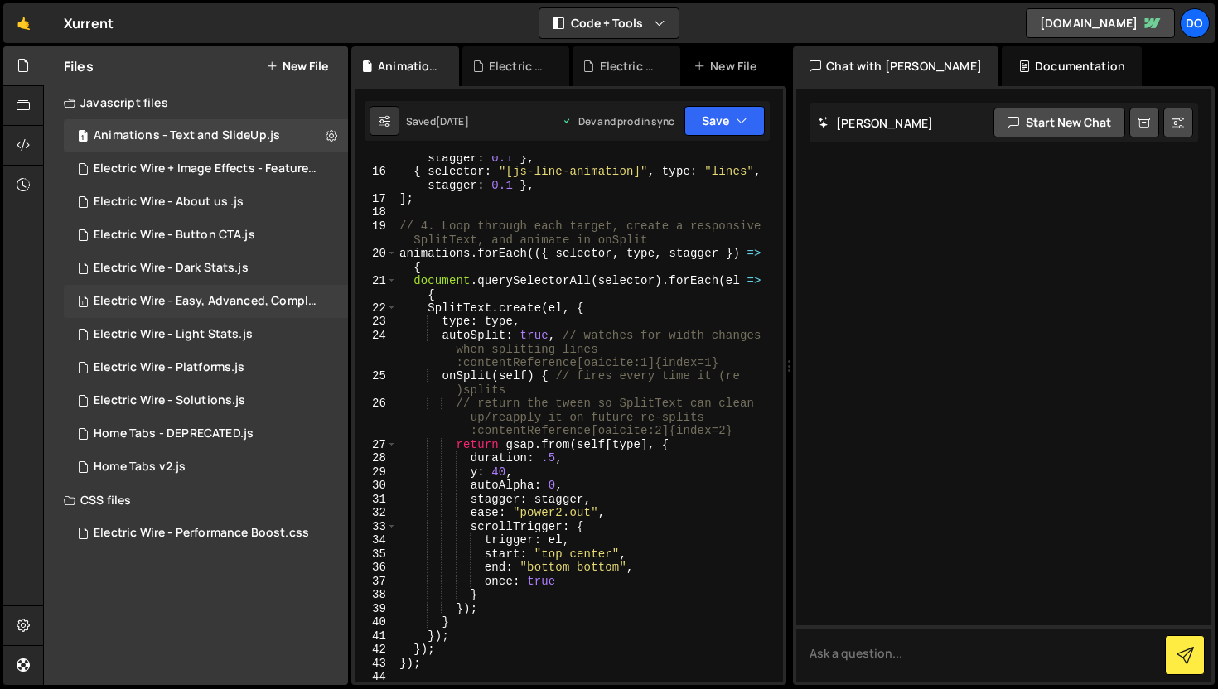
click at [229, 312] on div "1 Electric Wire - Easy, Advanced, Complete.js 0" at bounding box center [209, 301] width 290 height 33
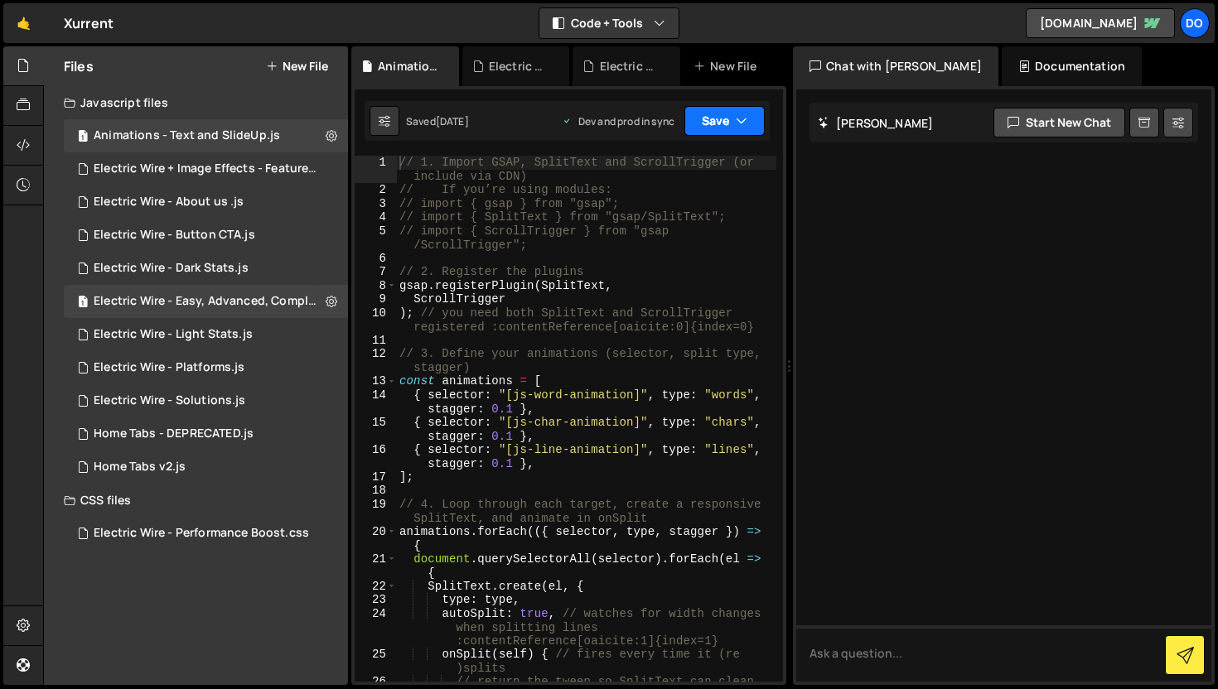
click at [741, 114] on icon "button" at bounding box center [742, 121] width 12 height 17
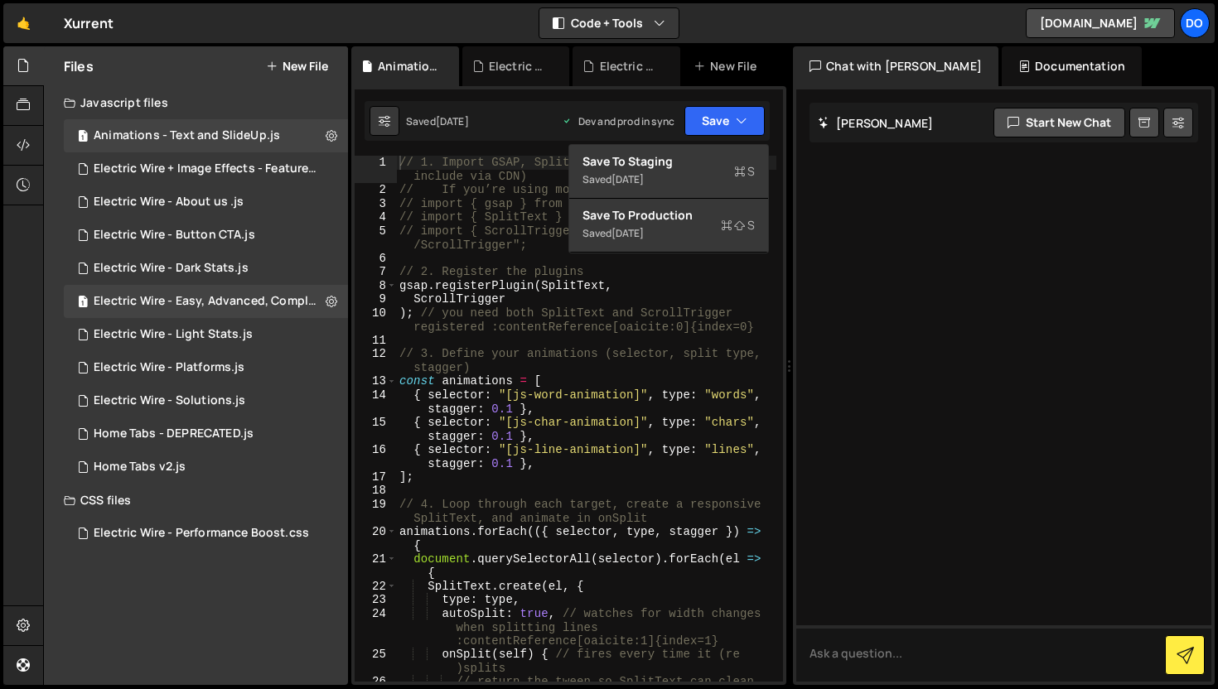
click at [855, 174] on div at bounding box center [1003, 385] width 415 height 592
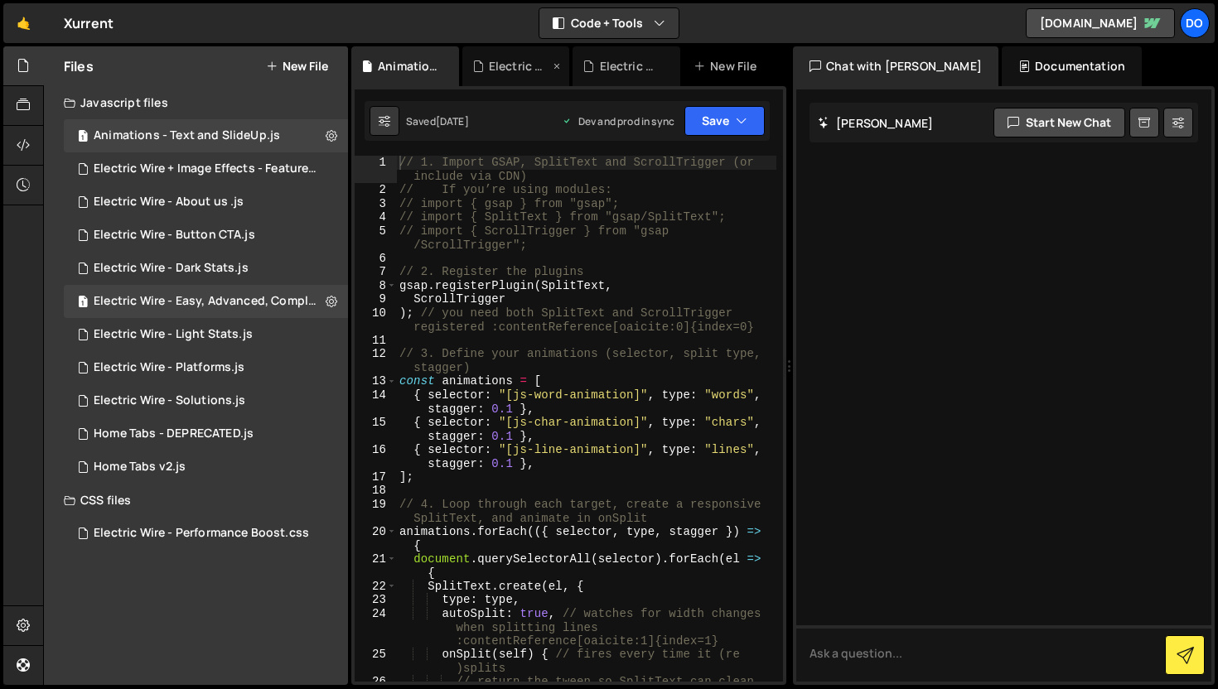
click at [495, 64] on div "Electric Wire - Dark Stats.js" at bounding box center [519, 66] width 61 height 17
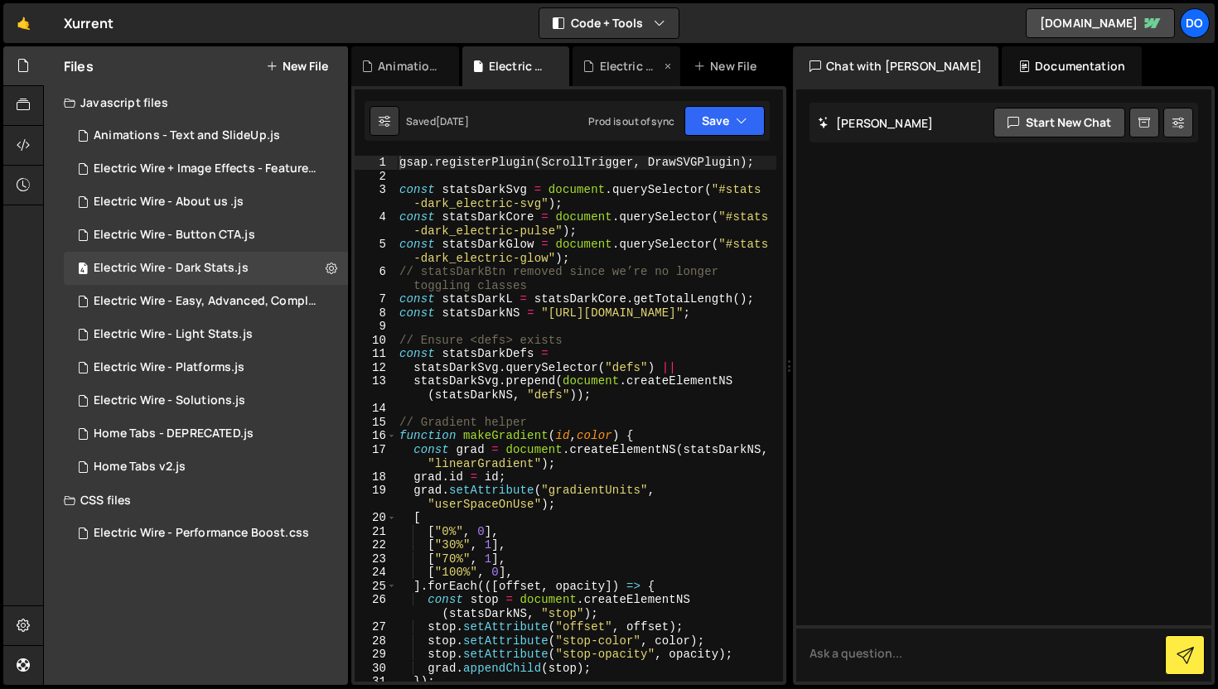
click at [608, 72] on div "Electric Wire - Performance Boost.css" at bounding box center [630, 66] width 61 height 17
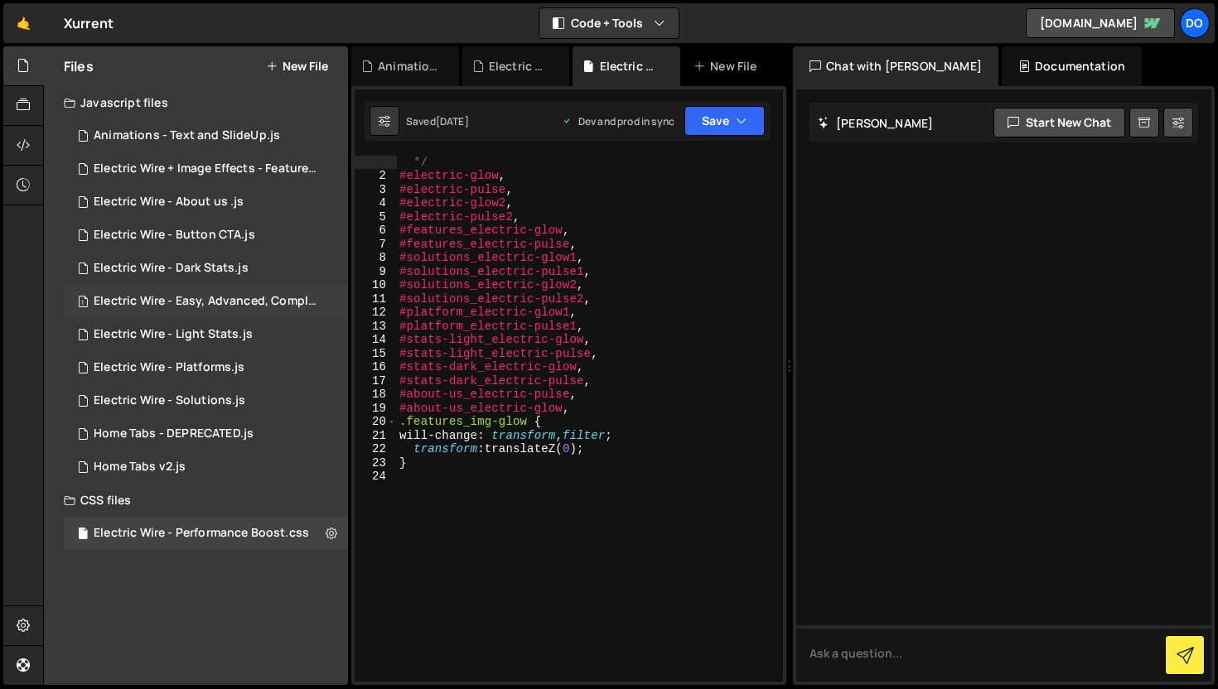
click at [138, 306] on div "Electric Wire - Easy, Advanced, Complete.js" at bounding box center [208, 301] width 229 height 15
click at [159, 306] on div "Electric Wire - Easy, Advanced, Complete.js" at bounding box center [208, 301] width 229 height 15
click at [667, 65] on icon at bounding box center [668, 66] width 12 height 17
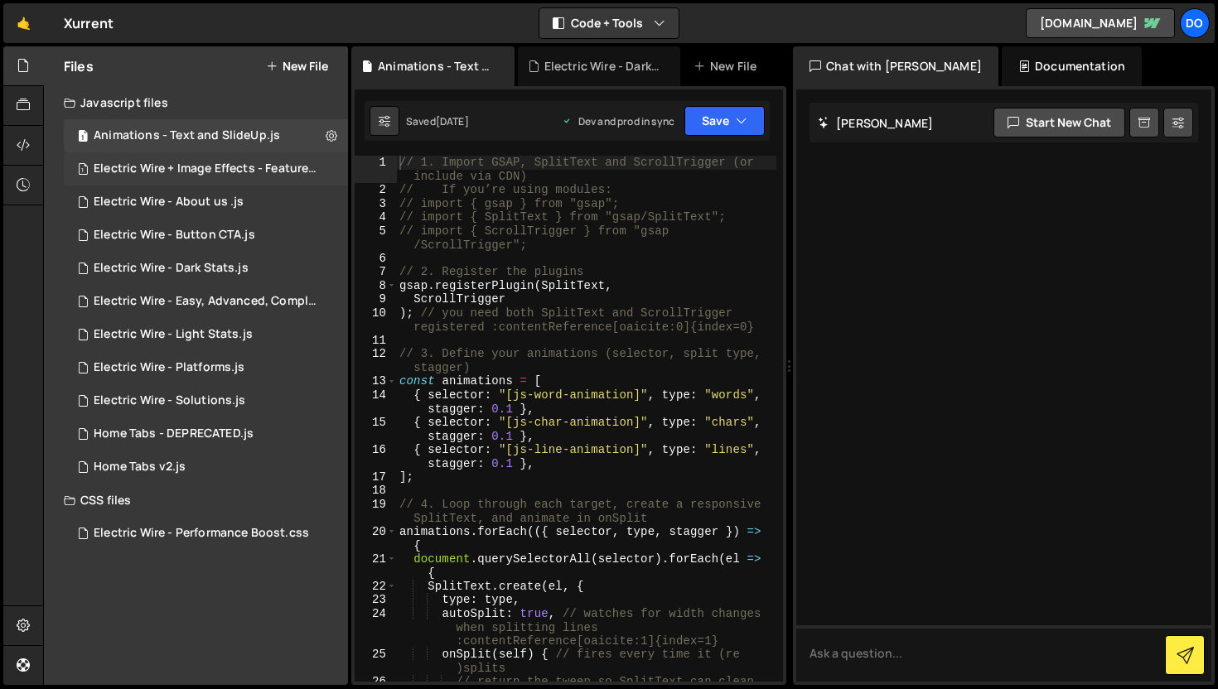
click at [172, 173] on div "Electric Wire + Image Effects - Features.js" at bounding box center [208, 169] width 229 height 15
click at [171, 162] on div "Electric Wire + Image Effects - Features.js" at bounding box center [208, 169] width 229 height 15
click at [1217, 261] on div "Chat with Slater AI Documentation Slater AI Start new chat Select a page to cha…" at bounding box center [1005, 366] width 425 height 640
click at [165, 132] on div "Animations - Text and SlideUp.js" at bounding box center [187, 135] width 186 height 15
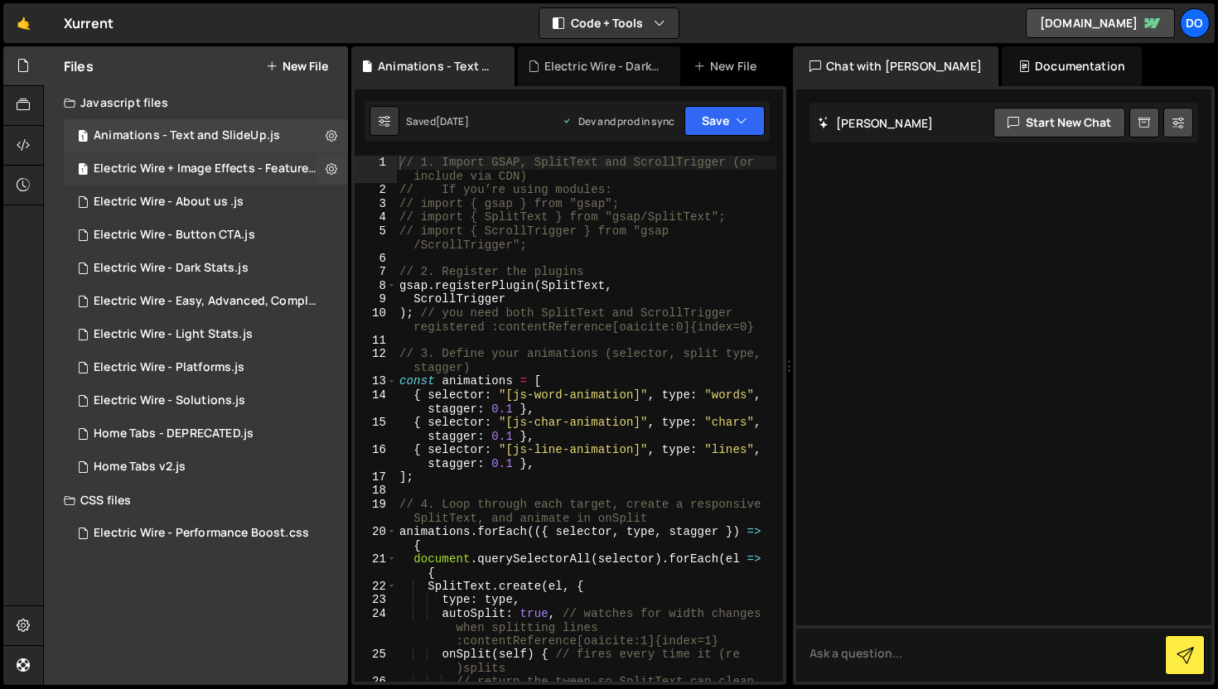
click at [80, 174] on span "1" at bounding box center [83, 170] width 10 height 13
